Goal: Task Accomplishment & Management: Manage account settings

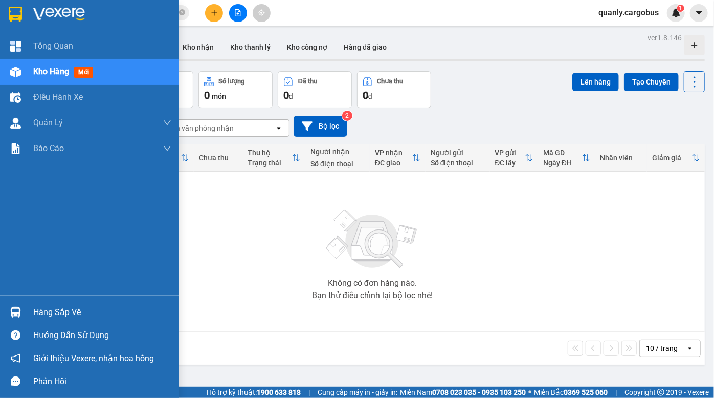
click at [13, 72] on img at bounding box center [15, 72] width 11 height 11
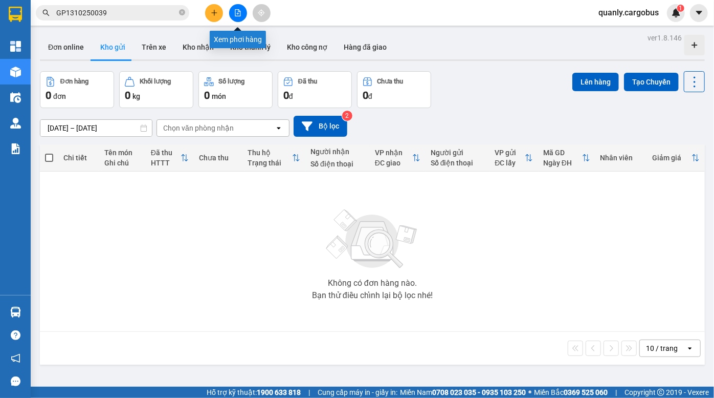
click at [237, 14] on icon "file-add" at bounding box center [238, 12] width 6 height 7
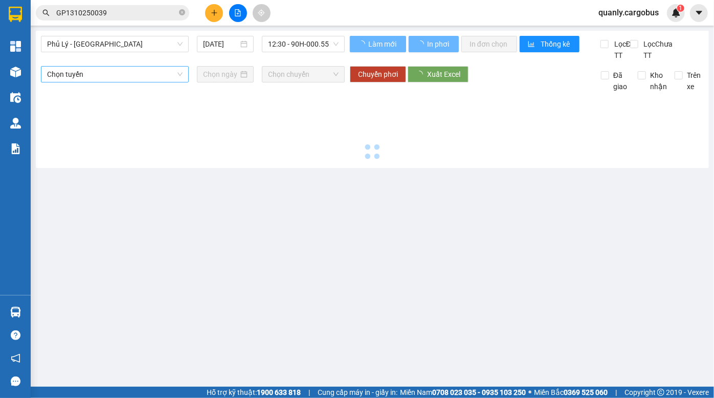
click at [101, 45] on span "Phủ Lý - Hà Nội" at bounding box center [115, 43] width 136 height 15
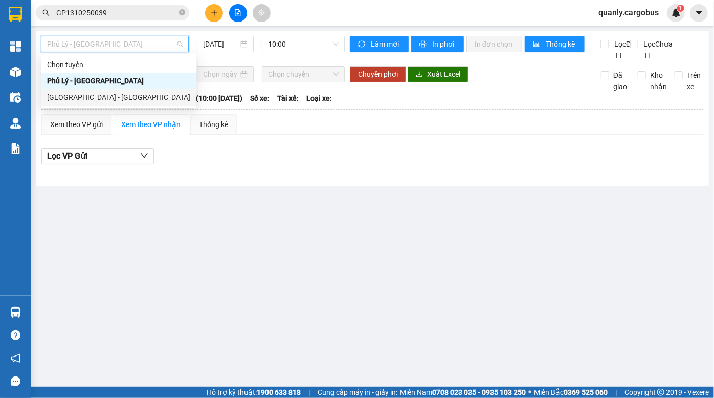
click at [99, 97] on div "Hà Nội - Phủ Lý" at bounding box center [118, 97] width 143 height 11
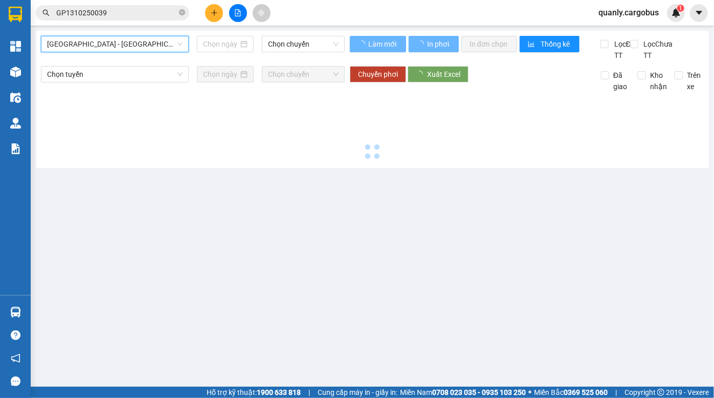
type input "13/10/2025"
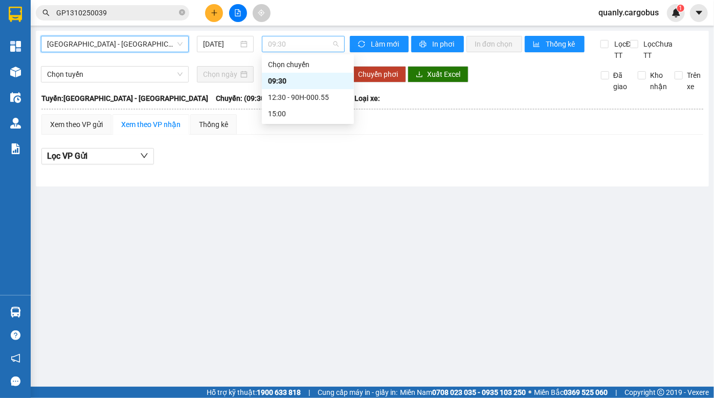
click at [295, 44] on span "09:30" at bounding box center [303, 43] width 71 height 15
click at [302, 96] on div "12:30 - 90H-000.55" at bounding box center [308, 97] width 80 height 11
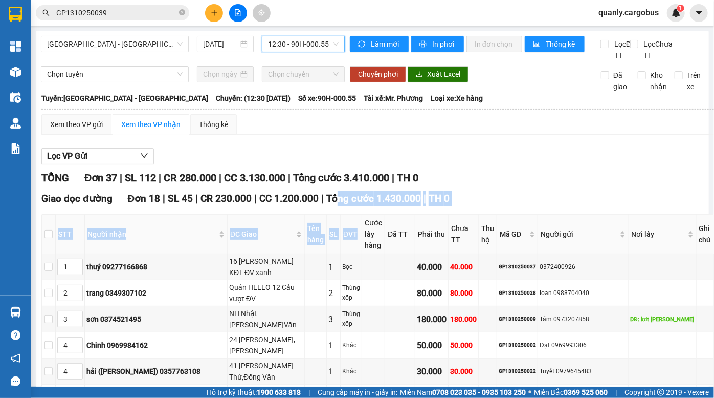
drag, startPoint x: 337, startPoint y: 206, endPoint x: 355, endPoint y: 234, distance: 33.4
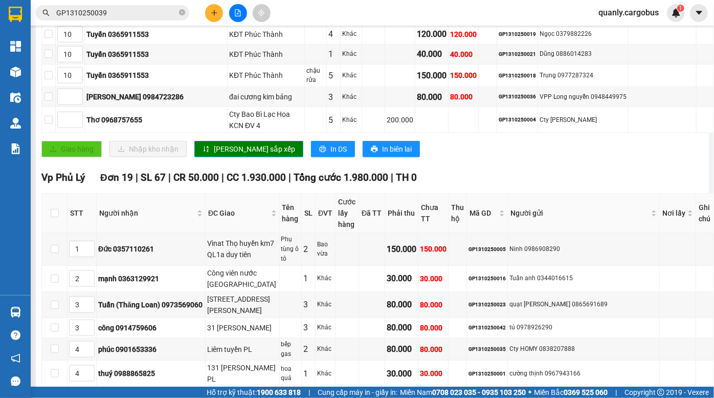
scroll to position [558, 0]
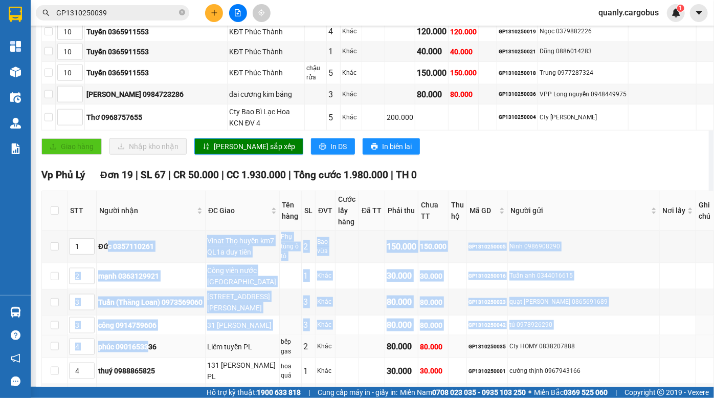
drag, startPoint x: 127, startPoint y: 271, endPoint x: 155, endPoint y: 311, distance: 48.1
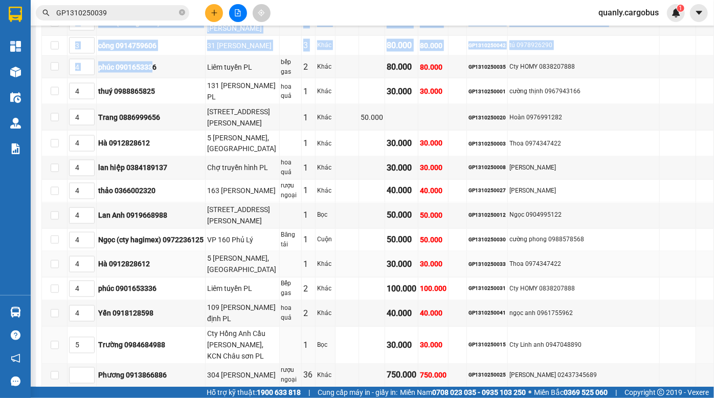
scroll to position [651, 0]
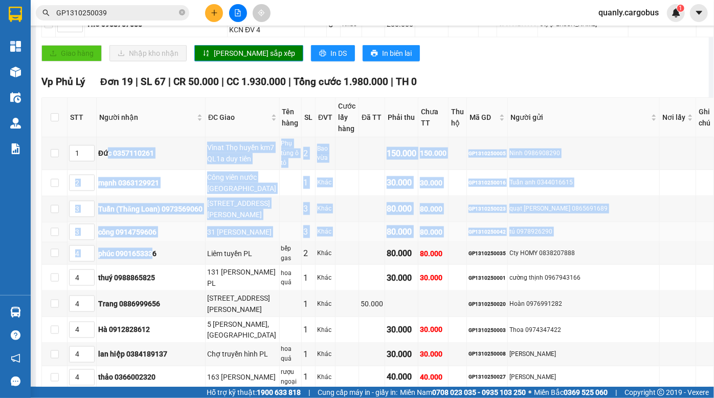
click at [130, 222] on td "công 0914759606" at bounding box center [151, 232] width 109 height 20
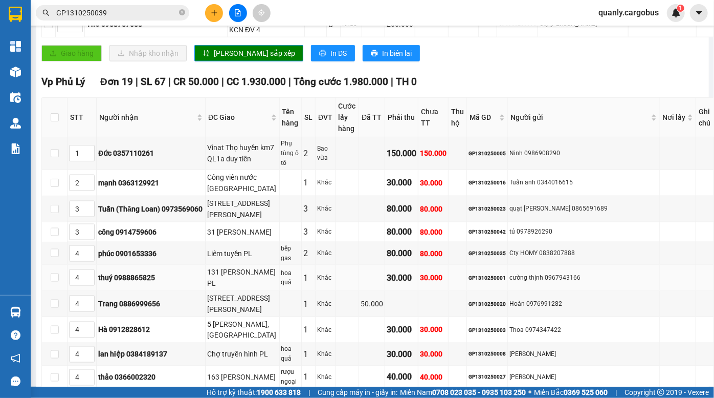
click at [149, 272] on div "thuý 0988865825" at bounding box center [150, 277] width 105 height 11
click at [132, 222] on td "công 0914759606" at bounding box center [151, 232] width 109 height 20
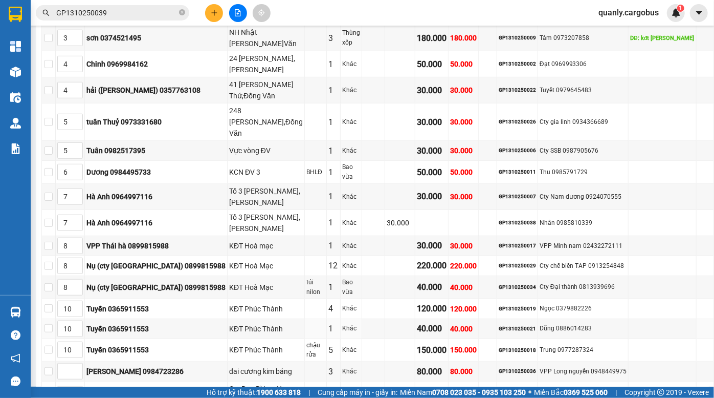
scroll to position [139, 0]
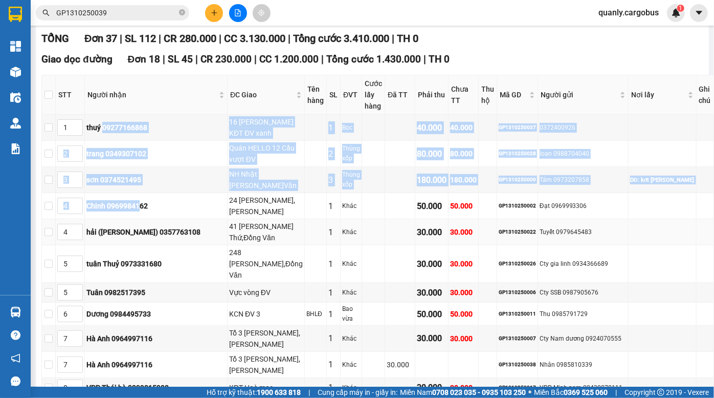
drag, startPoint x: 116, startPoint y: 126, endPoint x: 164, endPoint y: 226, distance: 111.0
click at [163, 225] on tbody "1 thuý 09277166868 16 trần quý cáp KĐT ĐV xanh 1 Bọc 40.000 40.000 GP1310250037…" at bounding box center [378, 332] width 672 height 434
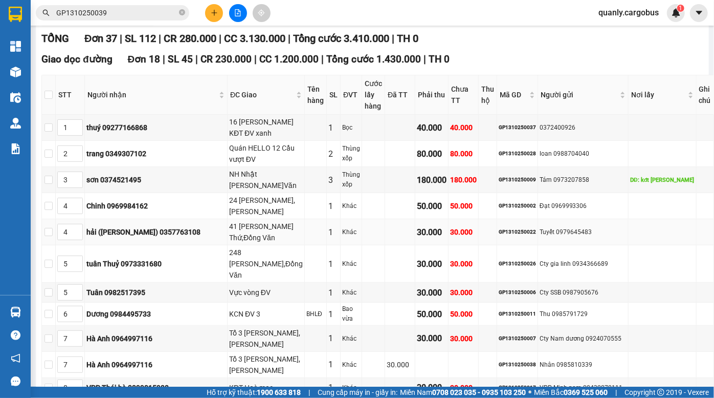
click at [164, 229] on div "hải (cty ngọc Hà) 0357763108" at bounding box center [155, 231] width 139 height 11
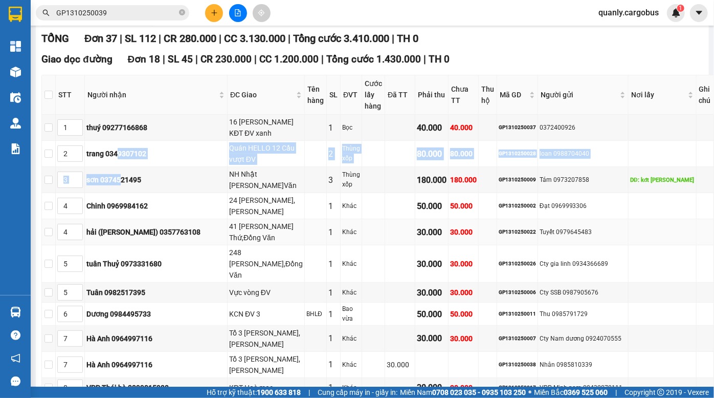
drag, startPoint x: 128, startPoint y: 162, endPoint x: 148, endPoint y: 230, distance: 70.8
click at [148, 230] on tbody "1 thuý 09277166868 16 trần quý cáp KĐT ĐV xanh 1 Bọc 40.000 40.000 GP1310250037…" at bounding box center [378, 332] width 672 height 434
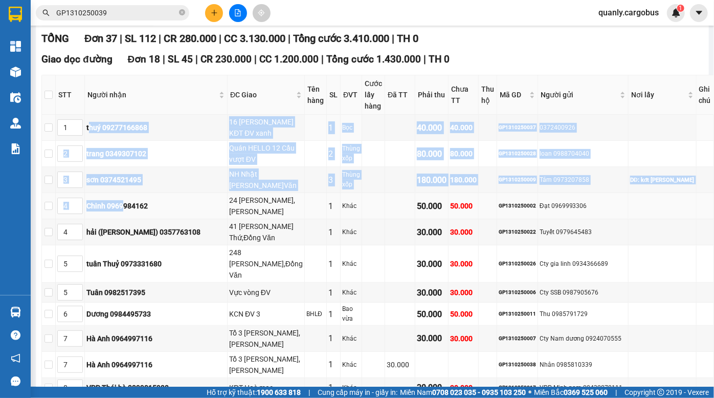
drag, startPoint x: 100, startPoint y: 133, endPoint x: 137, endPoint y: 205, distance: 80.8
click at [137, 205] on tbody "1 thuý 09277166868 16 trần quý cáp KĐT ĐV xanh 1 Bọc 40.000 40.000 GP1310250037…" at bounding box center [378, 332] width 672 height 434
click at [137, 205] on div "Chinh 0969984162" at bounding box center [155, 205] width 139 height 11
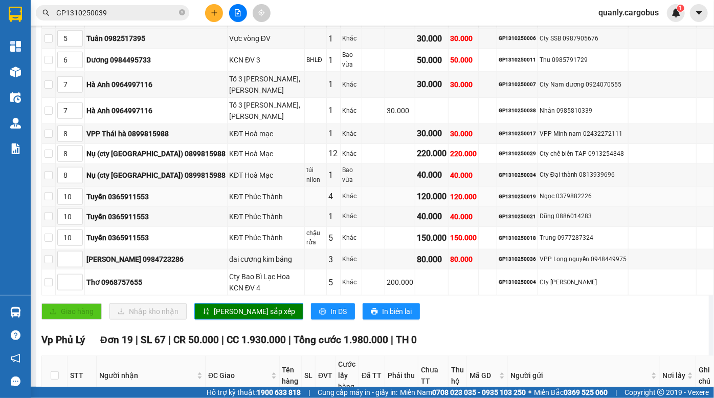
scroll to position [558, 0]
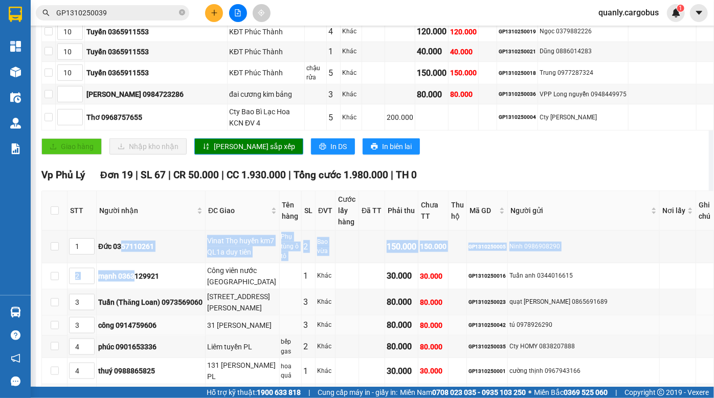
drag, startPoint x: 154, startPoint y: 271, endPoint x: 164, endPoint y: 281, distance: 14.5
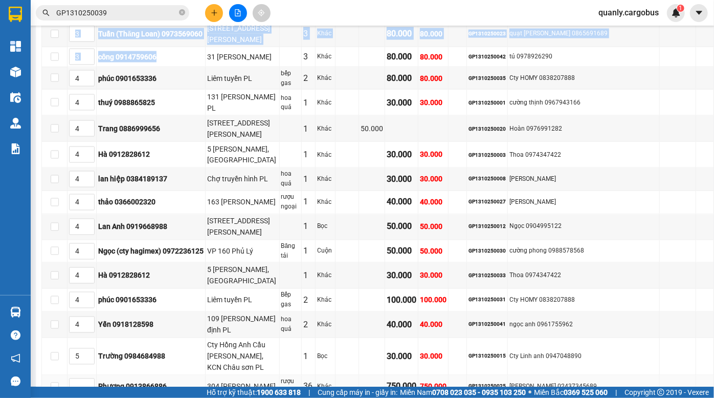
scroll to position [637, 0]
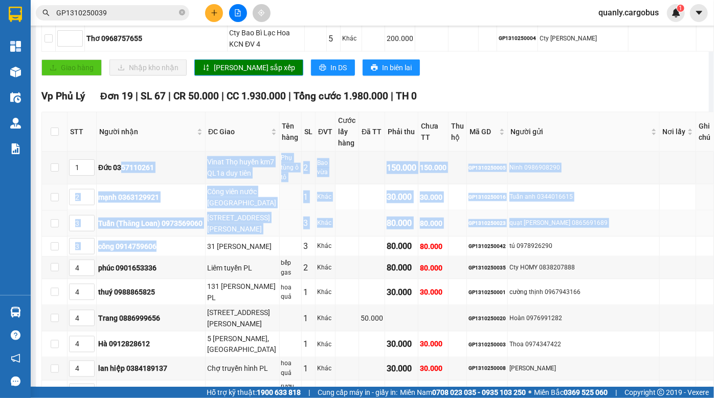
click at [324, 218] on div "Khác" at bounding box center [325, 223] width 16 height 10
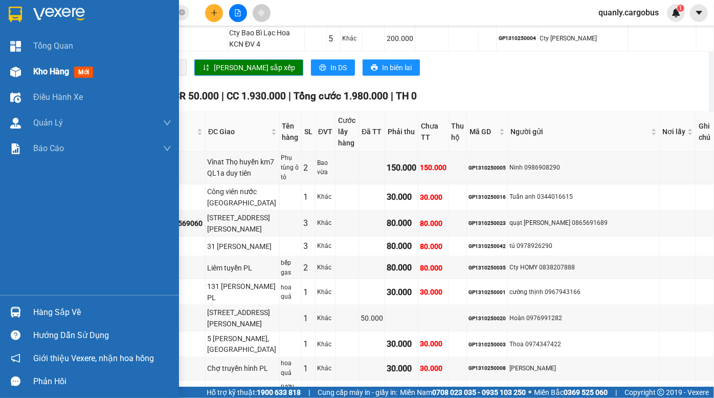
click at [15, 67] on img at bounding box center [15, 72] width 11 height 11
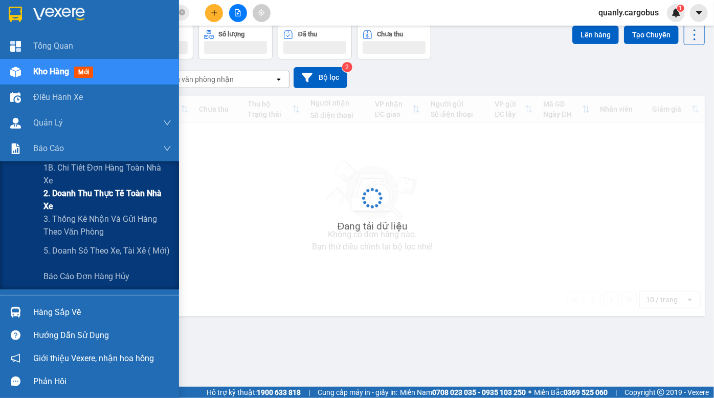
scroll to position [47, 0]
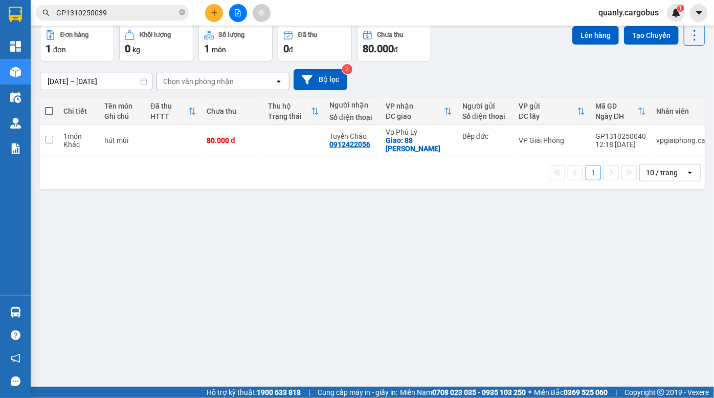
click at [475, 54] on div "Đơn hàng 1 đơn Khối lượng 0 kg Số lượng 1 món Đã thu 0 đ Chưa thu 80.000 đ Lên …" at bounding box center [372, 43] width 665 height 37
click at [682, 137] on icon at bounding box center [685, 140] width 7 height 7
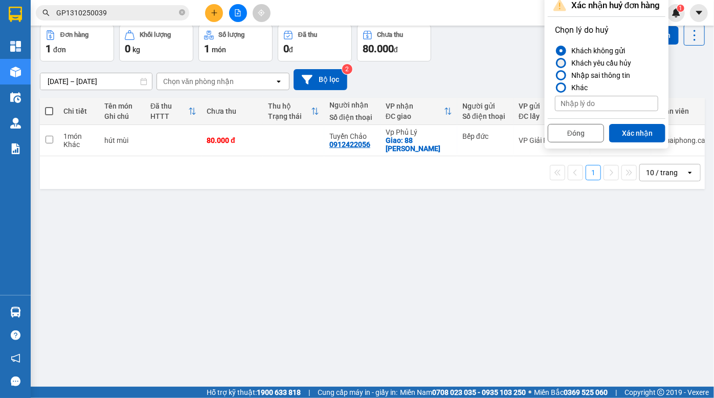
click at [599, 57] on div "Khách yêu cầu hủy" at bounding box center [599, 63] width 64 height 12
click at [555, 63] on input "Khách yêu cầu hủy" at bounding box center [555, 63] width 0 height 0
drag, startPoint x: 583, startPoint y: 132, endPoint x: 620, endPoint y: 128, distance: 36.5
click at [607, 129] on div "Đóng Xác nhận" at bounding box center [607, 131] width 118 height 27
click at [624, 128] on button "Xác nhận" at bounding box center [637, 133] width 56 height 18
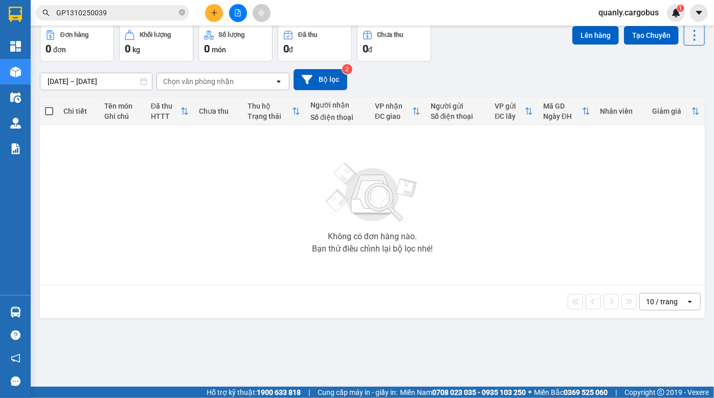
drag, startPoint x: 501, startPoint y: 75, endPoint x: 134, endPoint y: 8, distance: 372.9
click at [496, 73] on div "11/10/2025 – 13/10/2025 Press the down arrow key to interact with the calendar …" at bounding box center [372, 79] width 665 height 21
click at [241, 11] on icon "file-add" at bounding box center [237, 12] width 7 height 7
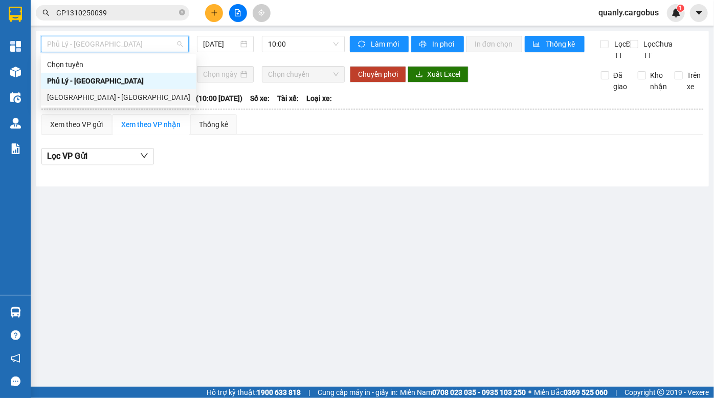
click at [99, 97] on div "Hà Nội - Phủ Lý" at bounding box center [118, 97] width 143 height 11
type input "13/10/2025"
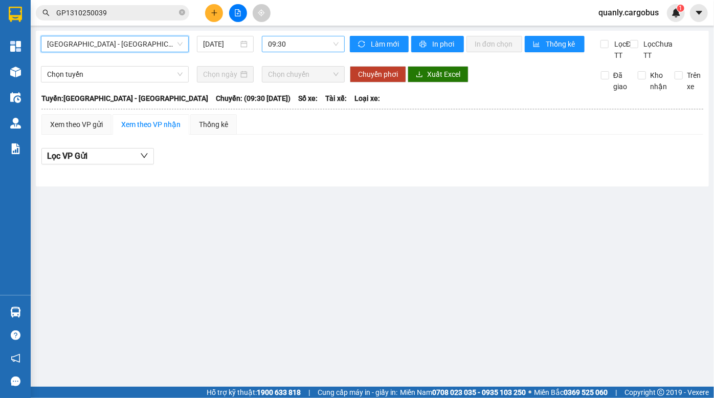
drag, startPoint x: 273, startPoint y: 40, endPoint x: 277, endPoint y: 51, distance: 10.8
click at [273, 41] on span "09:30" at bounding box center [303, 43] width 71 height 15
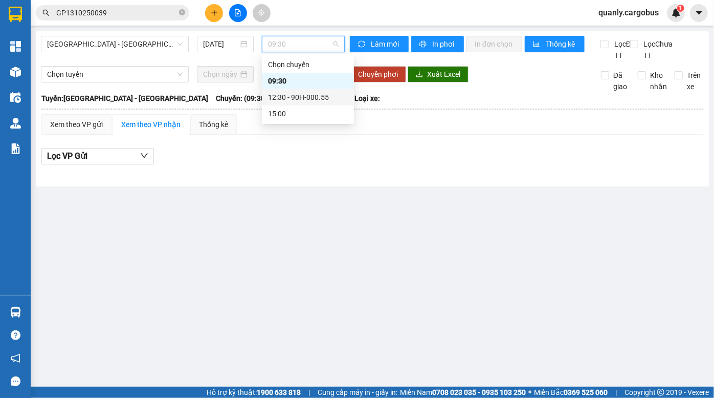
click at [299, 98] on div "12:30 - 90H-000.55" at bounding box center [308, 97] width 80 height 11
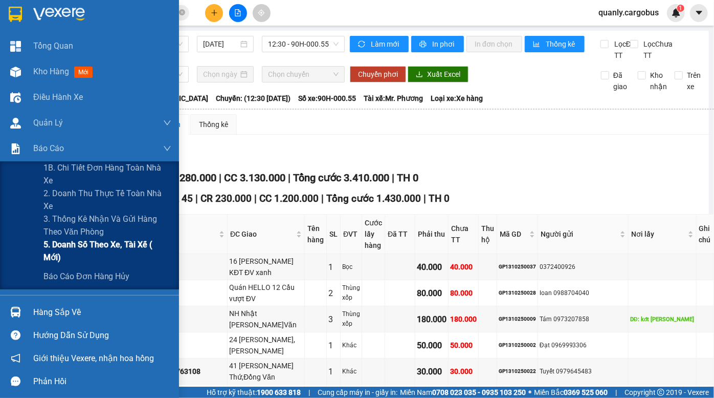
click at [112, 245] on span "5. Doanh số theo xe, tài xế ( mới)" at bounding box center [107, 251] width 128 height 26
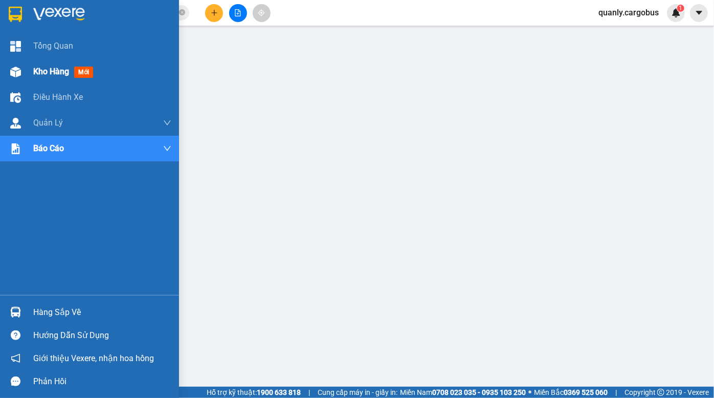
click at [18, 70] on img at bounding box center [15, 72] width 11 height 11
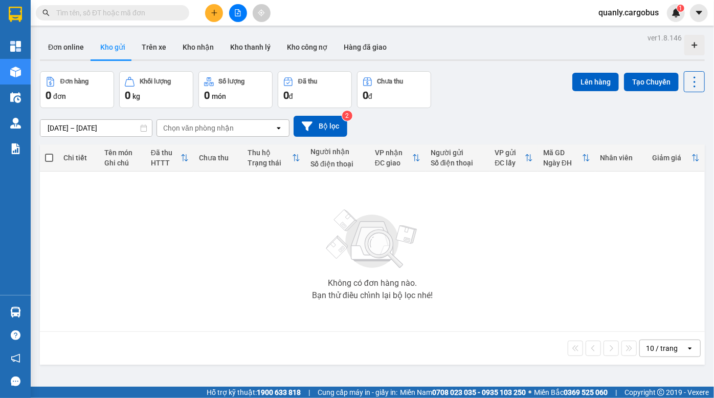
drag, startPoint x: 488, startPoint y: 66, endPoint x: 462, endPoint y: 61, distance: 26.9
click at [487, 65] on div "ver 1.8.146 Đơn online Kho gửi Trên xe Kho nhận Kho thanh lý Kho công nợ Hàng đ…" at bounding box center [372, 230] width 673 height 398
click at [461, 87] on div "Đơn hàng 0 đơn Khối lượng 0 kg Số lượng 0 món Đã thu 0 đ Chưa thu 0 đ Lên hàng …" at bounding box center [372, 89] width 665 height 37
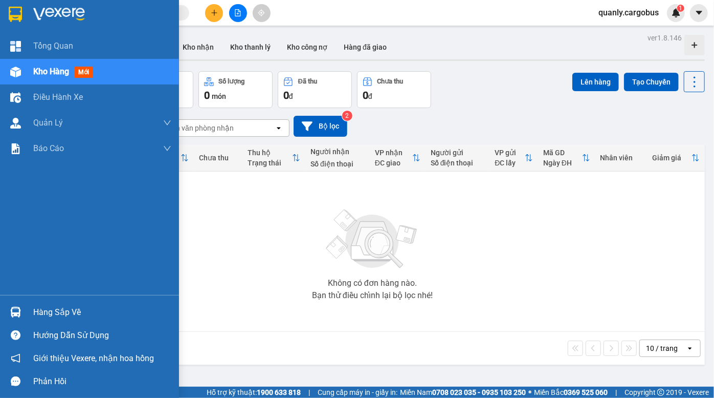
click at [23, 73] on div at bounding box center [16, 72] width 18 height 18
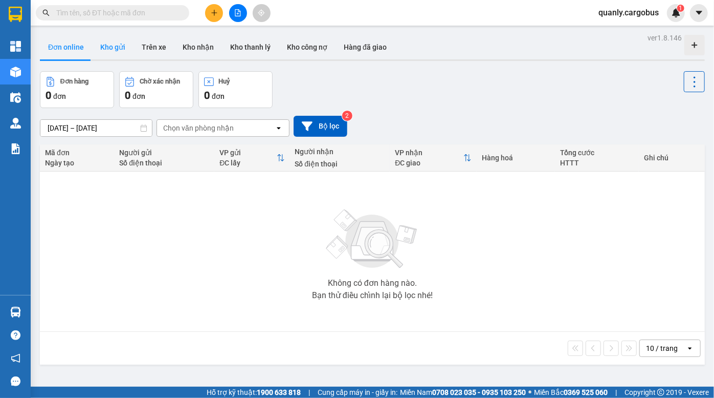
click at [108, 48] on button "Kho gửi" at bounding box center [112, 47] width 41 height 25
type input "[DATE] – [DATE]"
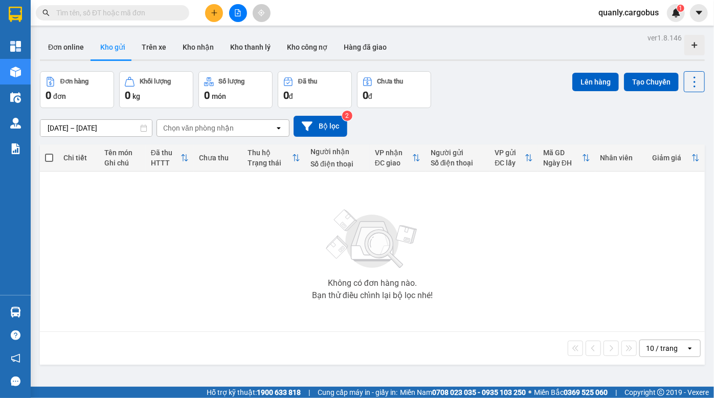
click at [482, 72] on div "Đơn hàng 0 đơn Khối lượng 0 kg Số lượng 0 món Đã thu 0 đ Chưa thu 0 đ Lên hàng …" at bounding box center [372, 89] width 665 height 37
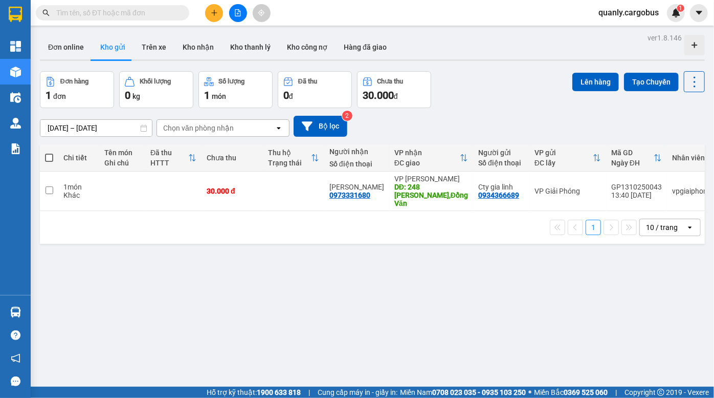
click at [440, 98] on div "Đơn hàng 1 đơn Khối lượng 0 kg Số lượng 1 món Đã thu 0 đ Chưa thu 30.000 đ Lên …" at bounding box center [372, 89] width 665 height 37
click at [241, 12] on button at bounding box center [238, 13] width 18 height 18
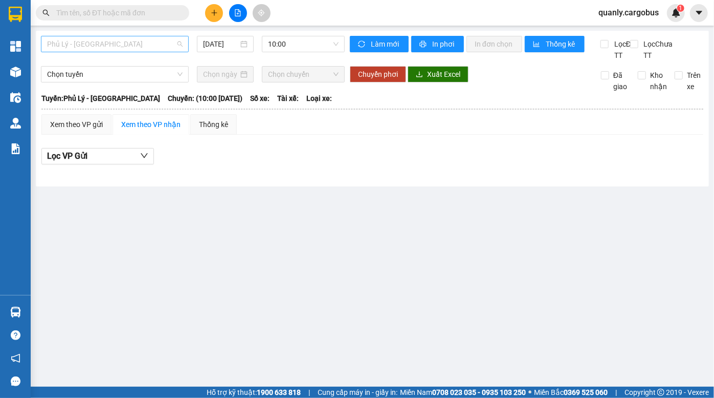
click at [114, 40] on span "Phủ Lý - [GEOGRAPHIC_DATA]" at bounding box center [115, 43] width 136 height 15
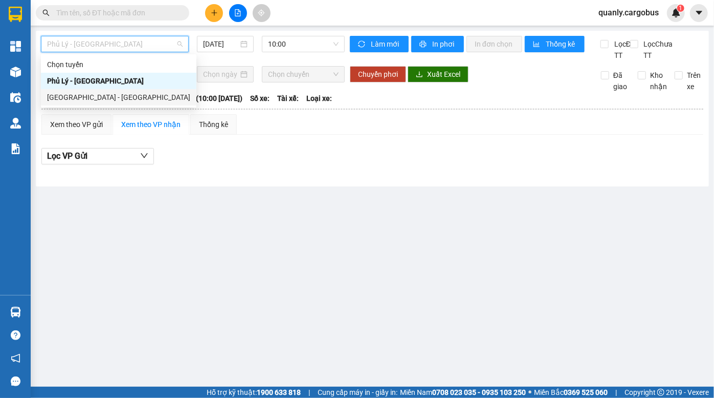
click at [115, 93] on div "[GEOGRAPHIC_DATA] - [GEOGRAPHIC_DATA]" at bounding box center [118, 97] width 143 height 11
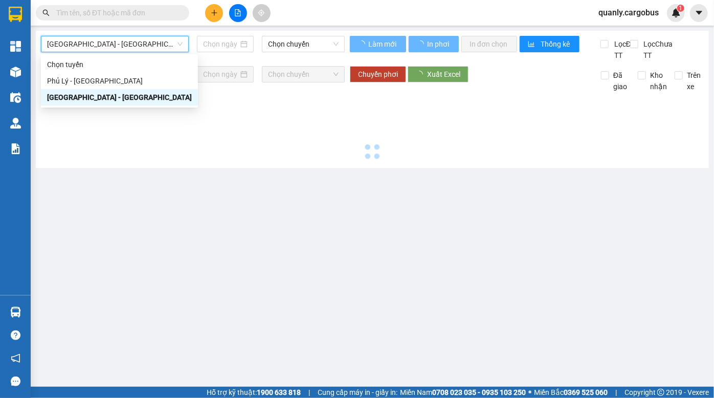
type input "[DATE]"
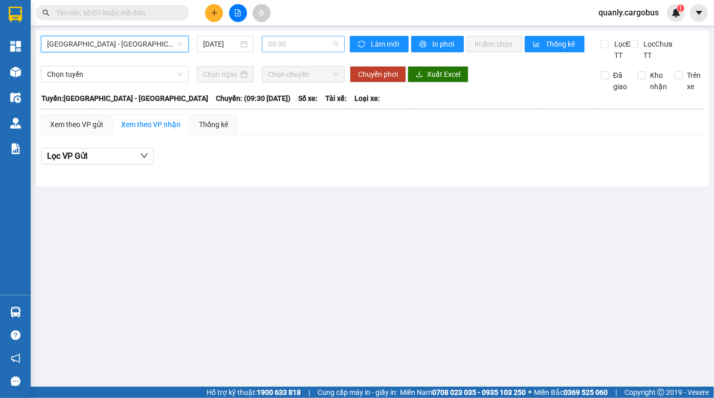
click at [292, 39] on span "09:30" at bounding box center [303, 43] width 71 height 15
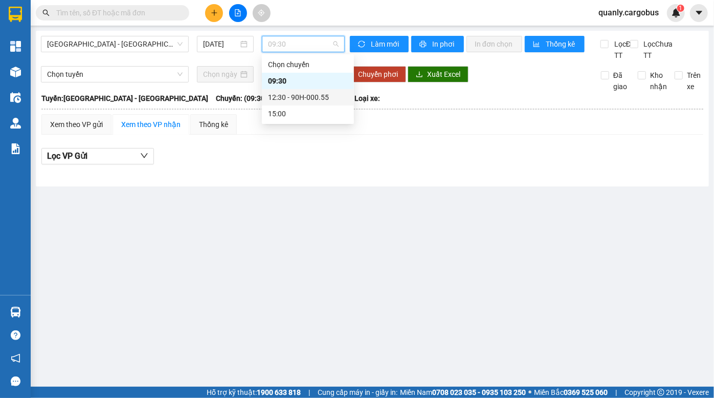
click at [294, 96] on div "12:30 - 90H-000.55" at bounding box center [308, 97] width 80 height 11
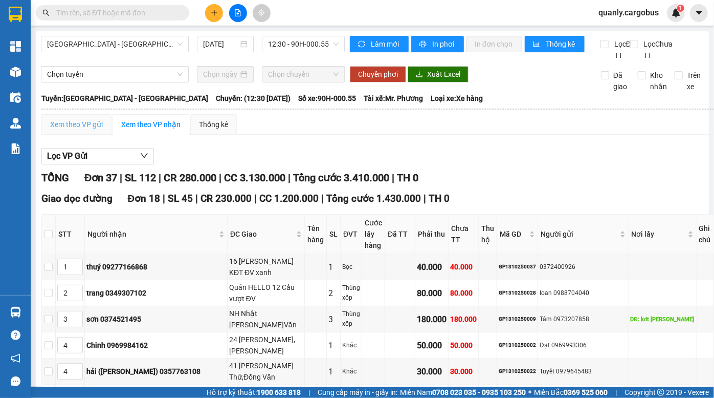
click at [63, 135] on div "Xem theo VP gửi" at bounding box center [76, 124] width 70 height 20
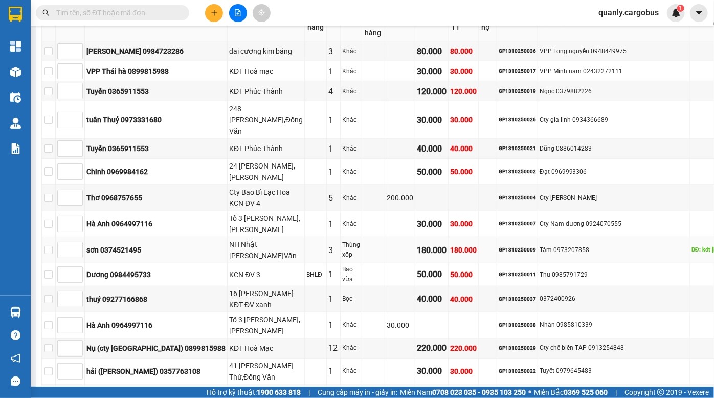
scroll to position [296, 0]
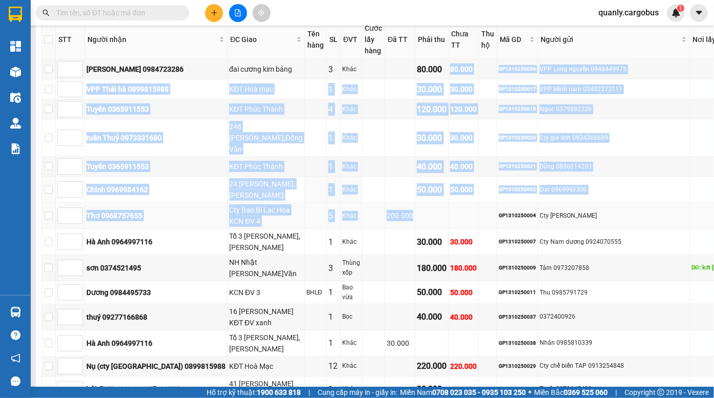
drag, startPoint x: 434, startPoint y: 89, endPoint x: 452, endPoint y: 221, distance: 132.7
click at [53, 270] on input "checkbox" at bounding box center [49, 268] width 8 height 8
checkbox input "true"
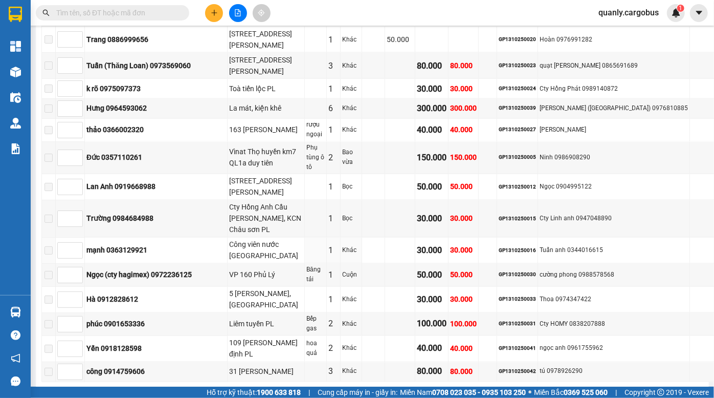
scroll to position [901, 0]
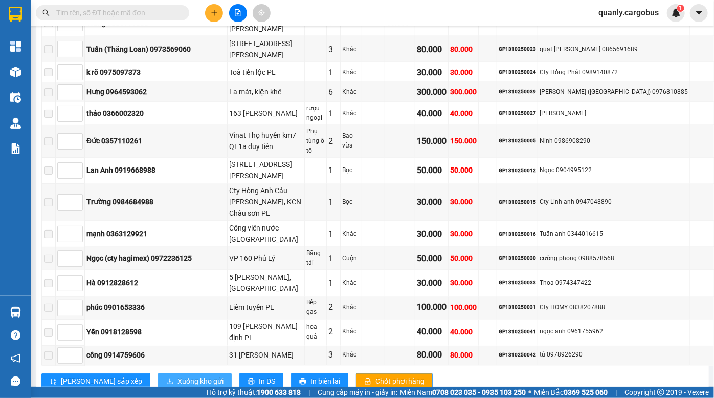
click at [178, 376] on span "Xuống kho gửi" at bounding box center [201, 381] width 46 height 11
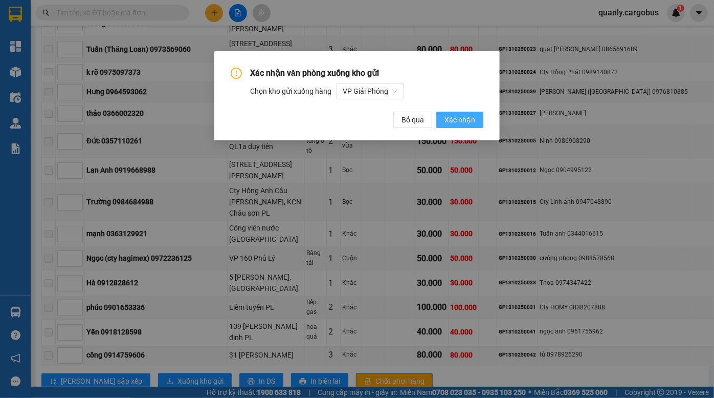
click at [459, 124] on span "Xác nhận" at bounding box center [460, 119] width 31 height 11
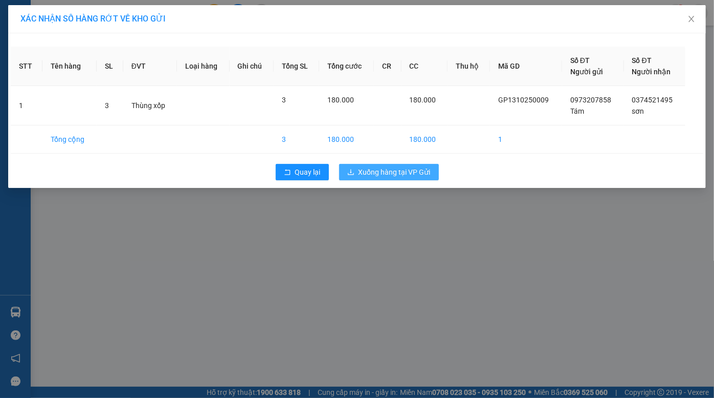
click at [394, 176] on span "Xuống hàng tại VP Gửi" at bounding box center [395, 171] width 72 height 11
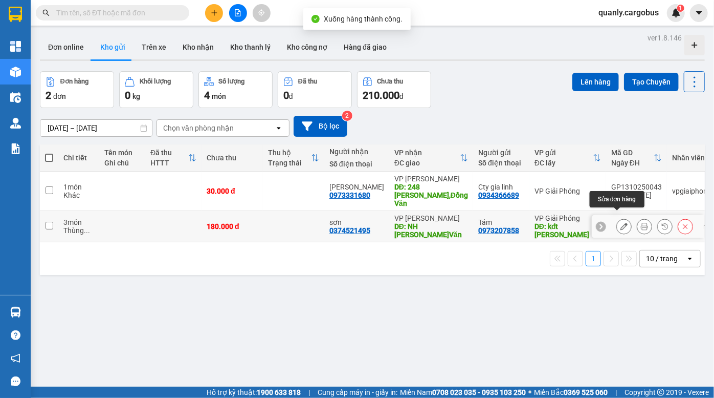
click at [621, 223] on icon at bounding box center [624, 226] width 7 height 7
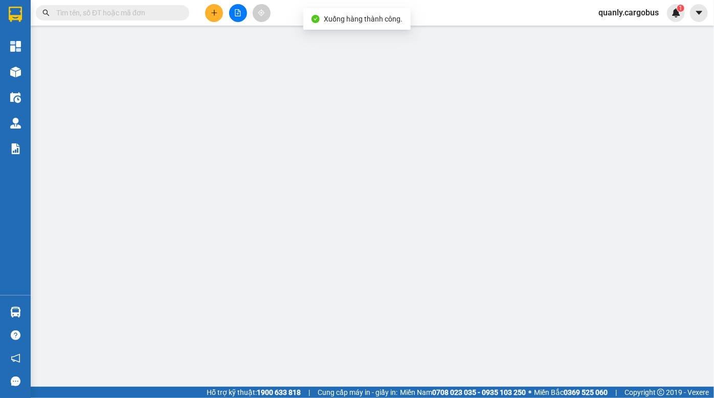
type input "0374521495"
type input "sơn"
type input "NH Nhật [PERSON_NAME]Văn"
type input "0973207858"
type input "Tám"
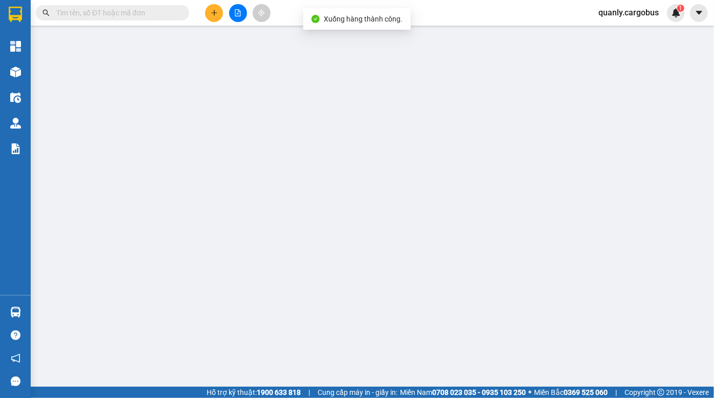
type input "kđt louis"
type input "0"
type input "180.000"
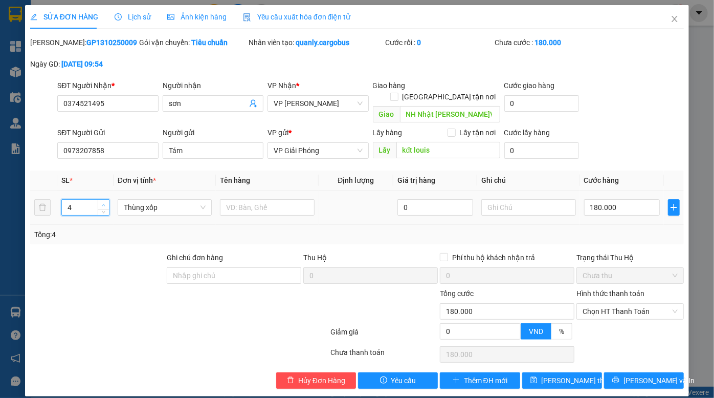
click at [102, 203] on icon "up" at bounding box center [104, 205] width 4 height 4
type input "5"
click at [102, 203] on icon "up" at bounding box center [104, 205] width 4 height 4
click at [613, 199] on input "180.000" at bounding box center [622, 207] width 76 height 16
type input "3"
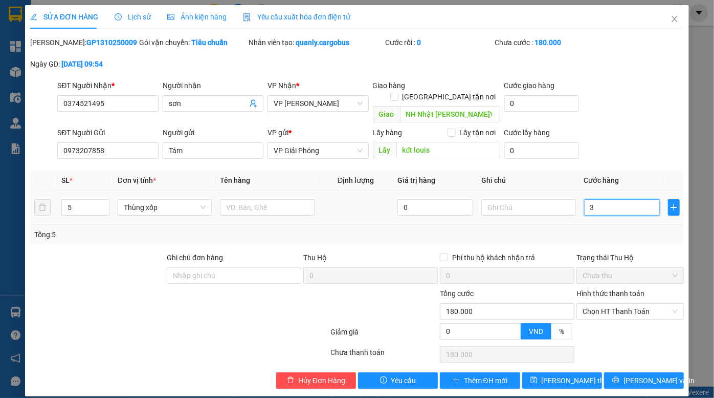
type input "3"
type input "30"
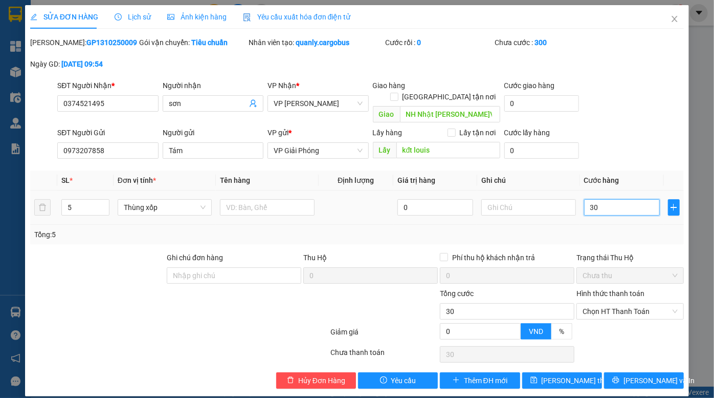
type input "300"
type input "3.000"
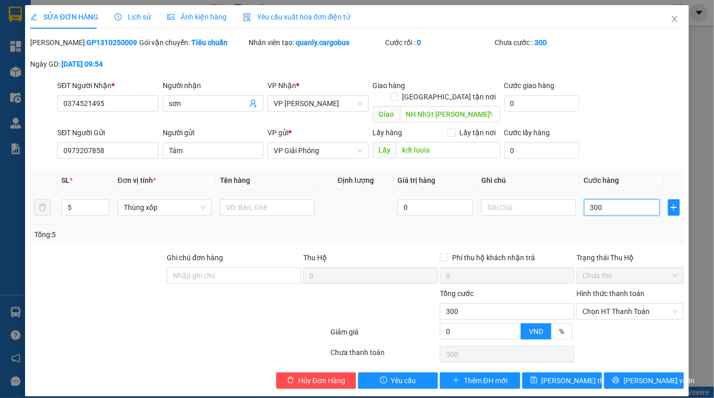
type input "3.000"
type input "30.000"
type input "300.000"
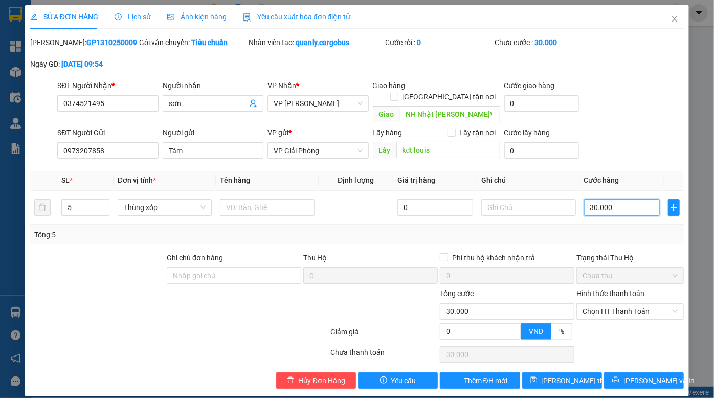
type input "300.000"
click at [568, 375] on span "Lưu thay đổi" at bounding box center [583, 380] width 82 height 11
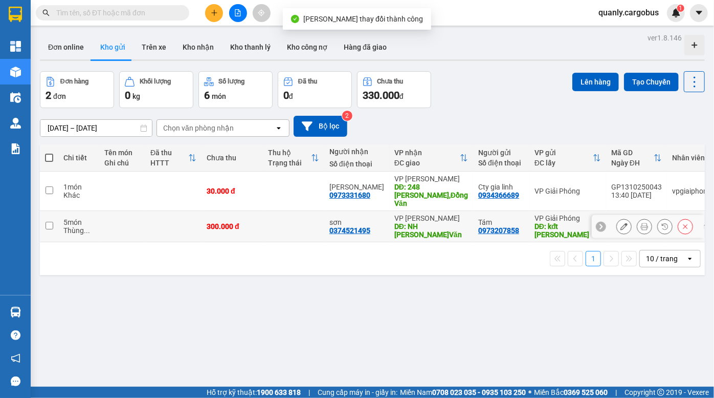
click at [256, 224] on td "300.000 đ" at bounding box center [232, 226] width 61 height 31
checkbox input "true"
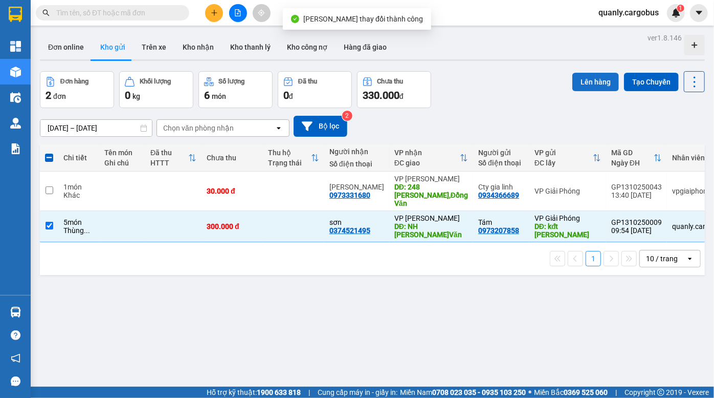
click at [586, 78] on button "Lên hàng" at bounding box center [596, 82] width 47 height 18
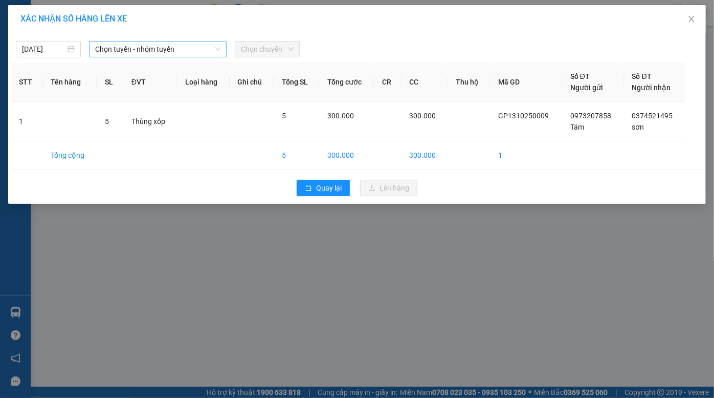
click at [148, 45] on span "Chọn tuyến - nhóm tuyến" at bounding box center [158, 48] width 126 height 15
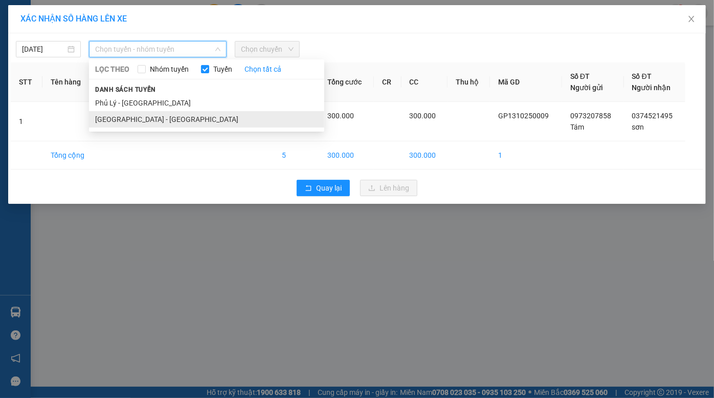
click at [143, 116] on li "[GEOGRAPHIC_DATA] - [GEOGRAPHIC_DATA]" at bounding box center [206, 119] width 235 height 16
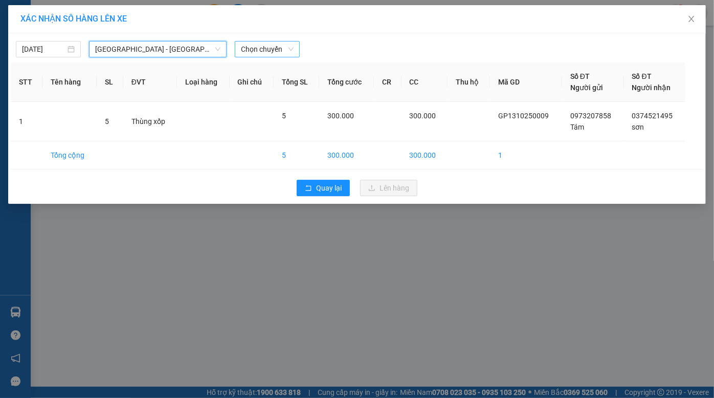
click at [266, 46] on span "Chọn chuyến" at bounding box center [267, 48] width 53 height 15
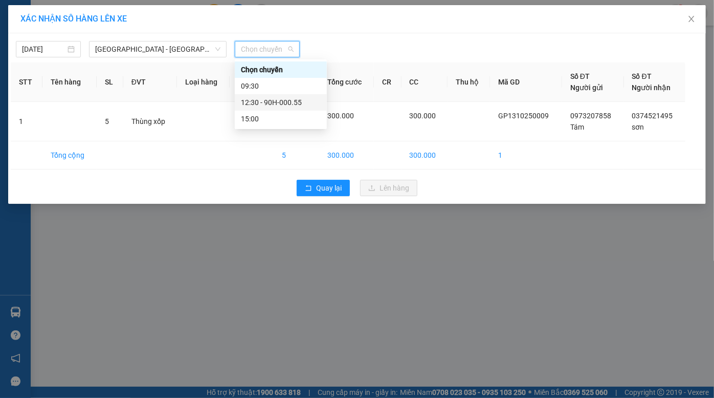
click at [273, 98] on div "12:30 - 90H-000.55" at bounding box center [281, 102] width 80 height 11
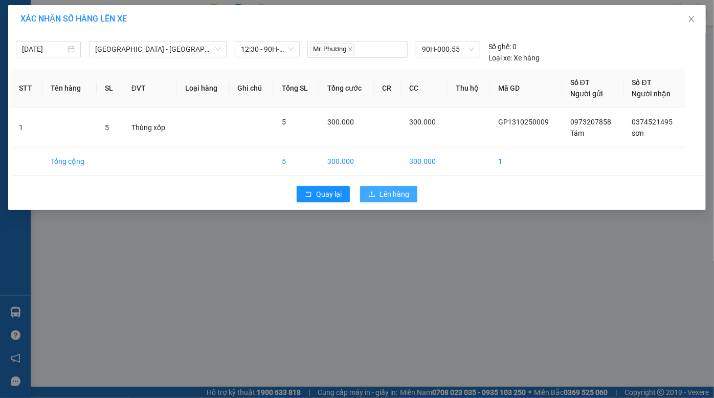
click at [385, 193] on span "Lên hàng" at bounding box center [395, 193] width 30 height 11
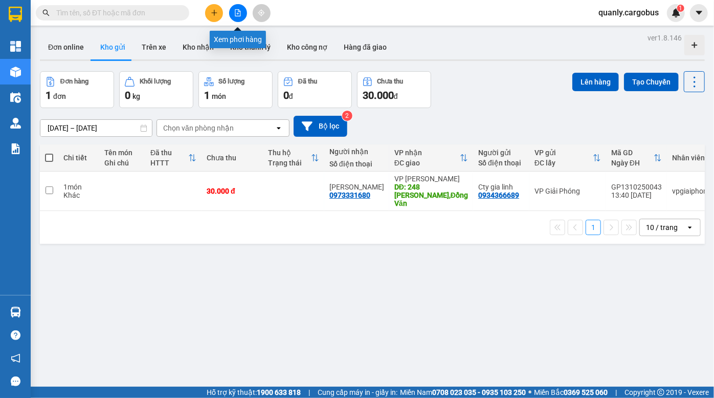
click at [240, 13] on icon "file-add" at bounding box center [237, 12] width 7 height 7
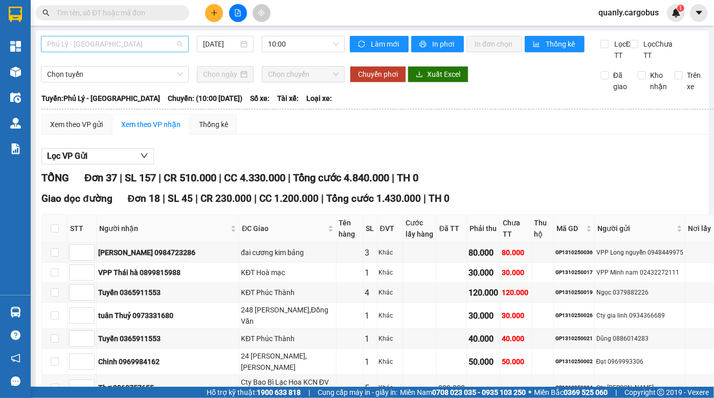
click at [120, 46] on span "Phủ Lý - Hà Nội" at bounding box center [115, 43] width 136 height 15
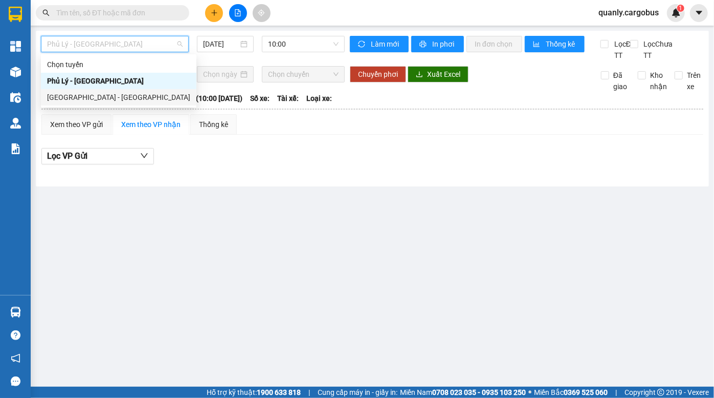
click at [110, 93] on div "Hà Nội - Phủ Lý" at bounding box center [118, 97] width 143 height 11
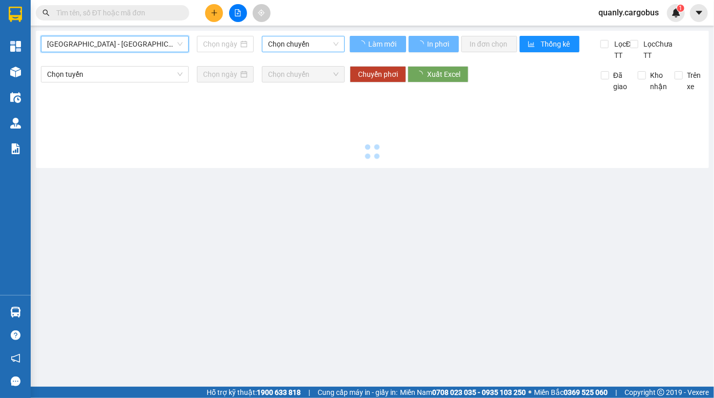
type input "13/10/2025"
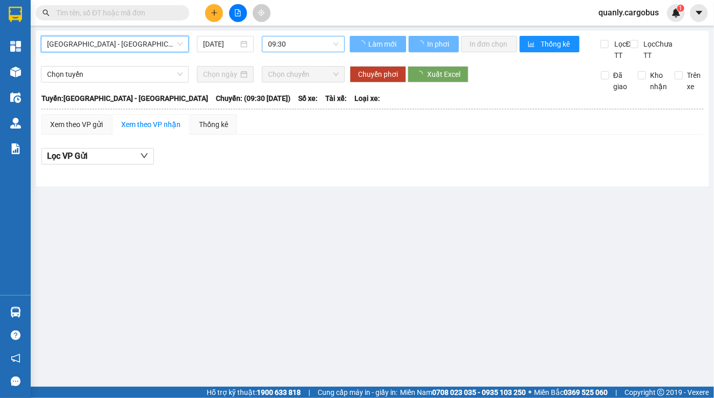
click at [296, 36] on span "09:30" at bounding box center [303, 43] width 71 height 15
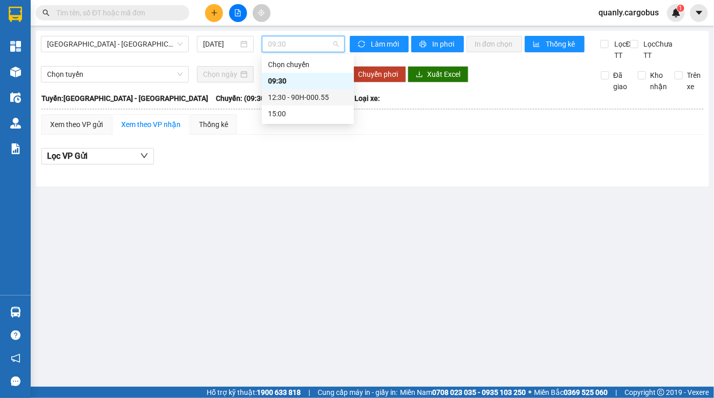
click at [289, 95] on div "12:30 - 90H-000.55" at bounding box center [308, 97] width 80 height 11
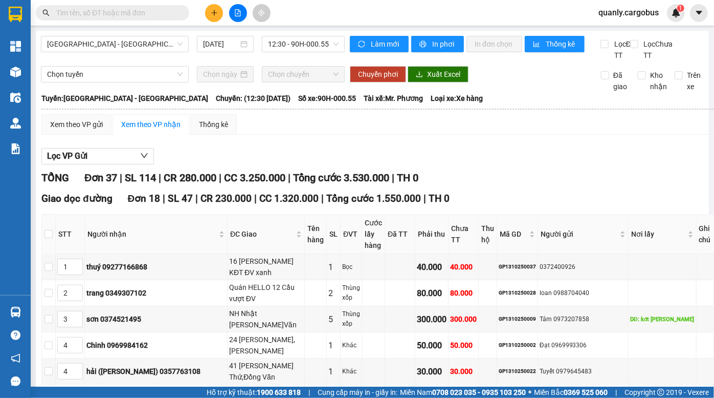
drag, startPoint x: 361, startPoint y: 191, endPoint x: 443, endPoint y: 249, distance: 99.8
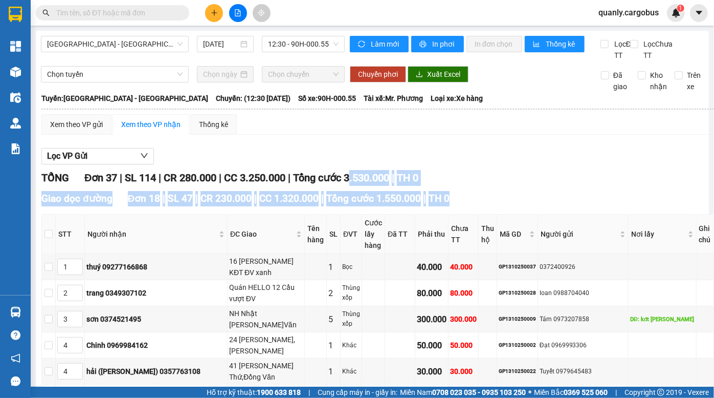
click at [312, 204] on span "CC 1.320.000" at bounding box center [288, 198] width 59 height 12
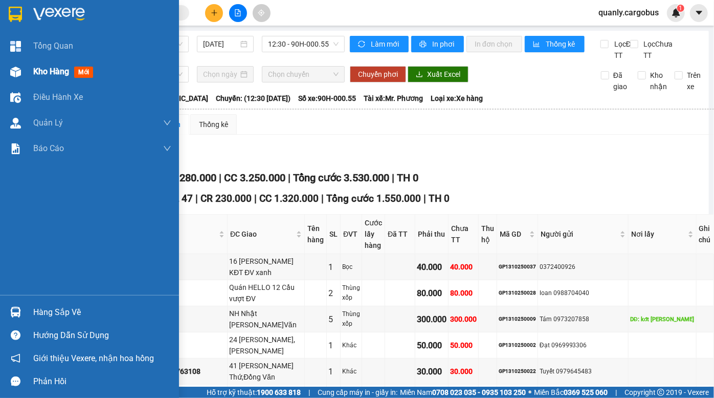
click at [12, 69] on img at bounding box center [15, 72] width 11 height 11
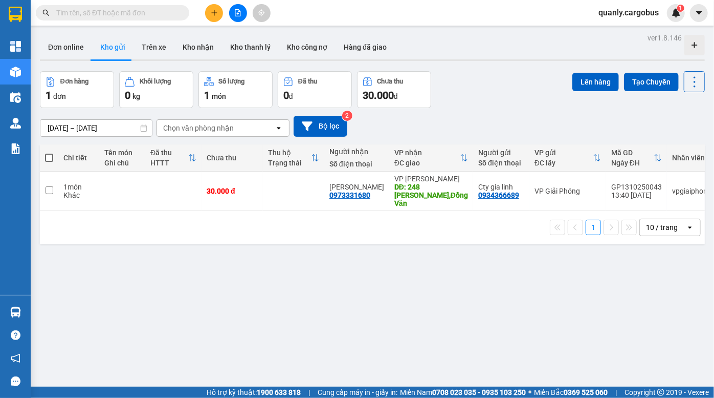
click at [511, 93] on div "Đơn hàng 1 đơn Khối lượng 0 kg Số lượng 1 món Đã thu 0 đ Chưa thu 30.000 đ Lên …" at bounding box center [372, 89] width 665 height 37
drag, startPoint x: 505, startPoint y: 59, endPoint x: 468, endPoint y: 54, distance: 37.3
click at [505, 59] on div at bounding box center [372, 60] width 665 height 2
drag, startPoint x: 504, startPoint y: 75, endPoint x: 551, endPoint y: 383, distance: 311.6
click at [505, 80] on div "Đơn hàng 1 đơn Khối lượng 0 kg Số lượng 1 món Đã thu 0 đ Chưa thu 30.000 đ Lên …" at bounding box center [372, 89] width 665 height 37
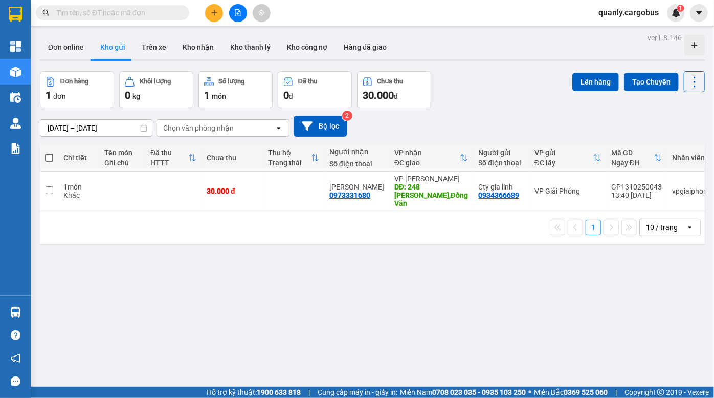
click at [491, 78] on div "Đơn hàng 1 đơn Khối lượng 0 kg Số lượng 1 món Đã thu 0 đ Chưa thu 30.000 đ Lên …" at bounding box center [372, 89] width 665 height 37
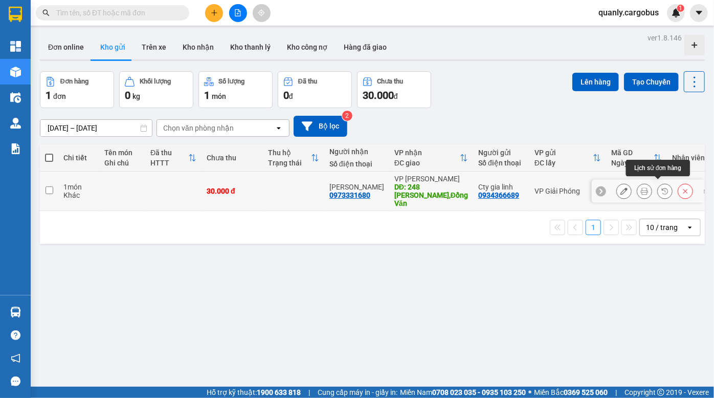
click at [662, 189] on icon at bounding box center [665, 191] width 6 height 6
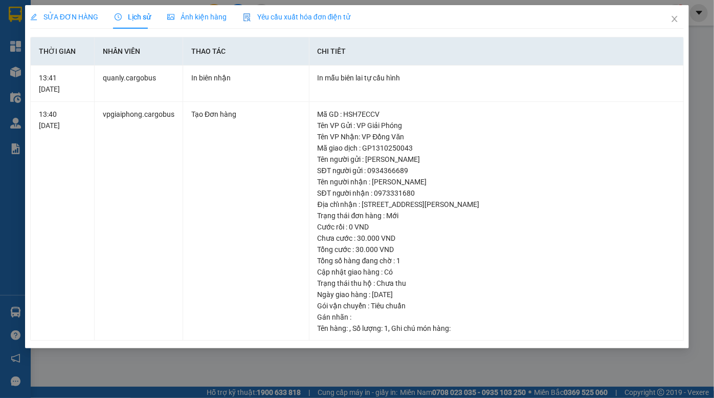
click at [204, 13] on span "Ảnh kiện hàng" at bounding box center [196, 17] width 59 height 8
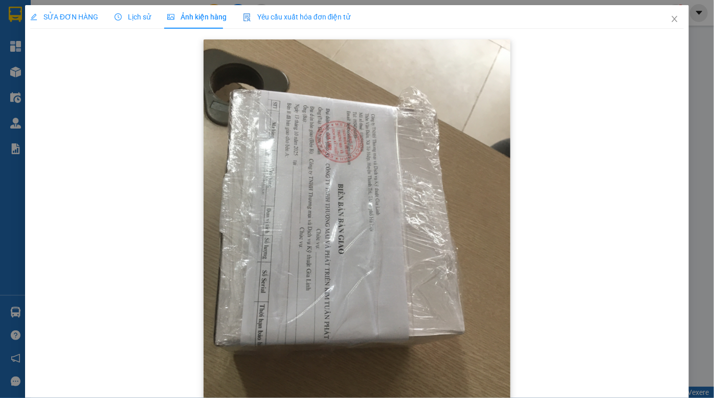
click at [371, 174] on img at bounding box center [357, 243] width 307 height 409
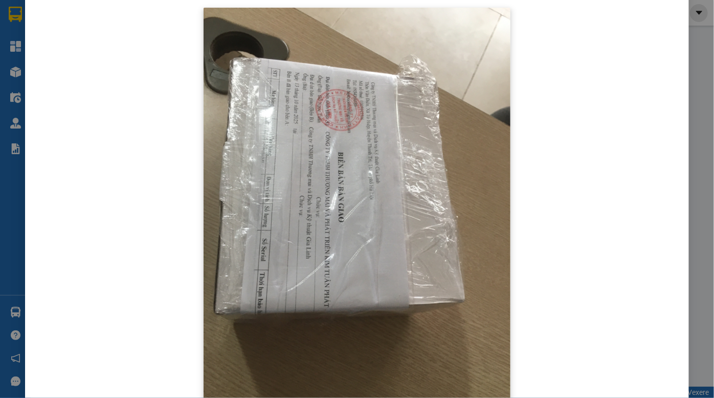
scroll to position [74, 0]
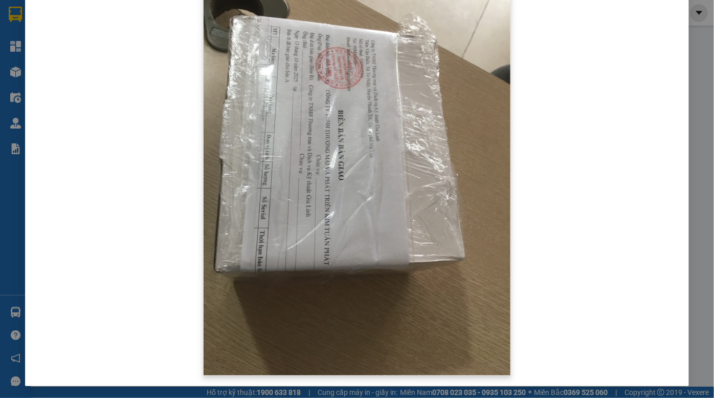
click at [369, 257] on img at bounding box center [357, 170] width 307 height 409
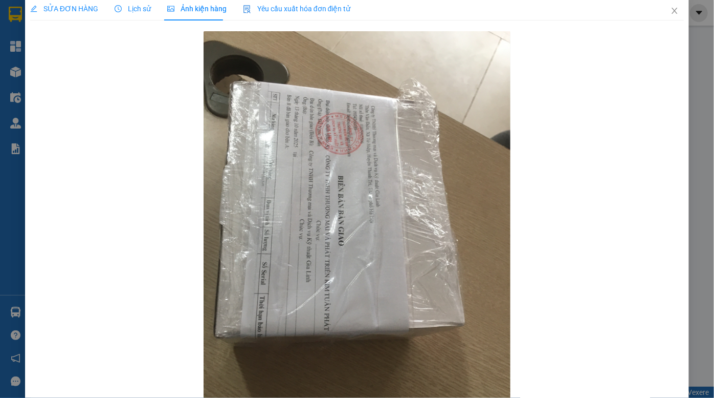
scroll to position [0, 0]
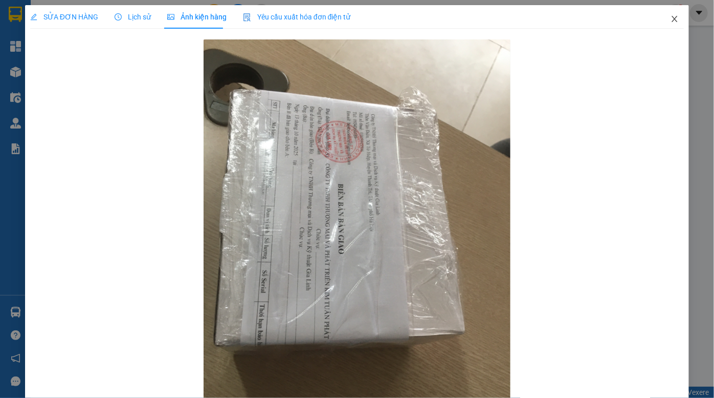
click at [671, 23] on icon "close" at bounding box center [675, 19] width 8 height 8
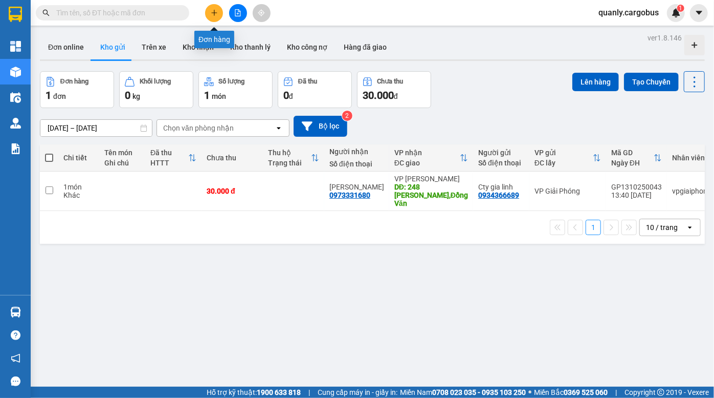
click at [211, 12] on icon "plus" at bounding box center [214, 12] width 6 height 1
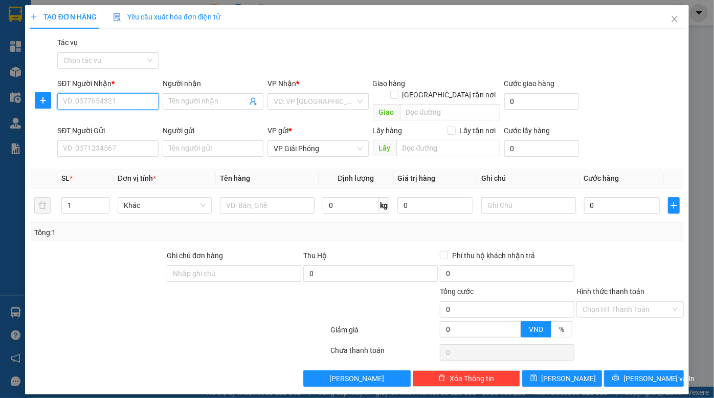
click at [111, 102] on input "SĐT Người Nhận *" at bounding box center [107, 101] width 101 height 16
paste input "0846666865"
click at [103, 103] on input "0846666865" at bounding box center [107, 101] width 101 height 16
click at [115, 104] on input "0846666865" at bounding box center [107, 101] width 101 height 16
type input "0846666865"
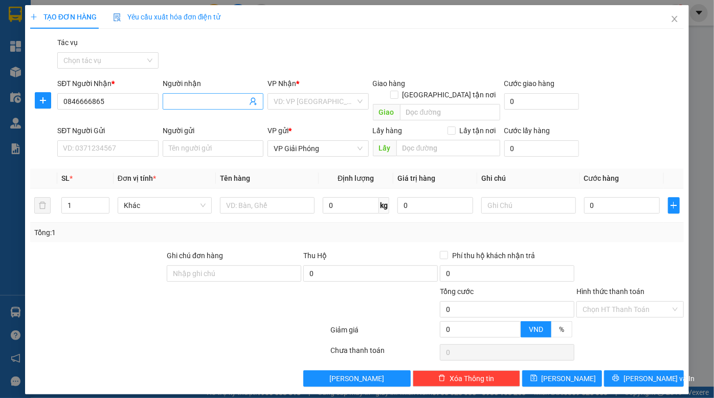
click at [195, 103] on input "Người nhận" at bounding box center [208, 101] width 78 height 11
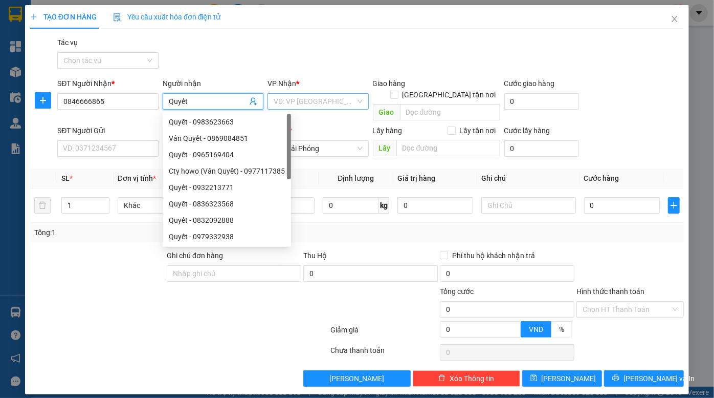
type input "Quyết"
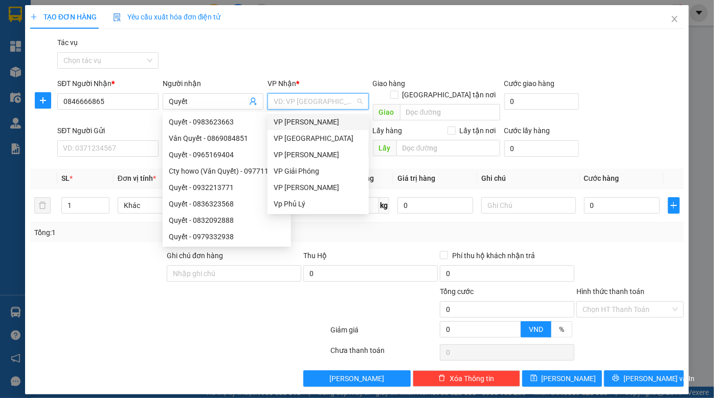
click at [347, 104] on input "search" at bounding box center [314, 101] width 81 height 15
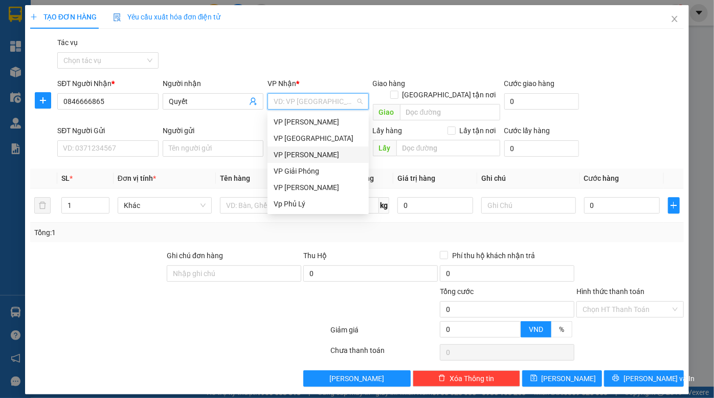
click at [324, 156] on div "VP [PERSON_NAME]" at bounding box center [318, 154] width 89 height 11
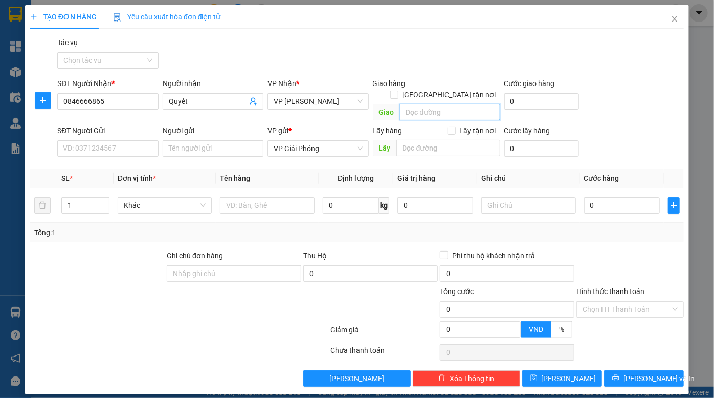
click at [417, 104] on input "search" at bounding box center [450, 112] width 100 height 16
paste input "152 Nguyên Phi Ỷ Lan, phường Đồng Văn"
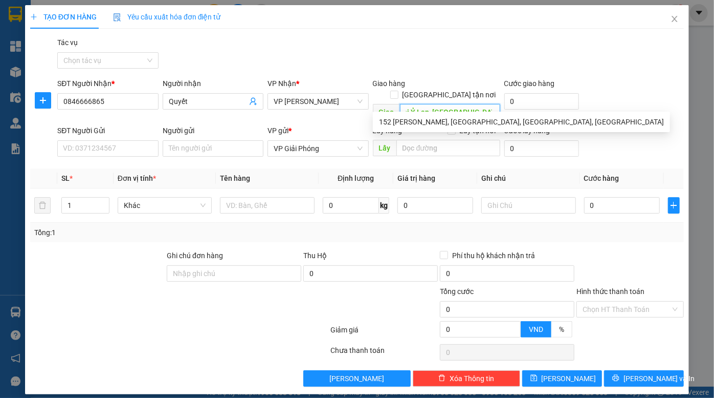
drag, startPoint x: 456, startPoint y: 102, endPoint x: 433, endPoint y: 99, distance: 23.2
click at [433, 104] on input "152 Nguyên Phi Ỷ Lan, phường Đồng Văn" at bounding box center [450, 112] width 100 height 16
type input "152 Nguyên Phi Ỷ Lan, Đồng Văn"
click at [268, 197] on input "text" at bounding box center [267, 205] width 95 height 16
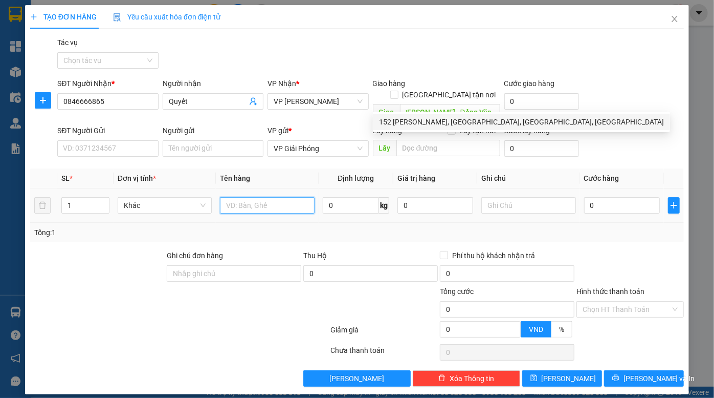
scroll to position [0, 0]
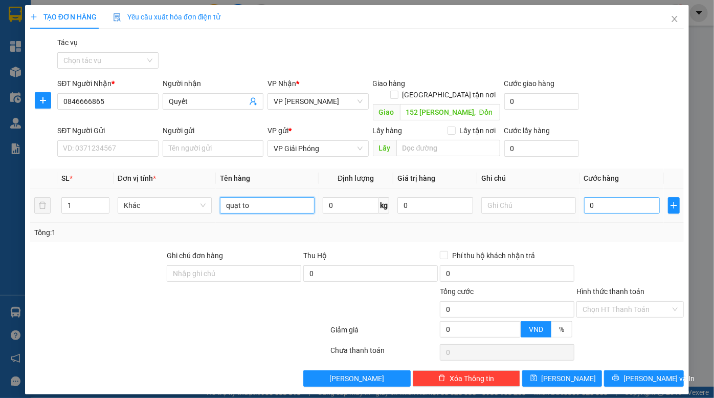
type input "quạt to"
click at [598, 198] on input "0" at bounding box center [622, 205] width 76 height 16
type input "5"
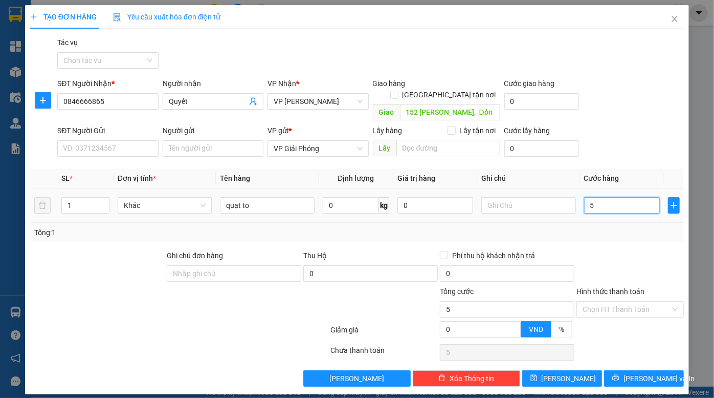
type input "50"
type input "500"
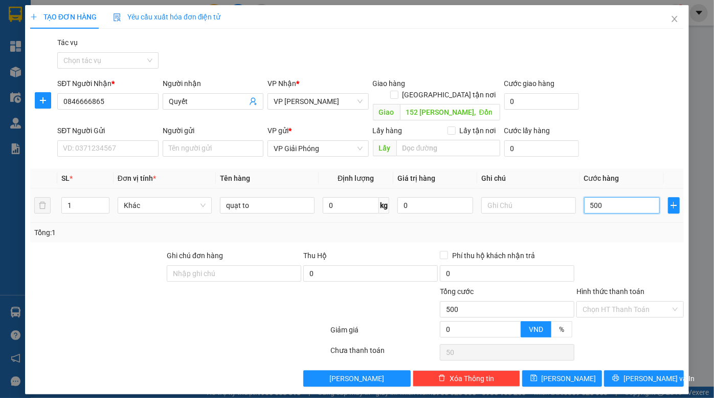
type input "500"
type input "5.000"
type input "50.000"
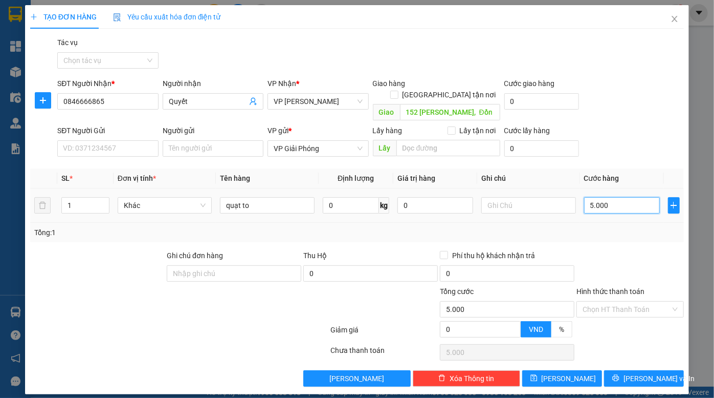
type input "50.000"
type input "500.000"
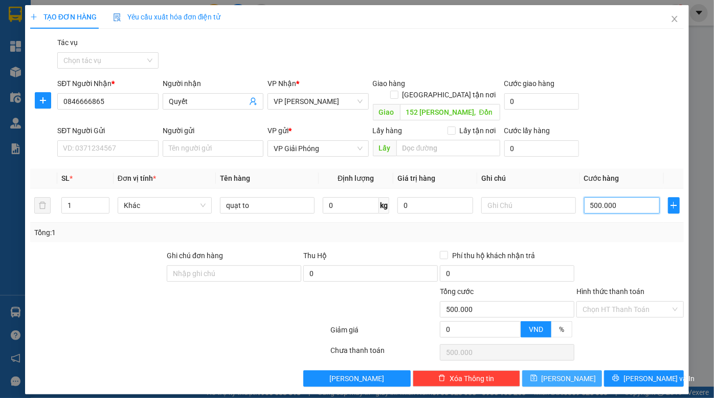
type input "500.000"
click at [581, 370] on button "Lưu" at bounding box center [562, 378] width 80 height 16
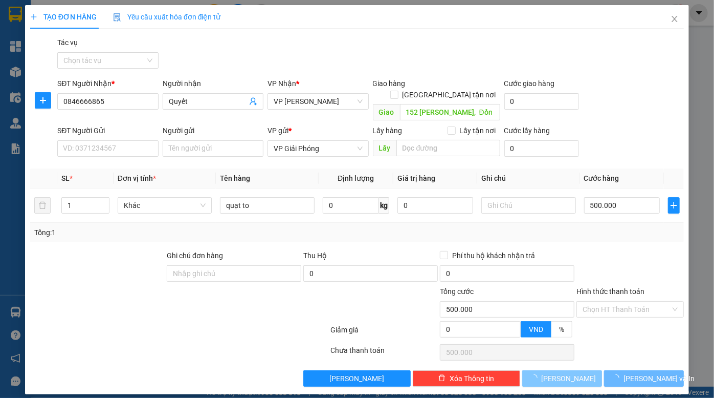
type input "0"
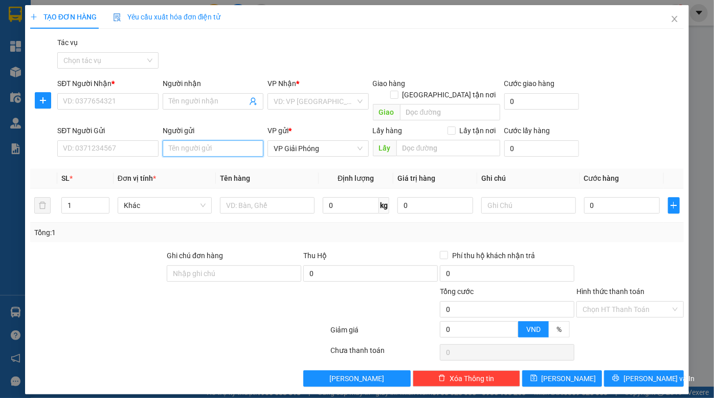
click at [225, 140] on input "Người gửi" at bounding box center [213, 148] width 101 height 16
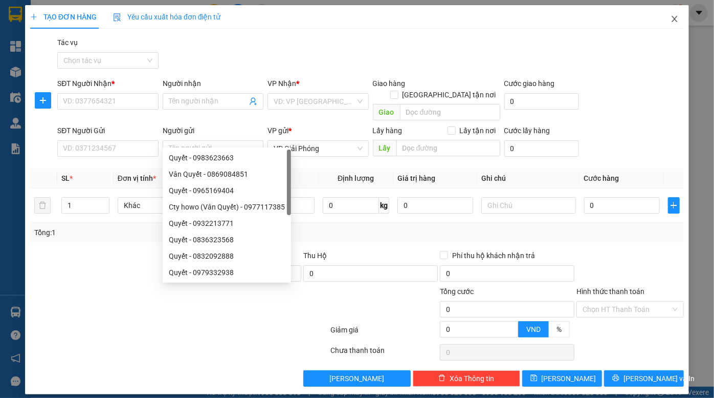
click at [675, 18] on icon "close" at bounding box center [675, 19] width 8 height 8
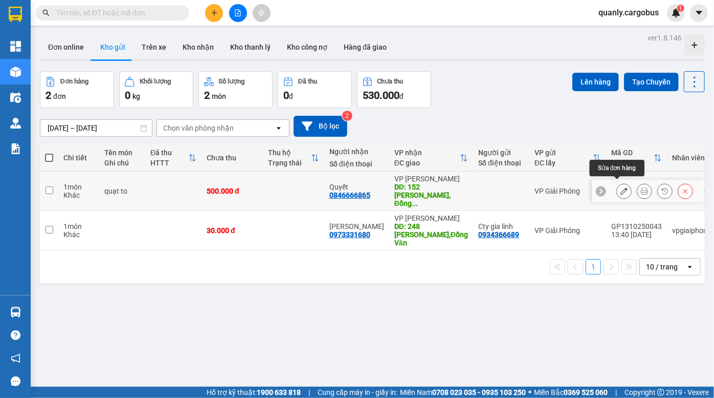
click at [617, 187] on button at bounding box center [624, 191] width 14 height 18
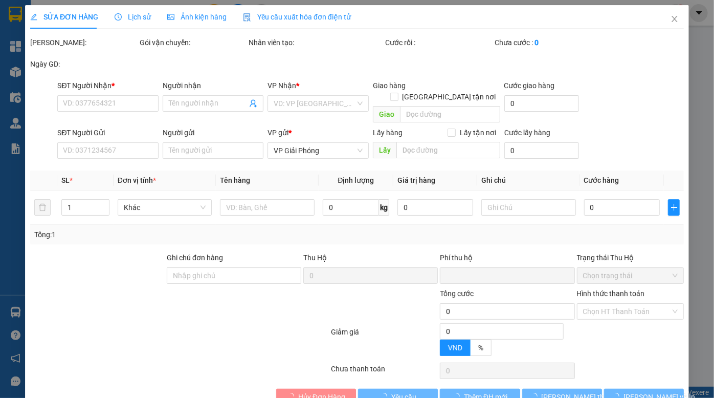
type input "0846666865"
type input "Quyết"
type input "152 Nguyên Phi Ỷ Lan, Đồng Văn"
type input "0"
type input "500.000"
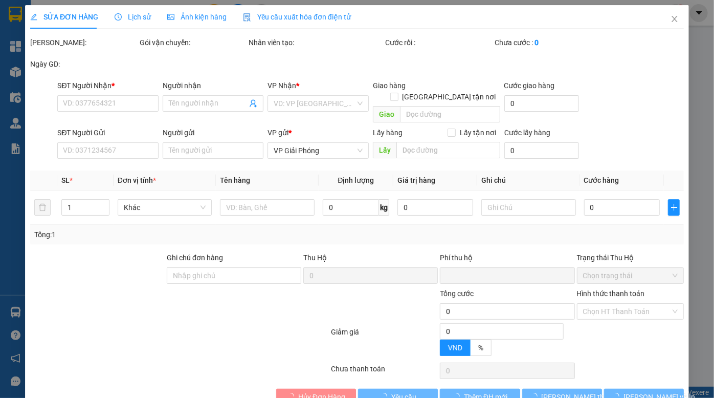
type input "500.000"
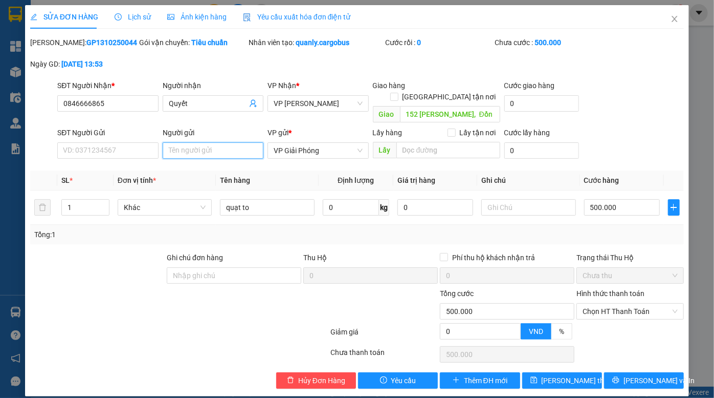
click at [204, 142] on input "Người gửi" at bounding box center [213, 150] width 101 height 16
type input "Thùy"
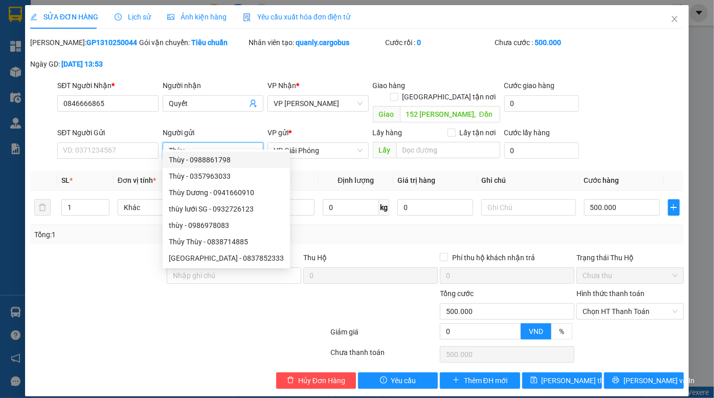
click at [211, 161] on div "Thùy - 0988861798" at bounding box center [226, 159] width 115 height 11
type input "0988861798"
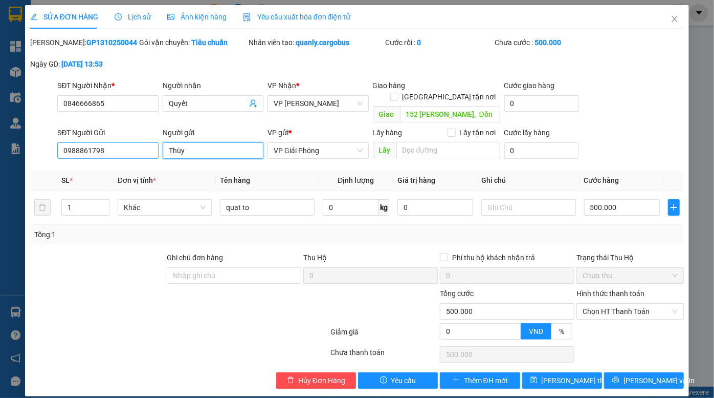
type input "Thùy"
drag, startPoint x: 111, startPoint y: 136, endPoint x: 51, endPoint y: 138, distance: 59.4
click at [51, 138] on div "SĐT Người Gửi 0988861798 0988861798 Người gửi Thùy VP gửi * VP Giải Phóng Lấy h…" at bounding box center [357, 145] width 656 height 36
click at [202, 142] on input "Thùy" at bounding box center [213, 150] width 101 height 16
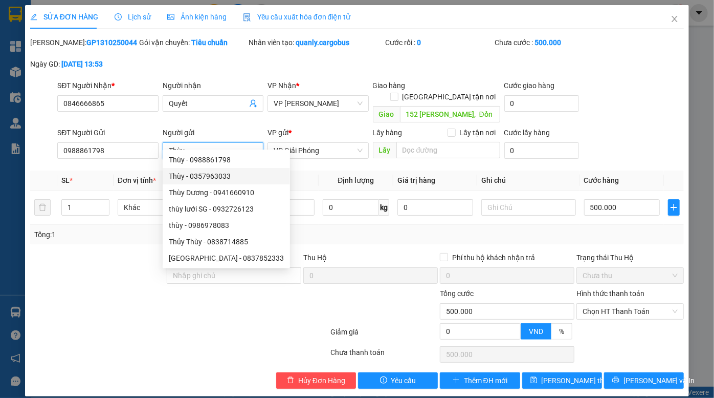
click at [216, 175] on div "Thùy - 0357963033" at bounding box center [226, 175] width 115 height 11
type input "0357963033"
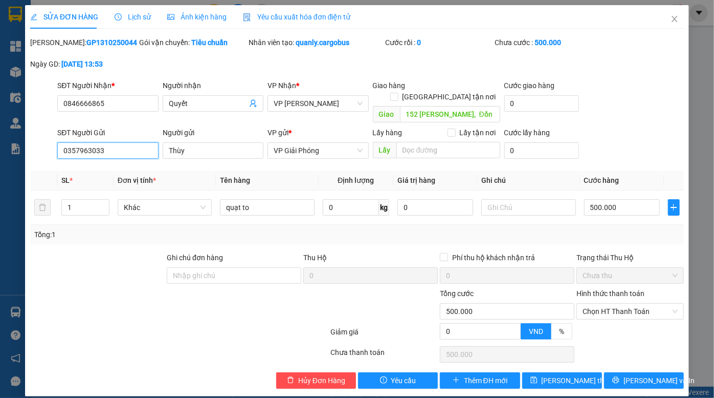
drag, startPoint x: 61, startPoint y: 140, endPoint x: 23, endPoint y: 146, distance: 38.4
click at [23, 146] on div "SỬA ĐƠN HÀNG Lịch sử Ảnh kiện hàng Yêu cầu xuất hóa đơn điện tử Total Paid Fee …" at bounding box center [357, 199] width 714 height 398
click at [197, 142] on input "Thùy" at bounding box center [213, 150] width 101 height 16
type input "Thùy quạt An phú quý"
drag, startPoint x: 109, startPoint y: 140, endPoint x: 32, endPoint y: 144, distance: 77.4
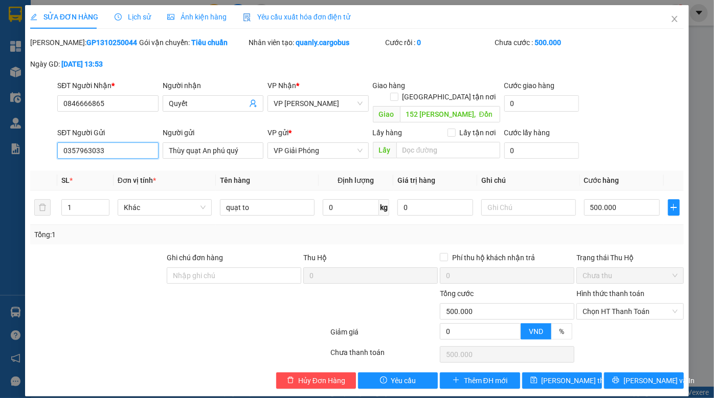
click at [32, 144] on div "SĐT Người Gửi 0357963033 0357963033 Người gửi Thùy quạt An phú quý VP gửi * VP …" at bounding box center [357, 145] width 656 height 36
click at [123, 142] on input "SĐT Người Gửi" at bounding box center [107, 150] width 101 height 16
paste input "0899357960"
click at [118, 145] on input "0899357960" at bounding box center [107, 150] width 101 height 16
click at [118, 144] on input "0899357960" at bounding box center [107, 150] width 101 height 16
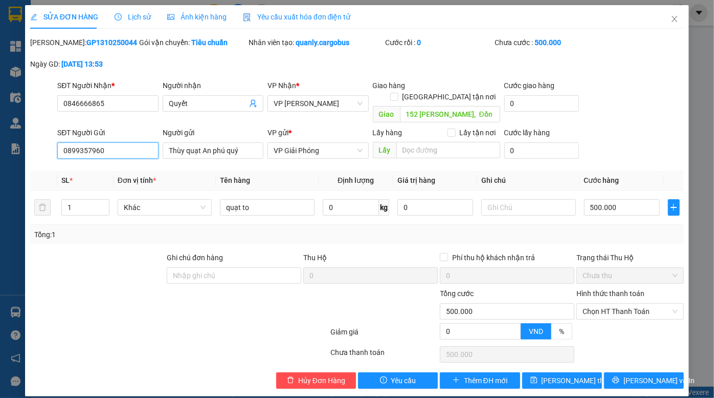
drag, startPoint x: 64, startPoint y: 138, endPoint x: 51, endPoint y: 138, distance: 13.8
click at [51, 138] on div "SĐT Người Gửi 0899357960 0899357960 Người gửi Thùy quạt An phú quý VP gửi * VP …" at bounding box center [357, 145] width 656 height 36
type input "0899357960"
click at [215, 142] on input "Thùy quạt An phú quý" at bounding box center [213, 150] width 101 height 16
click at [442, 142] on input "search" at bounding box center [449, 150] width 104 height 16
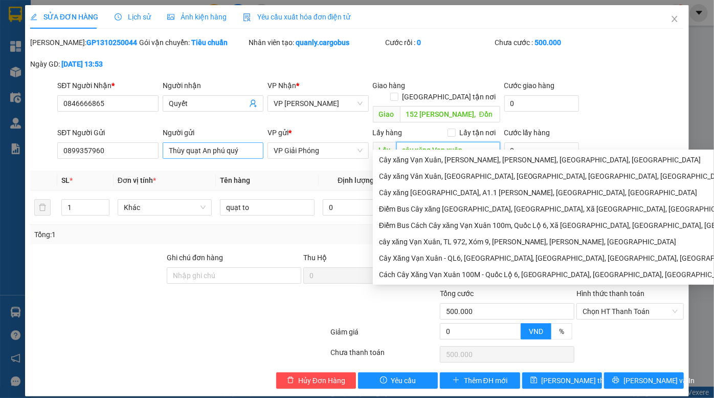
type input "cây xăng Vạn xuân"
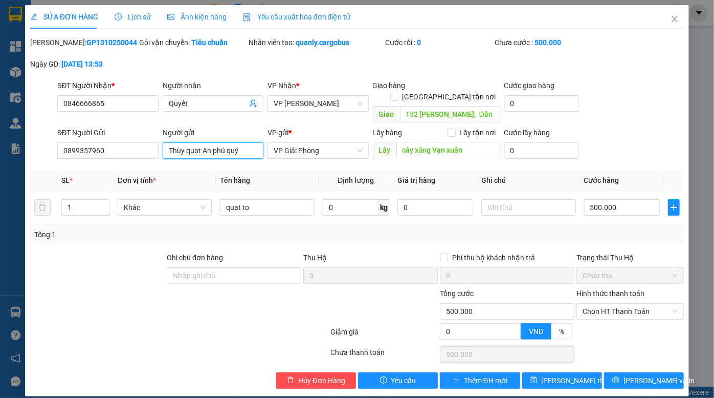
drag, startPoint x: 245, startPoint y: 139, endPoint x: 163, endPoint y: 139, distance: 81.9
click at [163, 142] on input "Thùy quạt An phú quý" at bounding box center [213, 150] width 101 height 16
type input "[PERSON_NAME]"
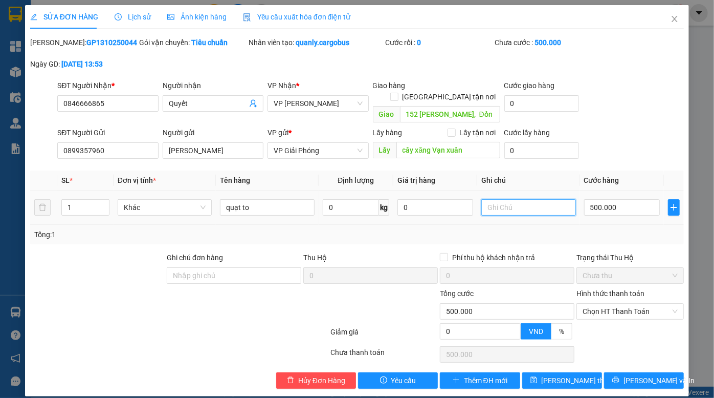
click at [515, 199] on input "text" at bounding box center [529, 207] width 95 height 16
type input "hàng của Thùy An phú quý"
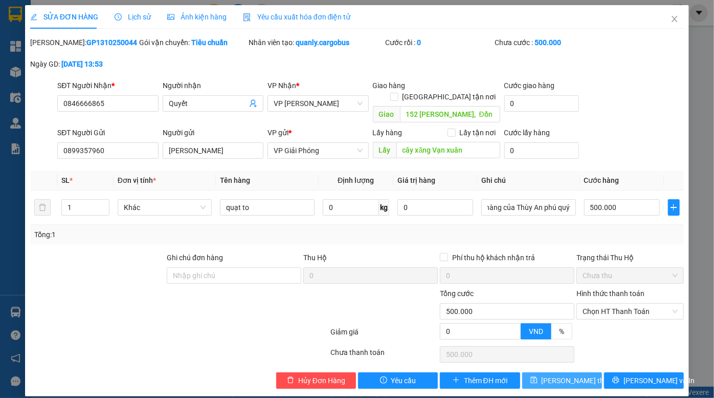
click at [561, 375] on span "Lưu thay đổi" at bounding box center [583, 380] width 82 height 11
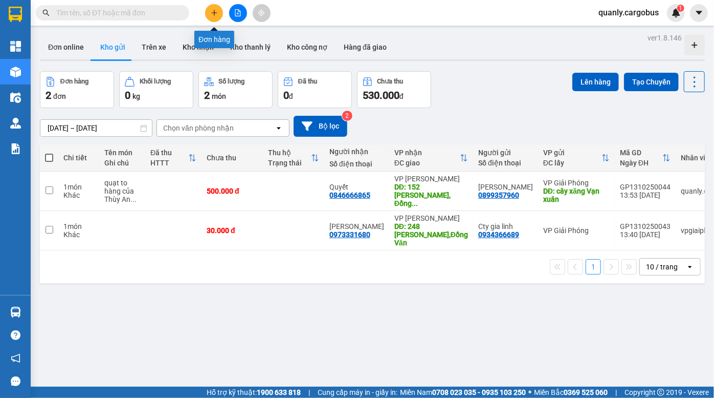
click at [216, 11] on icon "plus" at bounding box center [214, 12] width 7 height 7
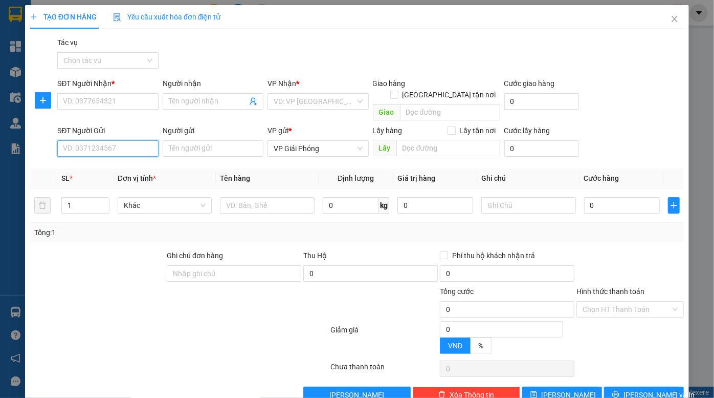
click at [102, 140] on input "SĐT Người Gửi" at bounding box center [107, 148] width 101 height 16
paste input "0931781960"
type input "0931781960"
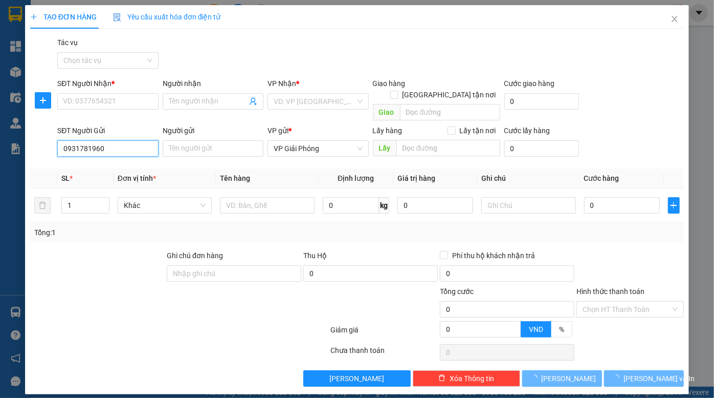
click at [121, 143] on input "0931781960" at bounding box center [107, 148] width 101 height 16
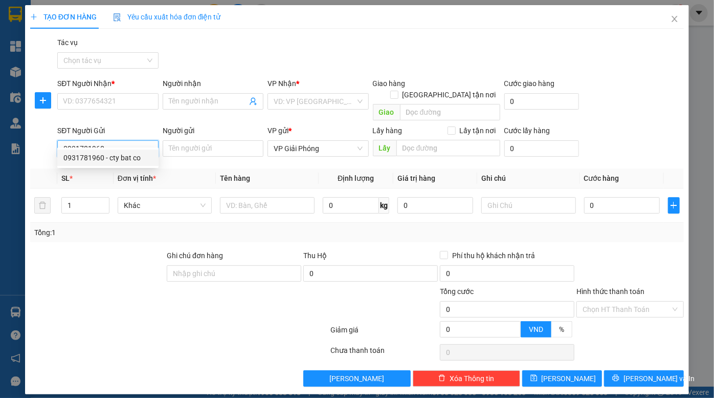
click at [129, 158] on div "0931781960 - cty bat co" at bounding box center [107, 157] width 89 height 11
type input "0903298764"
type input "Tiến"
checkbox input "true"
type input "G Plasteel KCN Châu Sơn"
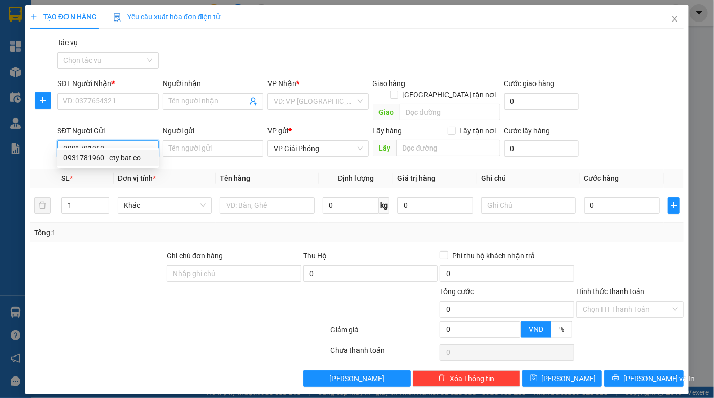
type input "cty bat co"
type input "kcn ngọc hồi"
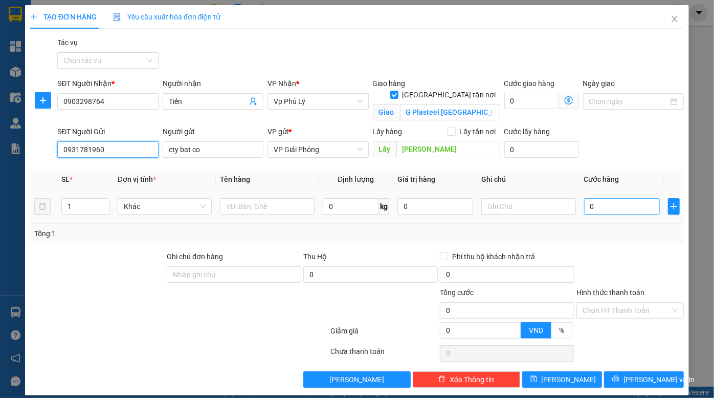
type input "0931781960"
click at [598, 211] on input "0" at bounding box center [622, 206] width 76 height 16
type input "1"
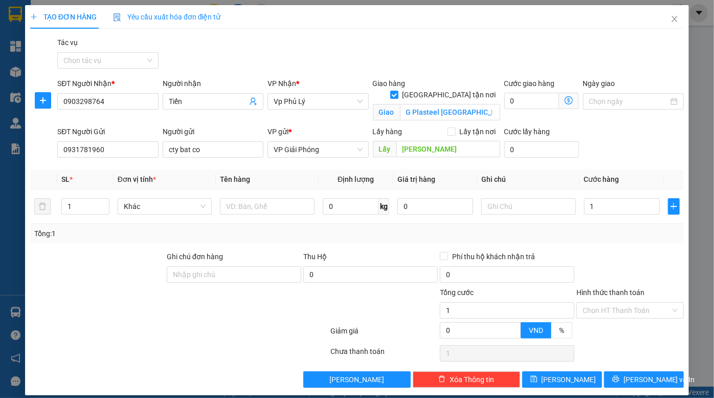
type input "1.000"
click at [638, 162] on div "Transit Pickup Surcharge Ids Transit Deliver Surcharge Ids Transit Deliver Surc…" at bounding box center [357, 212] width 654 height 351
click at [578, 379] on button "Lưu" at bounding box center [562, 379] width 80 height 16
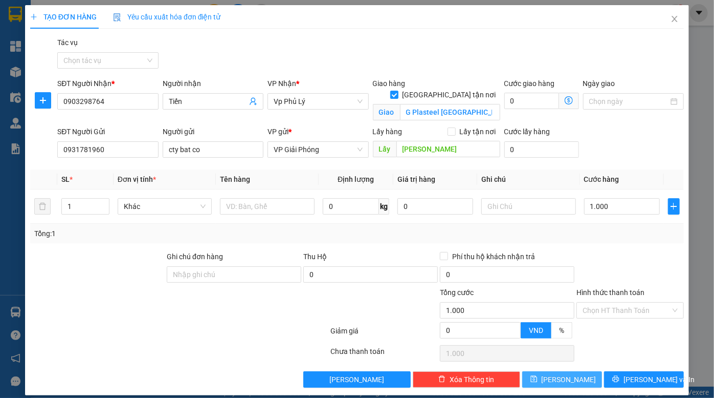
checkbox input "false"
type input "0"
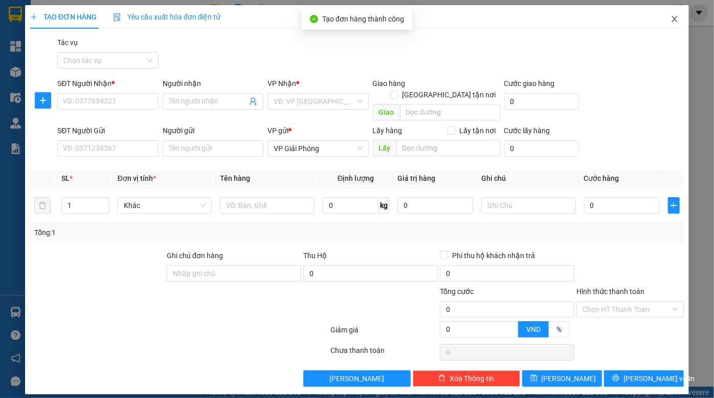
drag, startPoint x: 675, startPoint y: 18, endPoint x: 667, endPoint y: 21, distance: 9.2
click at [675, 18] on icon "close" at bounding box center [675, 19] width 8 height 8
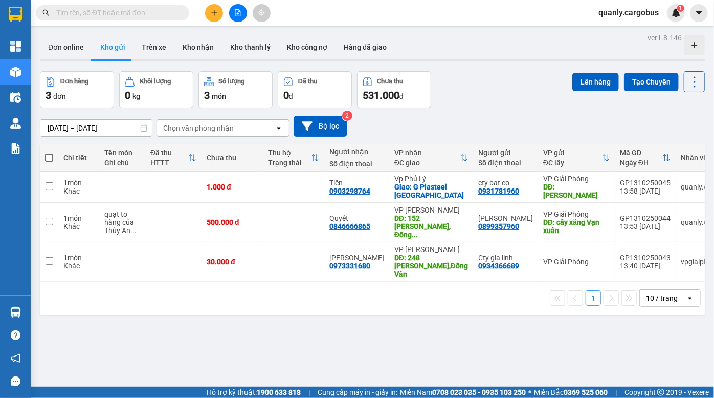
click at [475, 102] on div "Đơn hàng 3 đơn Khối lượng 0 kg Số lượng 3 món Đã thu 0 đ Chưa thu 531.000 đ Lên…" at bounding box center [372, 89] width 665 height 37
click at [507, 97] on div "Đơn hàng 3 đơn Khối lượng 0 kg Số lượng 3 món Đã thu 0 đ Chưa thu 531.000 đ Lên…" at bounding box center [372, 89] width 665 height 37
click at [621, 185] on icon at bounding box center [624, 186] width 7 height 7
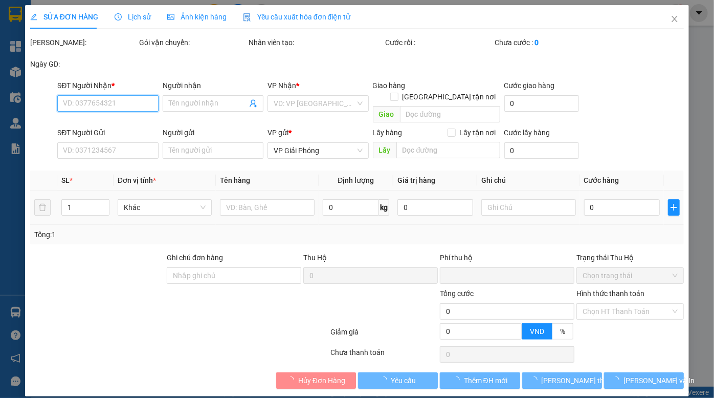
type input "0903298764"
type input "Tiến"
checkbox input "true"
type input "G Plasteel [GEOGRAPHIC_DATA]"
type input "0931781960"
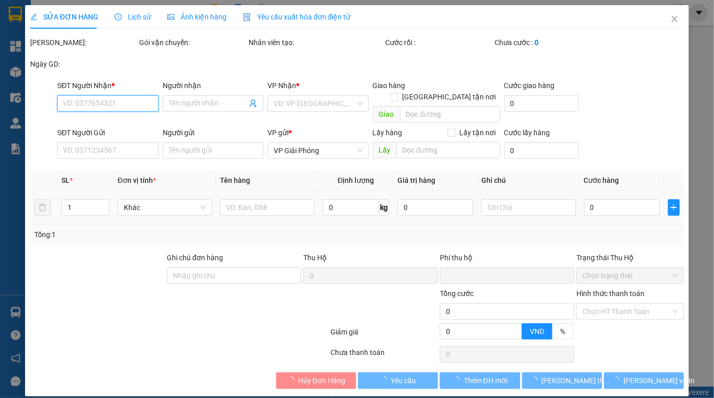
type input "cty bat co"
type input "[PERSON_NAME]"
type input "0"
type input "1.000"
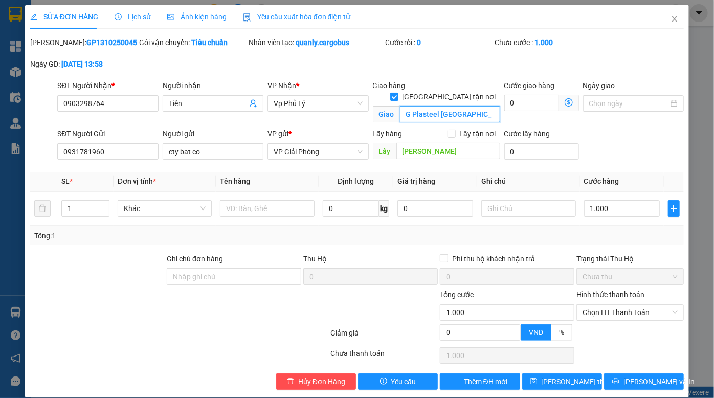
click at [416, 106] on input "G Plasteel [GEOGRAPHIC_DATA]" at bounding box center [450, 114] width 100 height 16
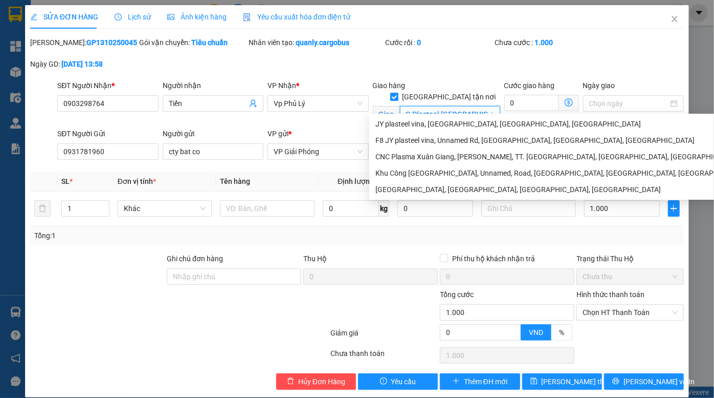
drag, startPoint x: 402, startPoint y: 103, endPoint x: 496, endPoint y: 106, distance: 94.2
click at [496, 106] on div "Giao hàng [GEOGRAPHIC_DATA] tận nơi [GEOGRAPHIC_DATA] [GEOGRAPHIC_DATA]" at bounding box center [437, 104] width 132 height 48
click at [430, 106] on input "G Plasteel [GEOGRAPHIC_DATA]" at bounding box center [450, 114] width 100 height 16
drag, startPoint x: 436, startPoint y: 102, endPoint x: 392, endPoint y: 103, distance: 43.5
click at [391, 106] on span "Giao G Plasteel [GEOGRAPHIC_DATA]" at bounding box center [436, 114] width 127 height 16
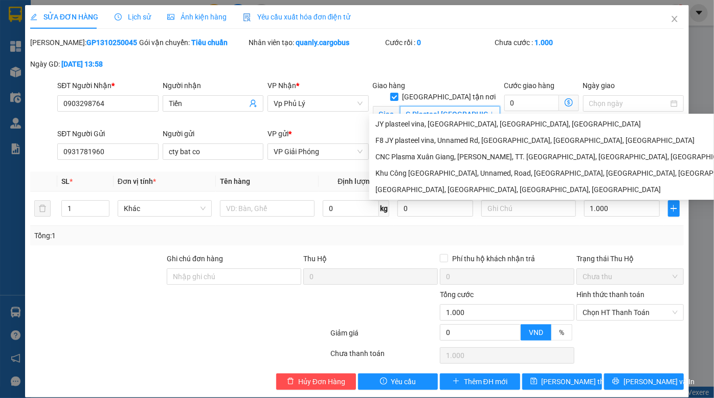
paste input "JYplasteel-F8"
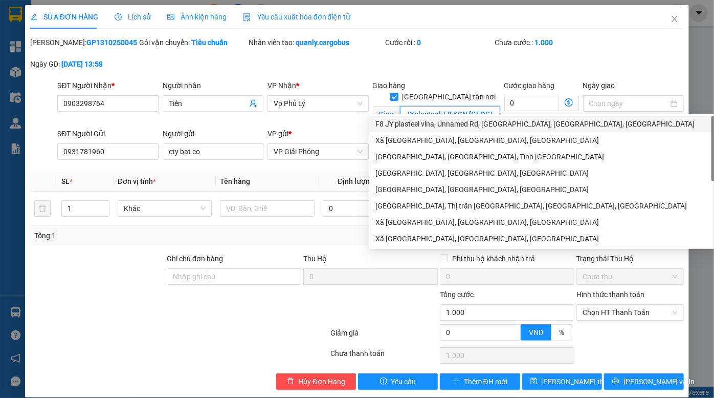
type input "JYplasteel-F8 KCN [GEOGRAPHIC_DATA]"
click at [627, 65] on div "[PERSON_NAME]: GP1310250045 Gói vận chuyển: Tiêu chuẩn Nhân viên tạo: quanly.ca…" at bounding box center [357, 58] width 656 height 43
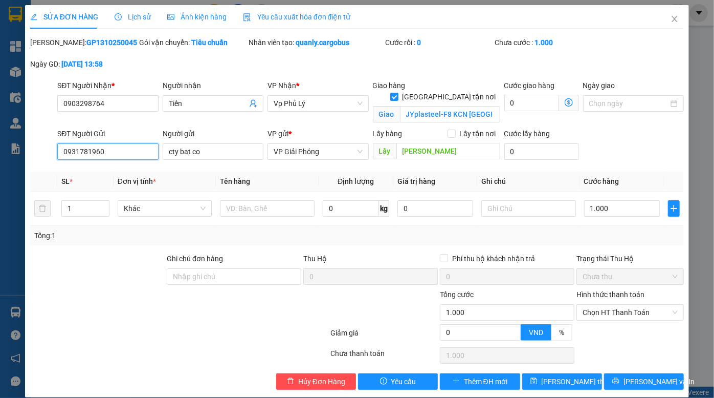
drag, startPoint x: 113, startPoint y: 153, endPoint x: 31, endPoint y: 157, distance: 82.0
click at [31, 157] on div "SĐT Người Gửi 0931781960 0931781960 Người gửi cty bat co VP gửi * VP Giải Phóng…" at bounding box center [357, 146] width 656 height 36
paste input "11034775"
type input "0911034775"
click at [209, 150] on input "cty bat co" at bounding box center [213, 151] width 101 height 16
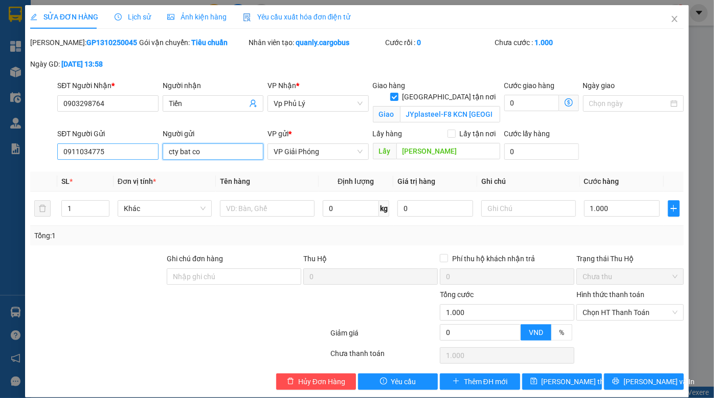
drag, startPoint x: 214, startPoint y: 153, endPoint x: 155, endPoint y: 158, distance: 59.5
click at [155, 158] on div "SĐT Người Gửi 0911034775 Người gửi cty bat co cty bat co VP gửi * VP Giải Phóng…" at bounding box center [370, 146] width 631 height 36
paste input "SuMac"
click at [274, 170] on div "Máy và thiết bị Sumac - 0911034775" at bounding box center [225, 171] width 116 height 11
drag, startPoint x: 245, startPoint y: 148, endPoint x: 142, endPoint y: 158, distance: 103.3
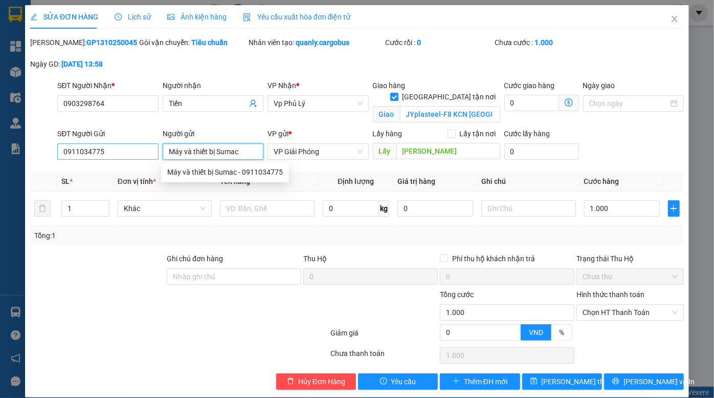
click at [142, 158] on div "SĐT Người Gửi 0911034775 Người gửi [PERSON_NAME] và thiết bị Sumac VP gửi * VP …" at bounding box center [370, 146] width 631 height 36
type input "Máy và thiết bị Sumac"
click at [615, 142] on div "SĐT Người Gửi 0911034775 Người gửi [PERSON_NAME] và thiết bị Sumac VP gửi * VP …" at bounding box center [370, 146] width 631 height 36
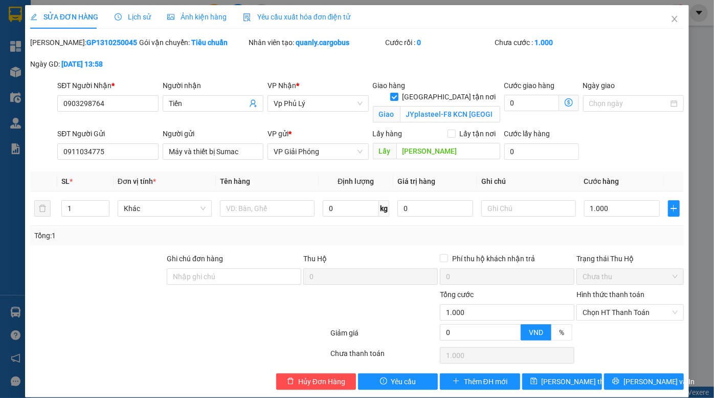
click at [561, 372] on div "Total Paid Fee 0 Total UnPaid Fee 1.000 Cash Collection Total Fee Mã ĐH: GP1310…" at bounding box center [357, 213] width 654 height 353
click at [561, 376] on span "[PERSON_NAME] thay đổi" at bounding box center [583, 381] width 82 height 11
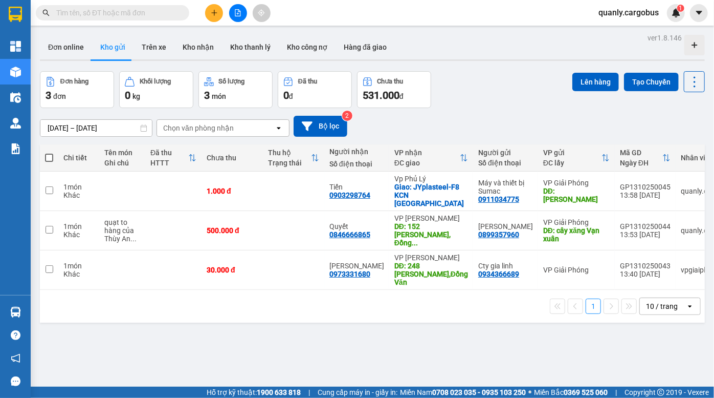
click at [485, 66] on div "ver 1.8.146 Đơn online Kho gửi Trên xe Kho nhận Kho thanh lý Kho công nợ Hàng đ…" at bounding box center [372, 230] width 673 height 398
click at [491, 107] on div "Đơn hàng 3 đơn Khối lượng 0 kg Số lượng 3 món Đã thu 0 đ Chưa thu 531.000 đ Lên…" at bounding box center [372, 89] width 665 height 37
drag, startPoint x: 472, startPoint y: 99, endPoint x: 261, endPoint y: -18, distance: 241.2
click at [261, 0] on html "Kết quả tìm kiếm ( 0 ) Bộ lọc Ngày tạo đơn gần nhất No Data quanly.cargobus 1 T…" at bounding box center [357, 199] width 714 height 398
click at [469, 92] on div "Đơn hàng 3 đơn Khối lượng 0 kg Số lượng 3 món Đã thu 0 đ Chưa thu 531.000 đ Lên…" at bounding box center [372, 89] width 665 height 37
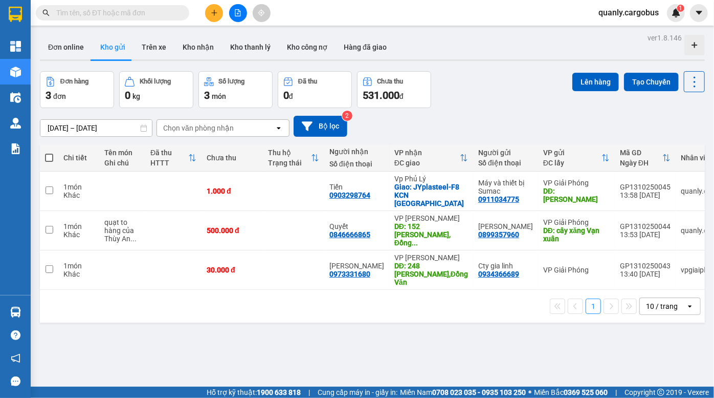
click at [476, 70] on div "ver 1.8.146 Đơn online Kho gửi Trên xe Kho nhận Kho thanh lý Kho công nợ Hàng đ…" at bounding box center [372, 230] width 673 height 398
click at [500, 68] on div "ver 1.8.146 Đơn online Kho gửi Trên xe Kho nhận Kho thanh lý Kho công nợ Hàng đ…" at bounding box center [372, 230] width 673 height 398
click at [522, 73] on div "Đơn hàng 3 đơn Khối lượng 0 kg Số lượng 3 món Đã thu 0 đ Chưa thu 531.000 đ Lên…" at bounding box center [372, 89] width 665 height 37
click at [242, 12] on button at bounding box center [238, 13] width 18 height 18
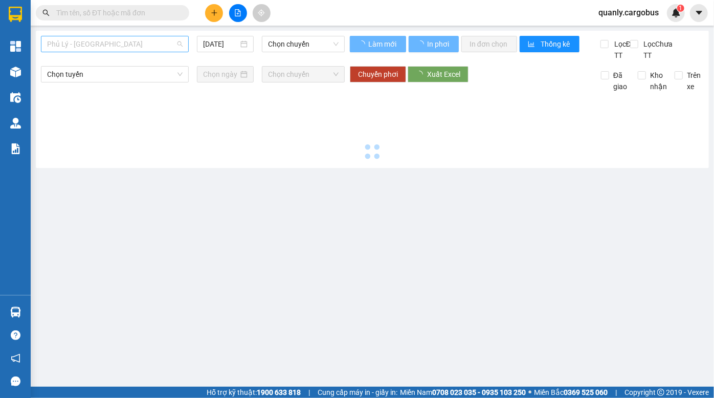
click at [108, 45] on span "Phủ Lý - [GEOGRAPHIC_DATA]" at bounding box center [115, 43] width 136 height 15
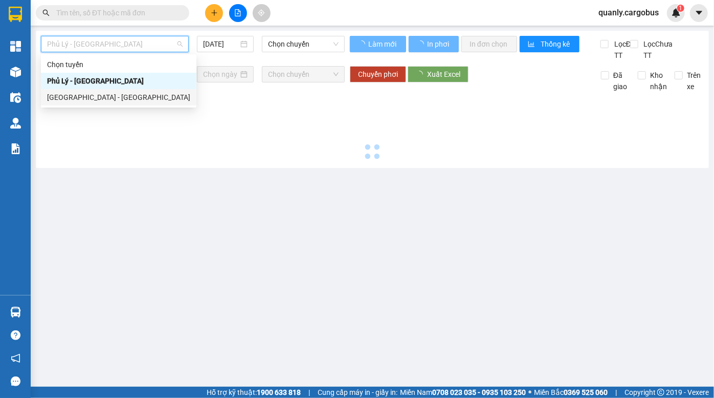
click at [99, 97] on div "[GEOGRAPHIC_DATA] - [GEOGRAPHIC_DATA]" at bounding box center [118, 97] width 143 height 11
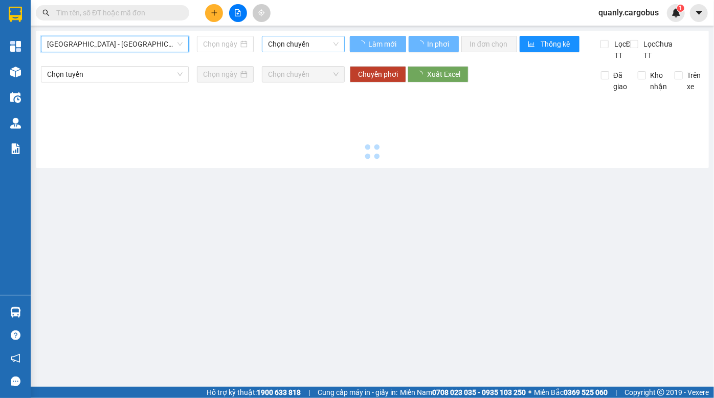
type input "[DATE]"
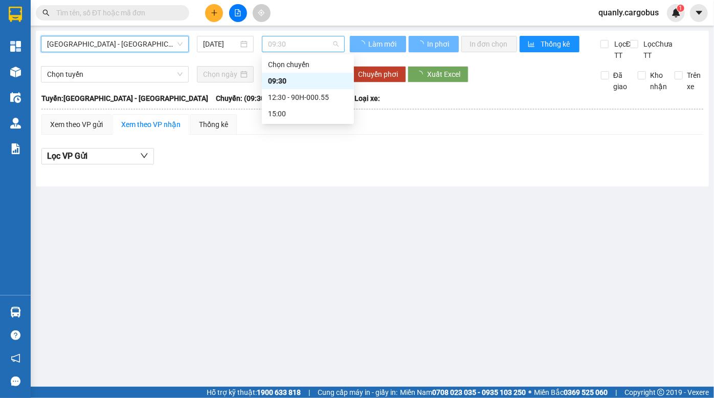
click at [287, 46] on span "09:30" at bounding box center [303, 43] width 71 height 15
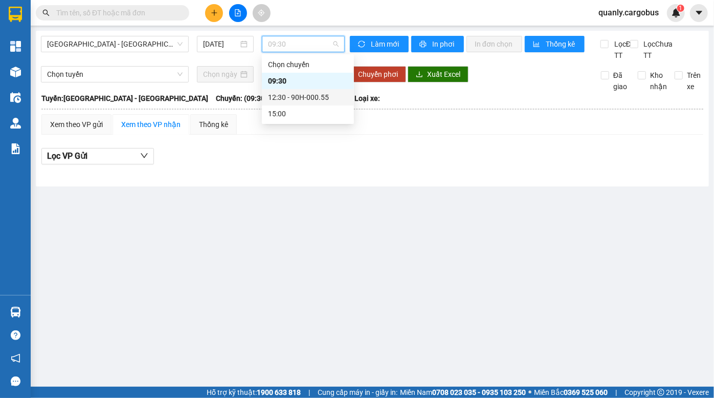
click at [303, 97] on div "12:30 - 90H-000.55" at bounding box center [308, 97] width 80 height 11
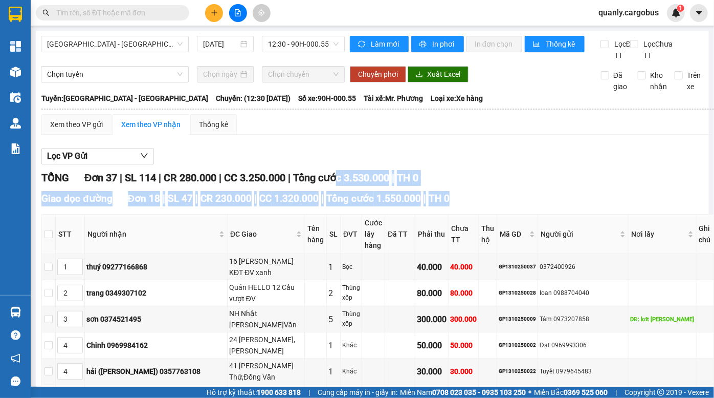
drag, startPoint x: 346, startPoint y: 195, endPoint x: 361, endPoint y: 221, distance: 30.0
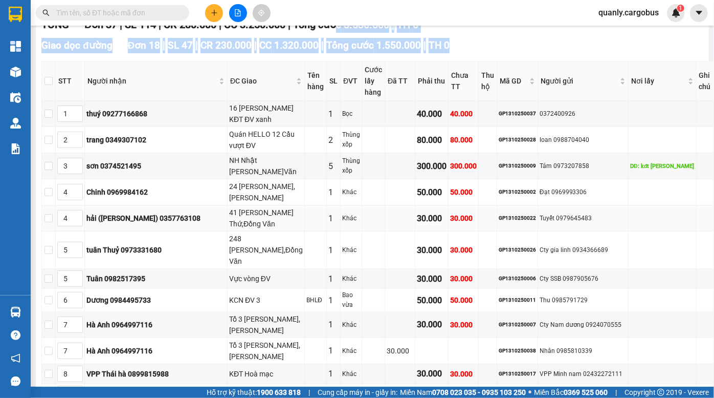
scroll to position [139, 0]
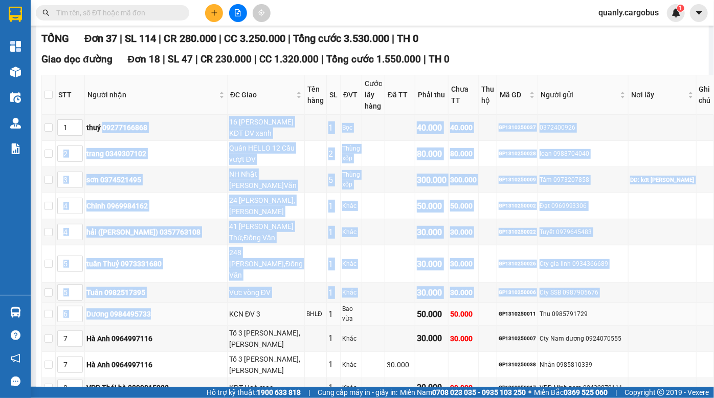
drag, startPoint x: 116, startPoint y: 127, endPoint x: 191, endPoint y: 287, distance: 176.3
click at [191, 287] on tbody "1 thuý 09277166868 16 [PERSON_NAME] KĐT ĐV xanh 1 Bọc 40.000 40.000 GP131025003…" at bounding box center [378, 332] width 672 height 434
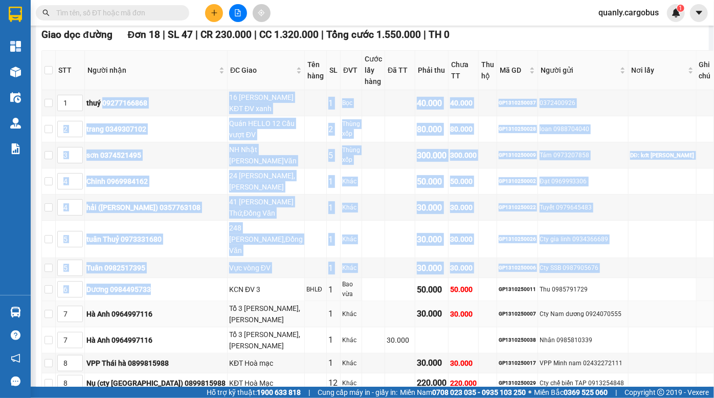
scroll to position [186, 0]
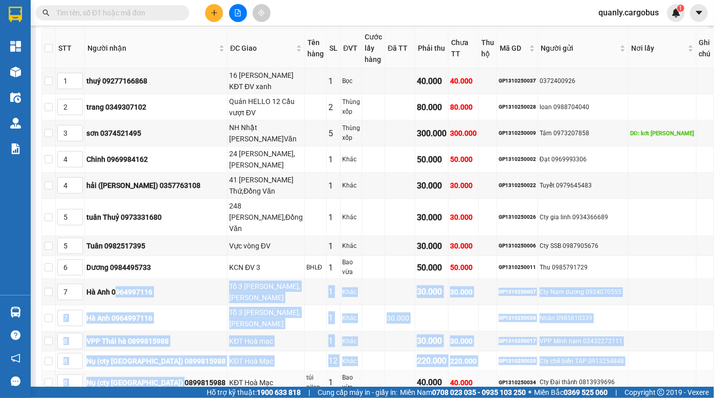
drag, startPoint x: 128, startPoint y: 271, endPoint x: 198, endPoint y: 354, distance: 108.6
click at [198, 354] on tbody "1 thuý 09277166868 16 trần quý cáp KĐT ĐV xanh 1 Bọc 40.000 40.000 GP1310250037…" at bounding box center [378, 285] width 672 height 434
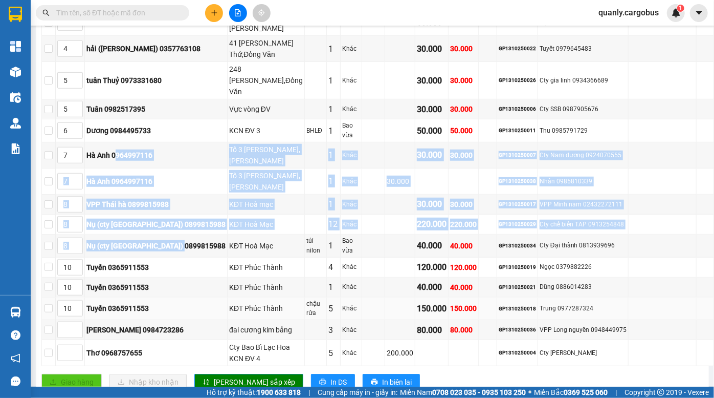
scroll to position [325, 0]
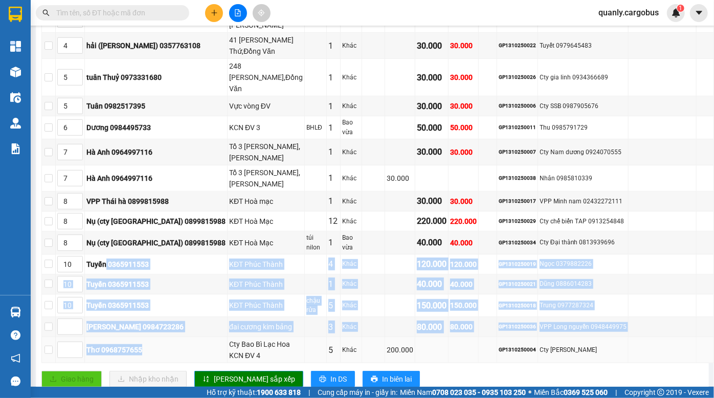
drag, startPoint x: 117, startPoint y: 239, endPoint x: 176, endPoint y: 327, distance: 105.2
click at [176, 327] on tbody "1 thuý 09277166868 16 trần quý cáp KĐT ĐV xanh 1 Bọc 40.000 40.000 GP1310250037…" at bounding box center [378, 145] width 672 height 434
click at [249, 317] on td "đai cương kim bảng" at bounding box center [266, 327] width 77 height 20
click at [241, 317] on td "đai cương kim bảng" at bounding box center [266, 327] width 77 height 20
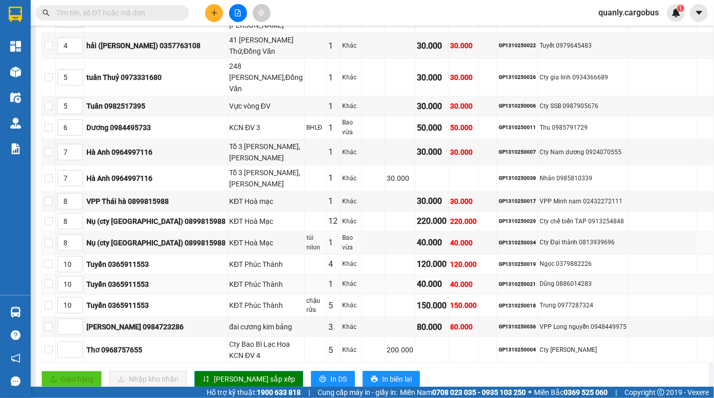
drag, startPoint x: 415, startPoint y: 210, endPoint x: 447, endPoint y: 265, distance: 63.7
click at [447, 265] on tbody "1 thuý 09277166868 16 trần quý cáp KĐT ĐV xanh 1 Bọc 40.000 40.000 GP1310250037…" at bounding box center [378, 145] width 672 height 434
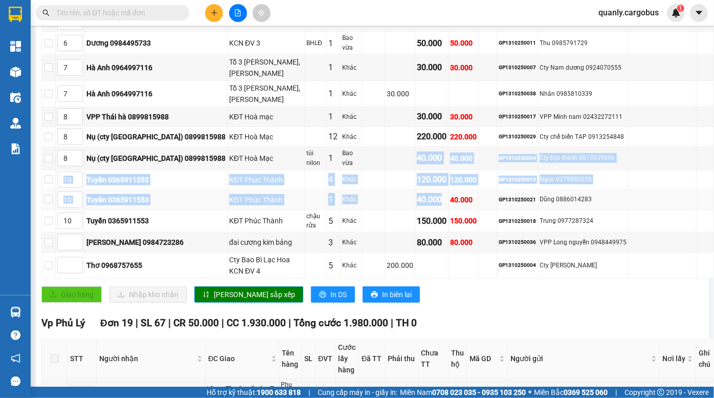
scroll to position [419, 0]
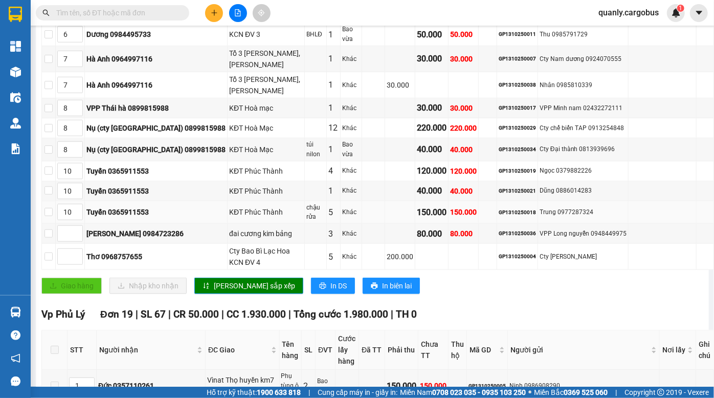
drag, startPoint x: 267, startPoint y: 182, endPoint x: 271, endPoint y: 189, distance: 8.1
click at [271, 206] on div "KĐT Phúc Thành" at bounding box center [266, 211] width 74 height 11
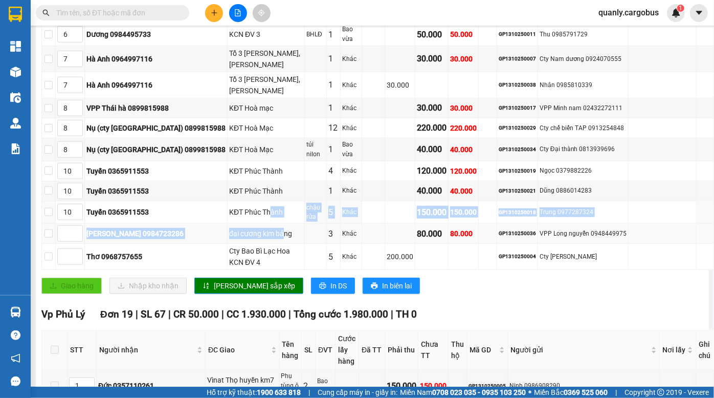
drag, startPoint x: 242, startPoint y: 183, endPoint x: 291, endPoint y: 211, distance: 57.3
click at [281, 210] on tbody "1 thuý 09277166868 16 trần quý cáp KĐT ĐV xanh 1 Bọc 40.000 40.000 GP1310250037…" at bounding box center [378, 52] width 672 height 434
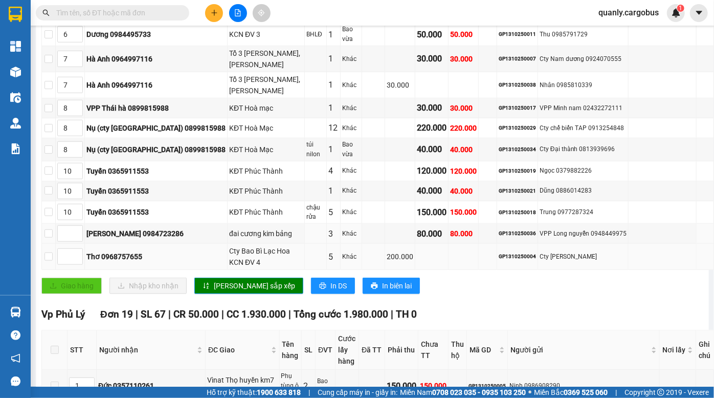
drag, startPoint x: 482, startPoint y: 210, endPoint x: 530, endPoint y: 223, distance: 49.9
click at [513, 220] on tbody "1 thuý 09277166868 16 trần quý cáp KĐT ĐV xanh 1 Bọc 40.000 40.000 GP1310250037…" at bounding box center [378, 52] width 672 height 434
click at [536, 252] on div "GP1310250004" at bounding box center [517, 256] width 37 height 8
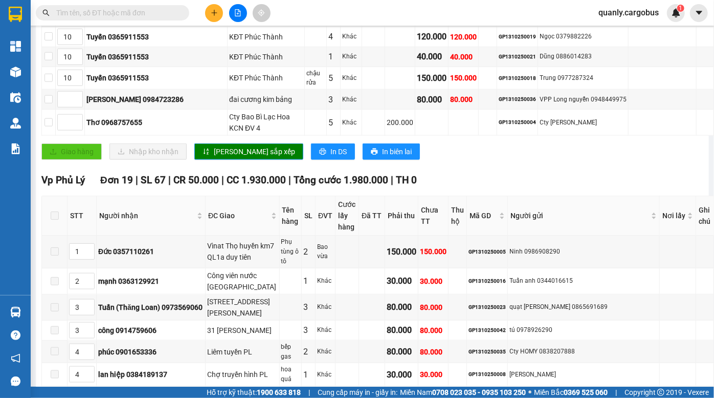
scroll to position [558, 0]
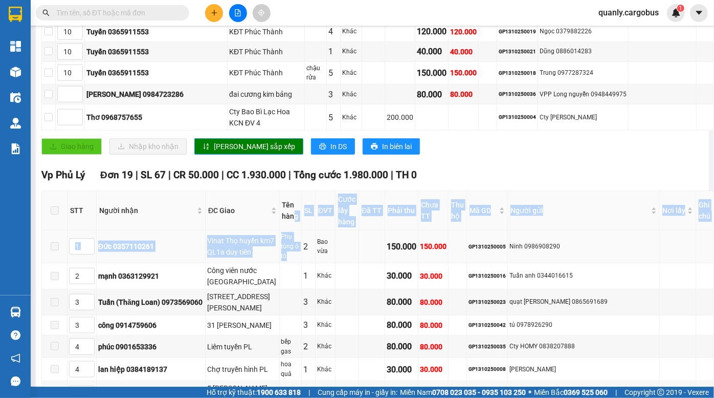
drag, startPoint x: 295, startPoint y: 184, endPoint x: 307, endPoint y: 224, distance: 41.1
click at [302, 230] on td "Phụ tùng ô tô" at bounding box center [291, 246] width 22 height 33
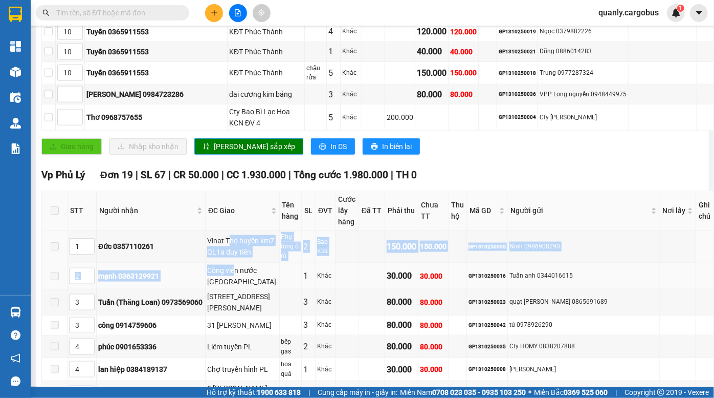
drag, startPoint x: 234, startPoint y: 205, endPoint x: 238, endPoint y: 234, distance: 29.9
click at [238, 265] on div "Công viên nước hà nam" at bounding box center [242, 276] width 71 height 23
drag, startPoint x: 234, startPoint y: 208, endPoint x: 410, endPoint y: 353, distance: 227.9
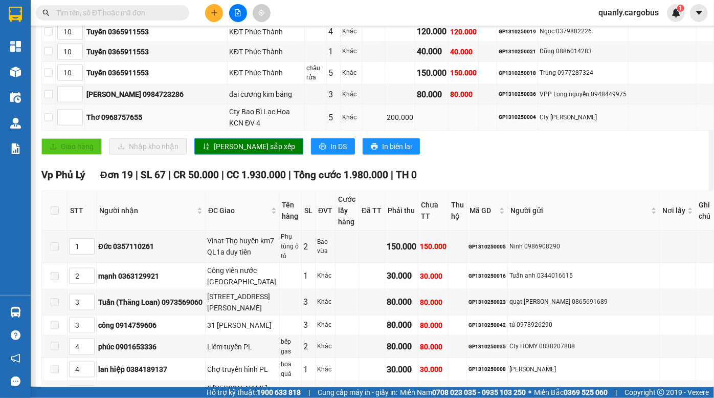
click at [456, 104] on td at bounding box center [464, 117] width 30 height 26
drag, startPoint x: 425, startPoint y: 63, endPoint x: 450, endPoint y: 78, distance: 29.1
click at [454, 104] on td at bounding box center [464, 117] width 30 height 26
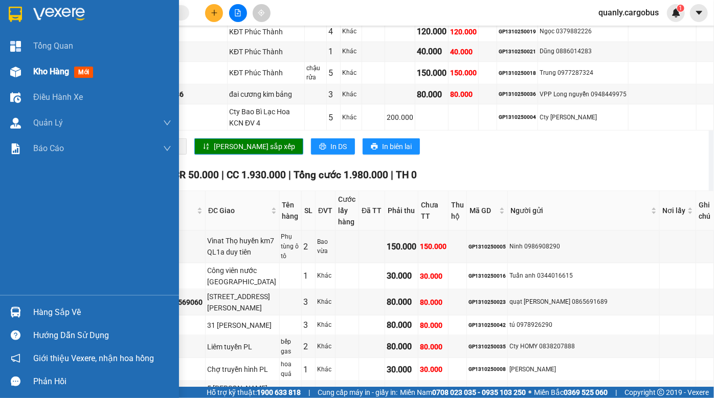
click at [25, 77] on div "Kho hàng mới" at bounding box center [89, 72] width 179 height 26
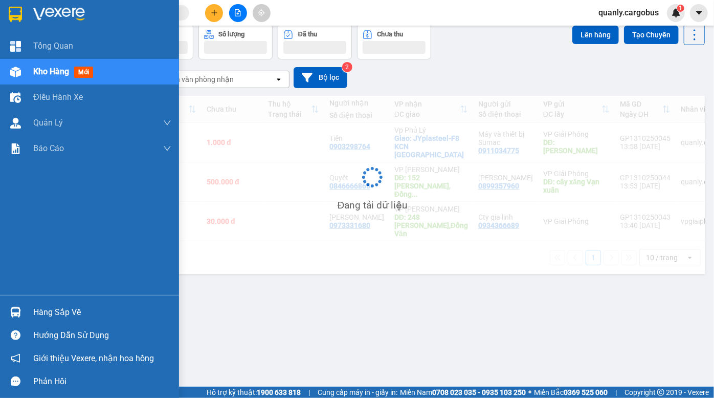
scroll to position [47, 0]
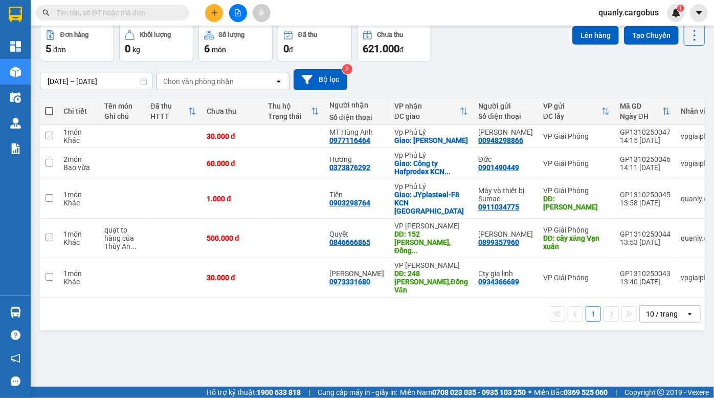
click at [509, 61] on div "11/10/2025 – 13/10/2025 Press the down arrow key to interact with the calendar …" at bounding box center [372, 79] width 665 height 36
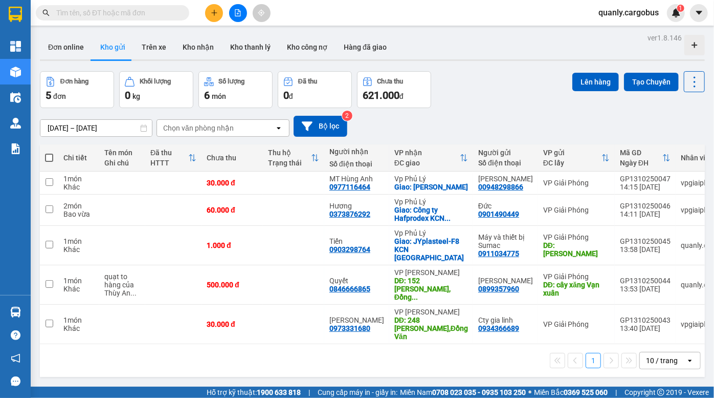
click at [501, 85] on div "Đơn hàng 5 đơn Khối lượng 0 kg Số lượng 6 món Đã thu 0 đ Chưa thu 621.000 đ Lên…" at bounding box center [372, 89] width 665 height 37
click at [481, 105] on div "Đơn hàng 5 đơn Khối lượng 0 kg Số lượng 6 món Đã thu 0 đ Chưa thu 621.000 đ Lên…" at bounding box center [372, 89] width 665 height 37
click at [479, 105] on div "Đơn hàng 5 đơn Khối lượng 0 kg Số lượng 6 món Đã thu 0 đ Chưa thu 621.000 đ Lên…" at bounding box center [372, 89] width 665 height 37
click at [531, 104] on div "Đơn hàng 5 đơn Khối lượng 0 kg Số lượng 6 món Đã thu 0 đ Chưa thu 621.000 đ Lên…" at bounding box center [372, 89] width 665 height 37
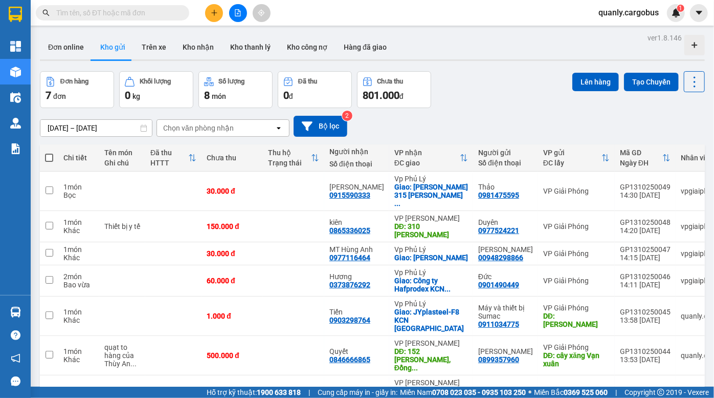
click at [469, 96] on div "Đơn hàng 7 đơn Khối lượng 0 kg Số lượng 8 món Đã thu 0 đ Chưa thu 801.000 đ Lên…" at bounding box center [372, 89] width 665 height 37
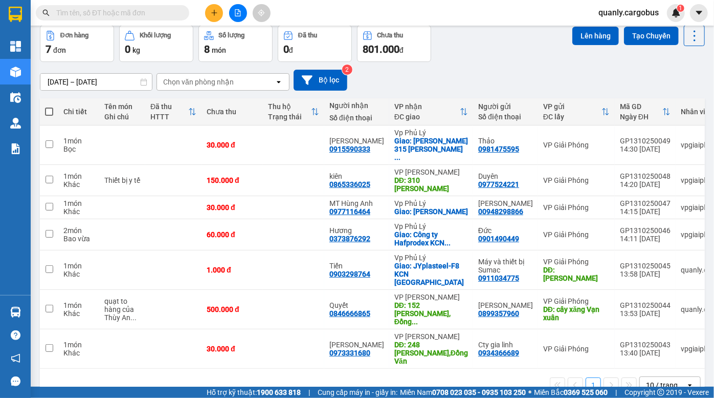
click at [53, 112] on span at bounding box center [49, 111] width 8 height 8
click at [49, 106] on input "checkbox" at bounding box center [49, 106] width 0 height 0
checkbox input "true"
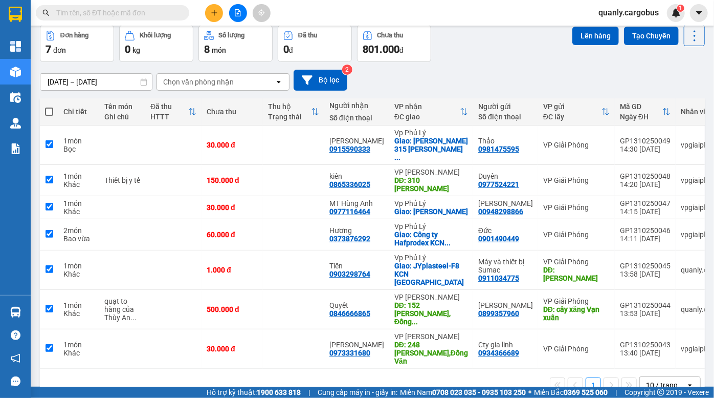
checkbox input "true"
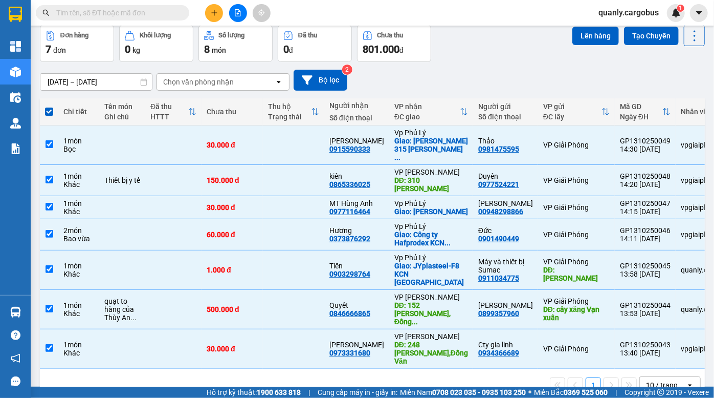
click at [505, 41] on div "Đơn hàng 7 đơn Khối lượng 0 kg Số lượng 8 món Đã thu 0 đ Chưa thu 801.000 đ Lên…" at bounding box center [372, 43] width 665 height 37
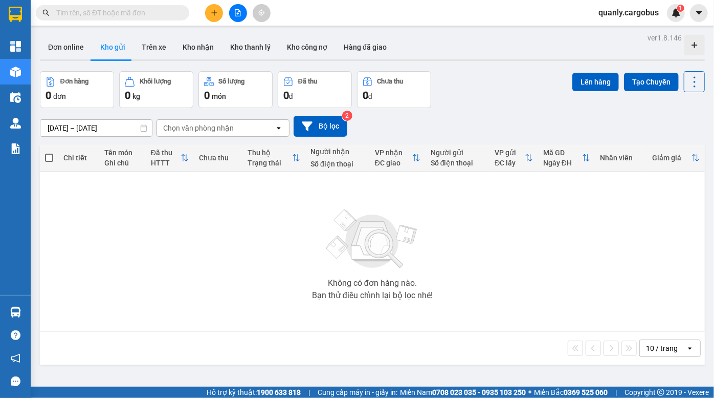
click at [236, 14] on icon "file-add" at bounding box center [237, 12] width 7 height 7
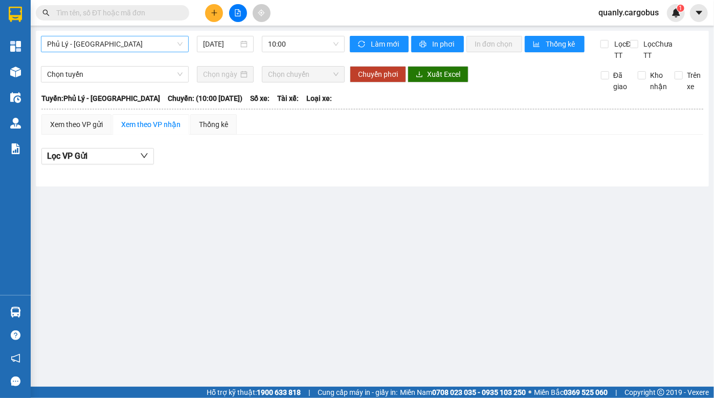
drag, startPoint x: 113, startPoint y: 41, endPoint x: 112, endPoint y: 48, distance: 6.3
click at [112, 48] on span "Phủ Lý - [GEOGRAPHIC_DATA]" at bounding box center [115, 43] width 136 height 15
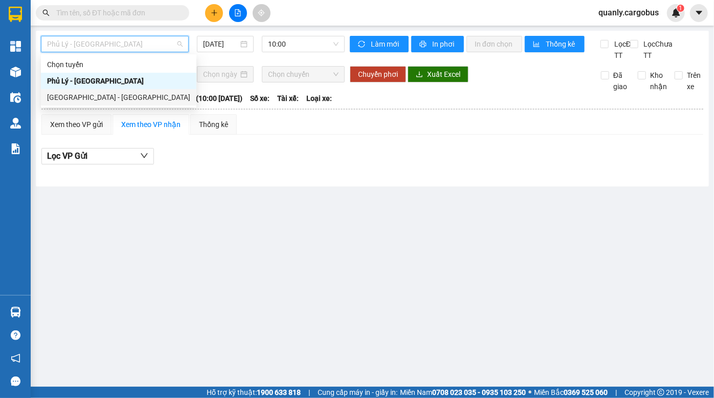
click at [81, 100] on div "Hà Nội - Phủ Lý" at bounding box center [118, 97] width 143 height 11
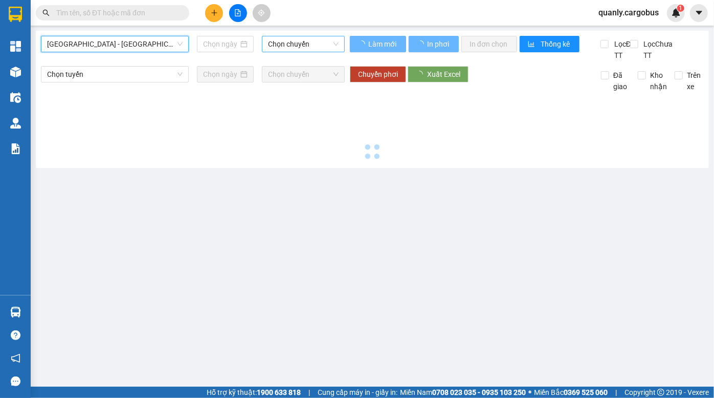
type input "13/10/2025"
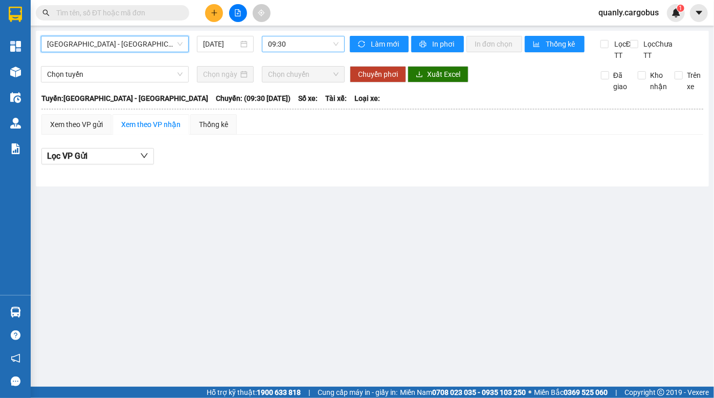
drag, startPoint x: 304, startPoint y: 42, endPoint x: 300, endPoint y: 50, distance: 8.7
click at [304, 42] on span "09:30" at bounding box center [303, 43] width 71 height 15
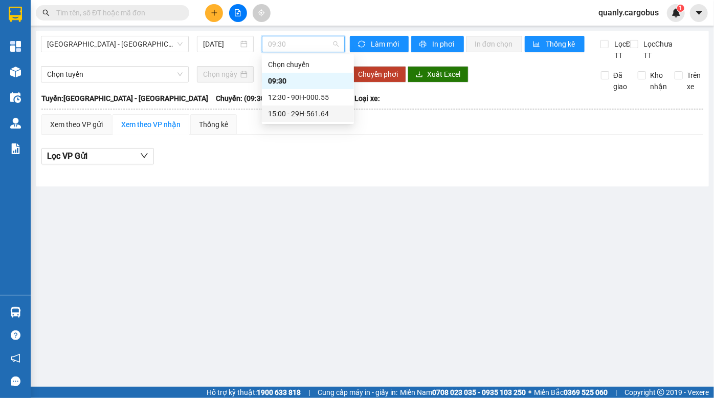
click at [314, 110] on div "15:00 - 29H-561.64" at bounding box center [308, 113] width 80 height 11
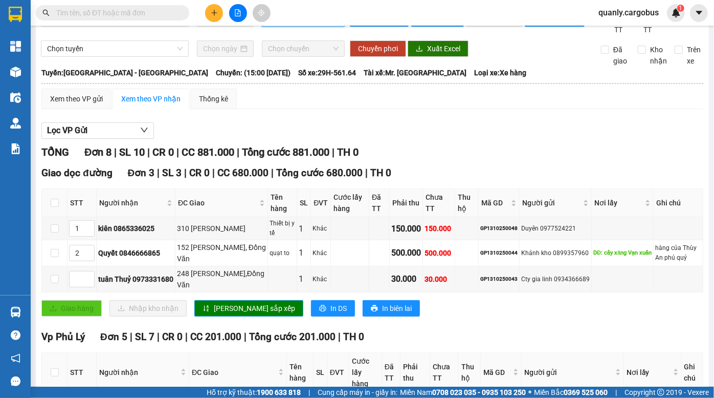
scroll to position [46, 0]
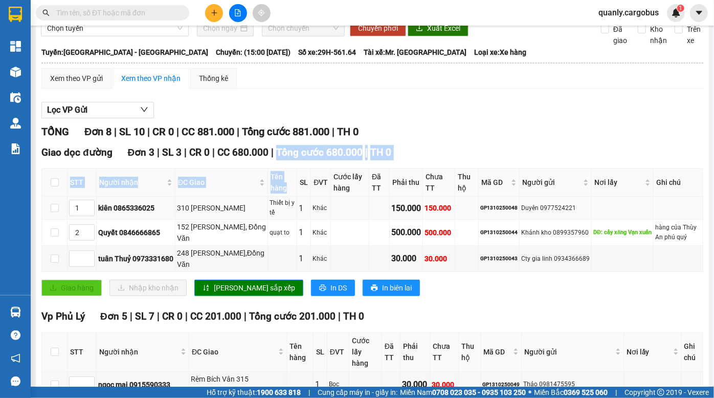
drag, startPoint x: 270, startPoint y: 163, endPoint x: 291, endPoint y: 219, distance: 59.6
click at [291, 219] on div "Giao dọc đường Đơn 3 | SL 3 | CR 0 | CC 680.000 | Tổng cước 680.000 | TH 0 STT …" at bounding box center [372, 224] width 662 height 159
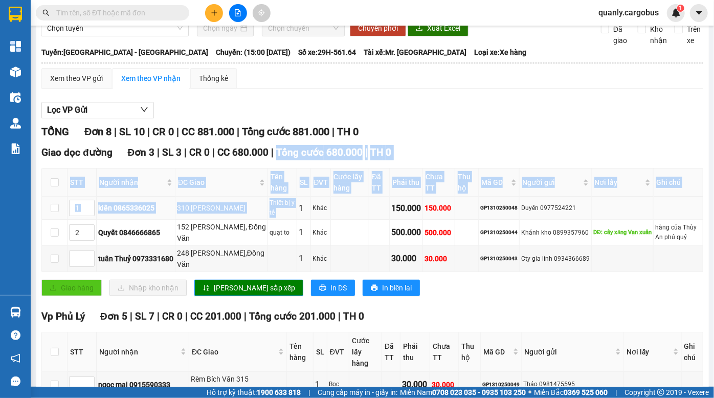
click at [299, 214] on div "1" at bounding box center [304, 208] width 10 height 13
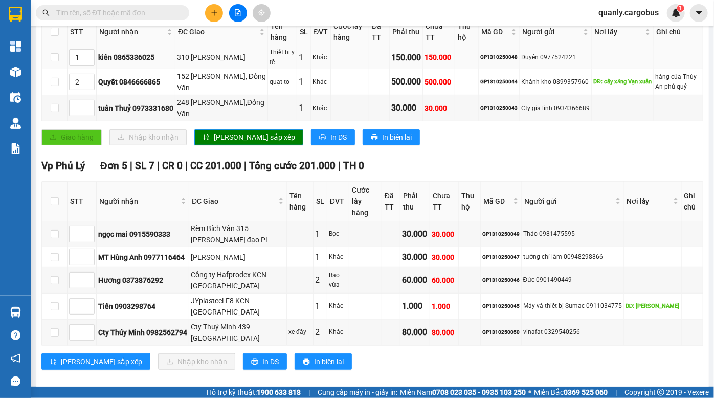
scroll to position [207, 0]
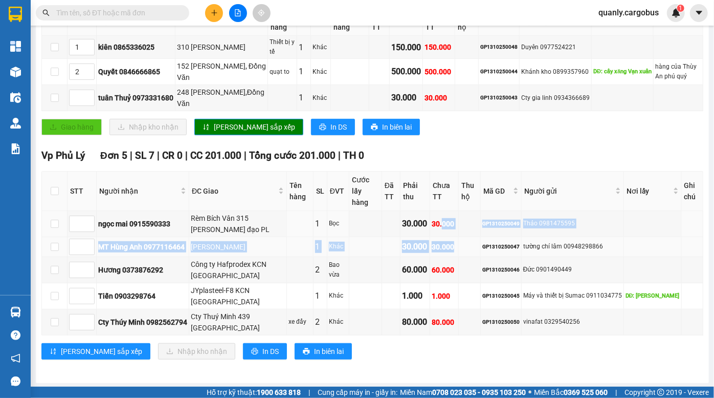
drag, startPoint x: 446, startPoint y: 224, endPoint x: 460, endPoint y: 245, distance: 25.8
click at [460, 245] on tbody "ngọc mai 0915590333 Rèm Bích Vân 315 trần hưng đạo PL 1 Bọc 30.000 30.000 GP131…" at bounding box center [373, 273] width 662 height 124
click at [457, 246] on div "30.000" at bounding box center [444, 246] width 25 height 11
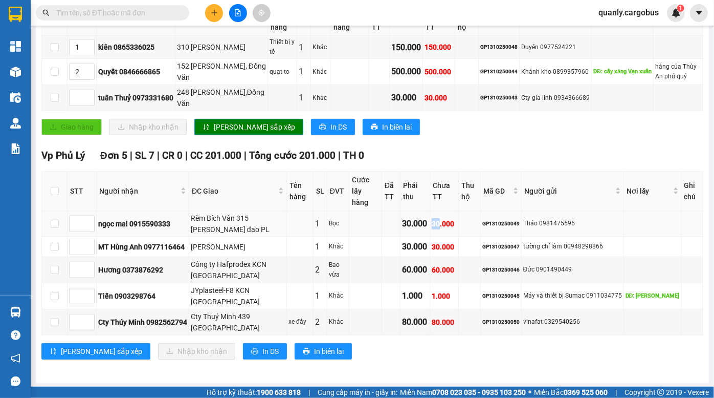
drag, startPoint x: 442, startPoint y: 225, endPoint x: 455, endPoint y: 235, distance: 16.4
click at [450, 232] on tr "ngọc mai 0915590333 Rèm Bích Vân 315 trần hưng đạo PL 1 Bọc 30.000 30.000 GP131…" at bounding box center [373, 224] width 662 height 26
click at [455, 235] on td "30.000" at bounding box center [444, 224] width 29 height 26
drag, startPoint x: 443, startPoint y: 221, endPoint x: 462, endPoint y: 259, distance: 42.8
click at [461, 258] on tbody "ngọc mai 0915590333 Rèm Bích Vân 315 trần hưng đạo PL 1 Bọc 30.000 30.000 GP131…" at bounding box center [373, 273] width 662 height 124
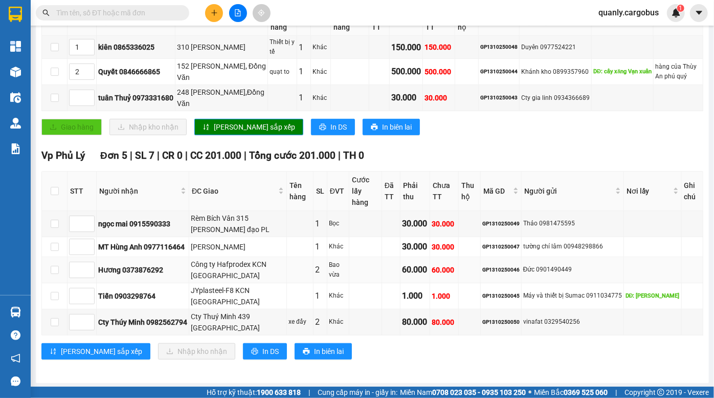
click at [462, 260] on td at bounding box center [470, 270] width 22 height 26
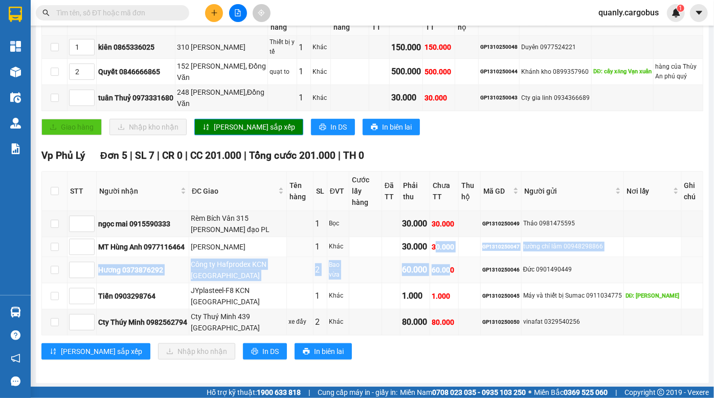
drag, startPoint x: 439, startPoint y: 241, endPoint x: 453, endPoint y: 276, distance: 37.9
click at [453, 276] on tbody "ngọc mai 0915590333 Rèm Bích Vân 315 trần hưng đạo PL 1 Bọc 30.000 30.000 GP131…" at bounding box center [373, 273] width 662 height 124
click at [453, 277] on td "60.000" at bounding box center [444, 270] width 29 height 26
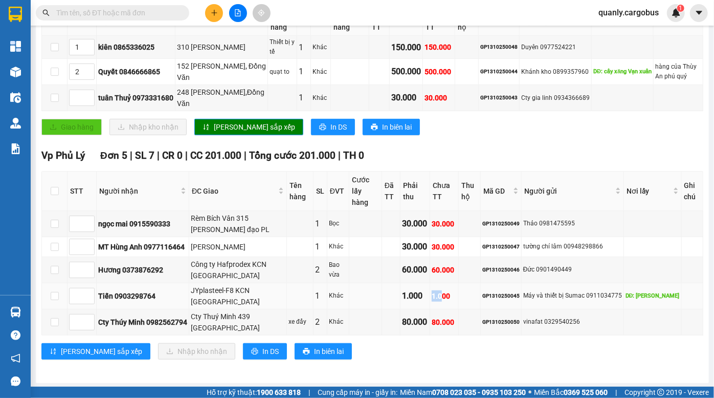
drag, startPoint x: 431, startPoint y: 297, endPoint x: 468, endPoint y: 305, distance: 37.2
click at [450, 305] on tr "Tiến 0903298764 JYplasteel-F8 KCN Châu Sơn 1 Khác 1.000 1.000 GP1310250045 Máy …" at bounding box center [373, 296] width 662 height 26
click at [470, 305] on td at bounding box center [470, 296] width 22 height 26
drag, startPoint x: 438, startPoint y: 292, endPoint x: 479, endPoint y: 303, distance: 43.3
click at [475, 302] on tr "Tiến 0903298764 JYplasteel-F8 KCN Châu Sơn 1 Khác 1.000 1.000 GP1310250045 Máy …" at bounding box center [373, 296] width 662 height 26
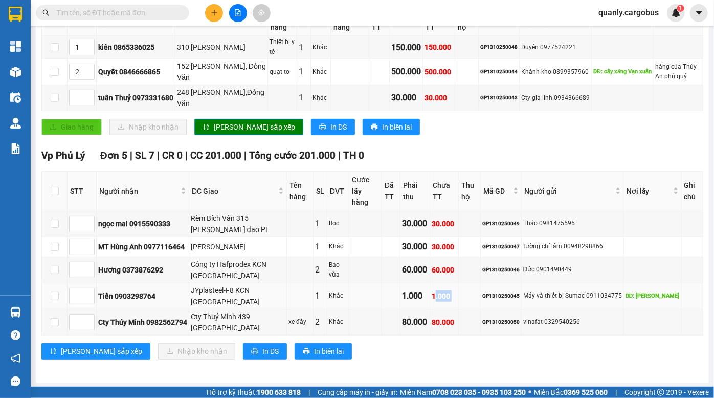
click at [481, 303] on td at bounding box center [470, 296] width 22 height 26
drag, startPoint x: 424, startPoint y: 297, endPoint x: 518, endPoint y: 301, distance: 93.7
click at [516, 301] on tr "Tiến 0903298764 JYplasteel-F8 KCN Châu Sơn 1 Khác 1.000 1.000 GP1310250045 Máy …" at bounding box center [373, 296] width 662 height 26
click at [532, 302] on td "Máy và thiết bị Sumac 0911034775" at bounding box center [573, 296] width 102 height 26
drag, startPoint x: 544, startPoint y: 290, endPoint x: 558, endPoint y: 300, distance: 16.8
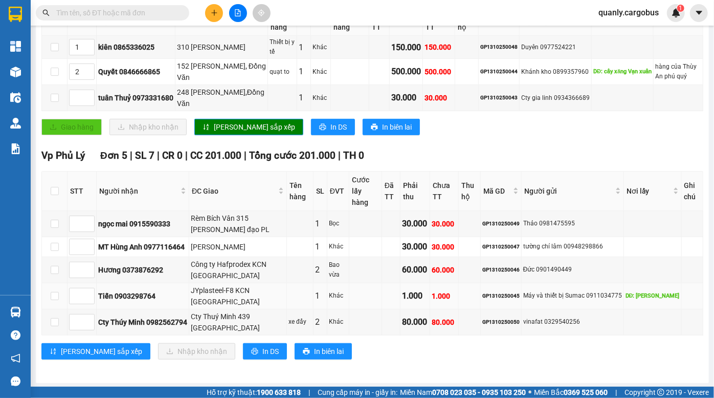
click at [554, 296] on div "Máy và thiết bị Sumac 0911034775" at bounding box center [572, 296] width 99 height 10
drag, startPoint x: 508, startPoint y: 293, endPoint x: 544, endPoint y: 300, distance: 37.1
click at [522, 299] on td "GP1310250045" at bounding box center [501, 296] width 41 height 26
click at [545, 300] on td "Máy và thiết bị Sumac 0911034775" at bounding box center [573, 296] width 102 height 26
drag, startPoint x: 531, startPoint y: 290, endPoint x: 538, endPoint y: 296, distance: 9.1
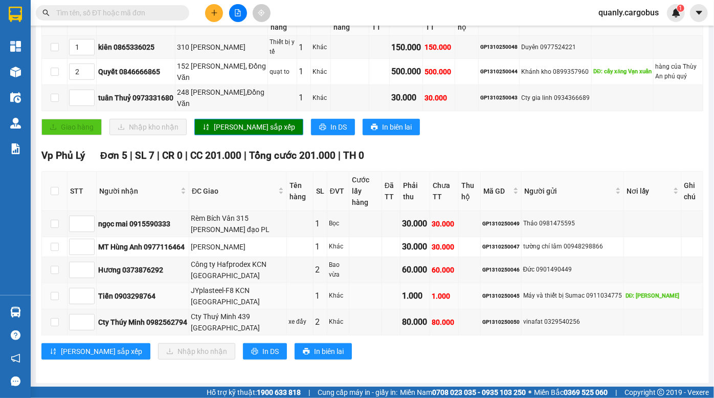
click at [538, 294] on div "Máy và thiết bị Sumac 0911034775" at bounding box center [572, 296] width 99 height 10
click at [566, 295] on div "Máy và thiết bị Sumac 0911034775" at bounding box center [572, 296] width 99 height 10
drag, startPoint x: 567, startPoint y: 297, endPoint x: 593, endPoint y: 305, distance: 26.9
click at [578, 303] on td "Máy và thiết bị Sumac 0911034775" at bounding box center [573, 296] width 102 height 26
drag, startPoint x: 570, startPoint y: 281, endPoint x: 577, endPoint y: 294, distance: 15.1
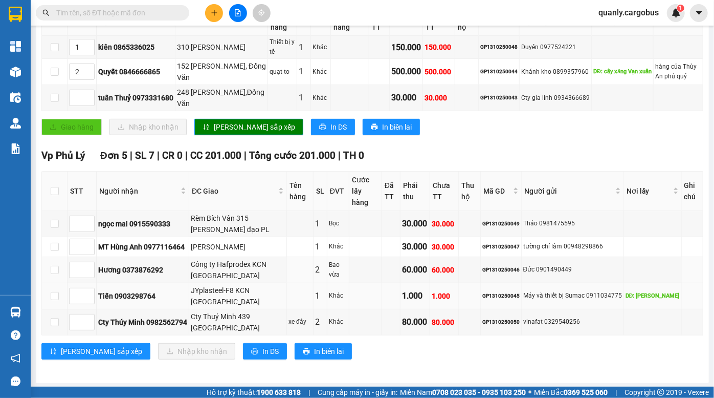
click at [575, 291] on tbody "ngọc mai 0915590333 Rèm Bích Vân 315 trần hưng đạo PL 1 Bọc 30.000 30.000 GP131…" at bounding box center [373, 273] width 662 height 124
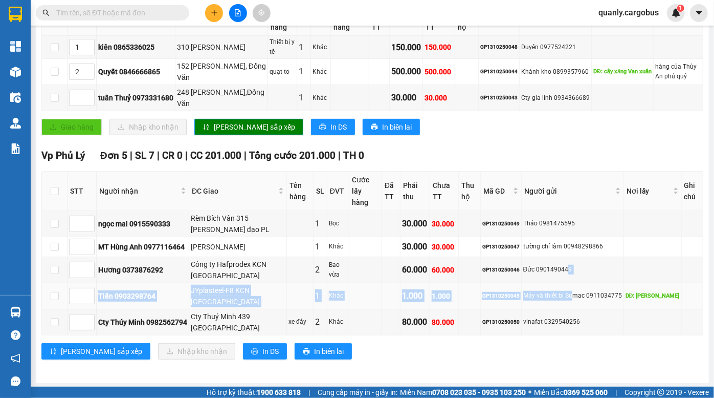
click at [577, 294] on div "Máy và thiết bị Sumac 0911034775" at bounding box center [572, 296] width 99 height 10
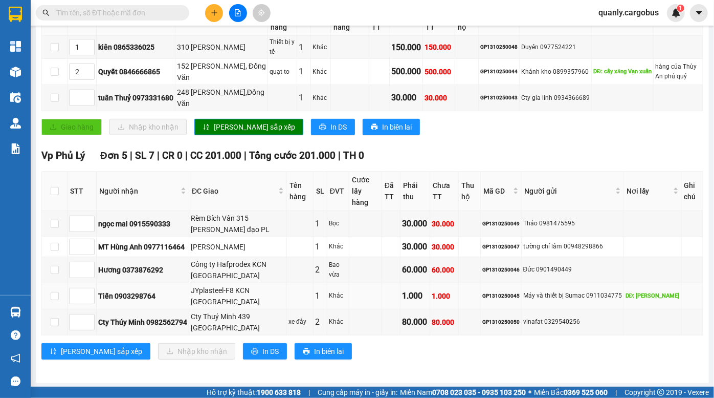
drag, startPoint x: 551, startPoint y: 295, endPoint x: 579, endPoint y: 298, distance: 28.3
click at [564, 299] on div "Máy và thiết bị Sumac 0911034775" at bounding box center [572, 296] width 99 height 10
click at [579, 298] on div "Máy và thiết bị Sumac 0911034775" at bounding box center [572, 296] width 99 height 10
drag, startPoint x: 548, startPoint y: 292, endPoint x: 564, endPoint y: 303, distance: 20.2
click at [563, 303] on td "Máy và thiết bị Sumac 0911034775" at bounding box center [573, 296] width 102 height 26
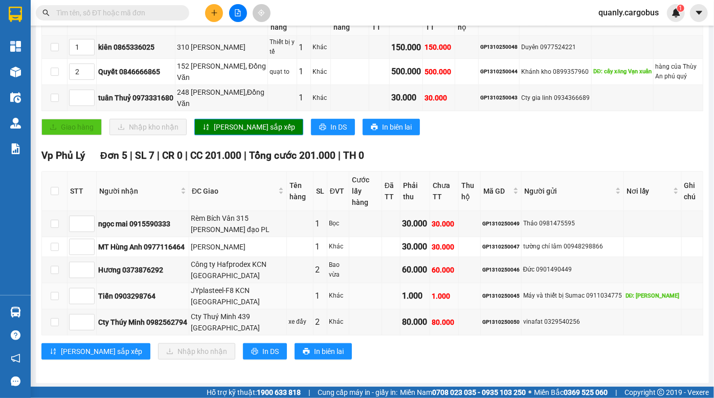
drag, startPoint x: 565, startPoint y: 304, endPoint x: 542, endPoint y: 295, distance: 24.8
click at [564, 304] on td "Máy và thiết bị Sumac 0911034775" at bounding box center [573, 296] width 102 height 26
drag, startPoint x: 542, startPoint y: 295, endPoint x: 555, endPoint y: 303, distance: 15.6
click at [553, 302] on td "Máy và thiết bị Sumac 0911034775" at bounding box center [573, 296] width 102 height 26
click at [555, 303] on td "Máy và thiết bị Sumac 0911034775" at bounding box center [573, 296] width 102 height 26
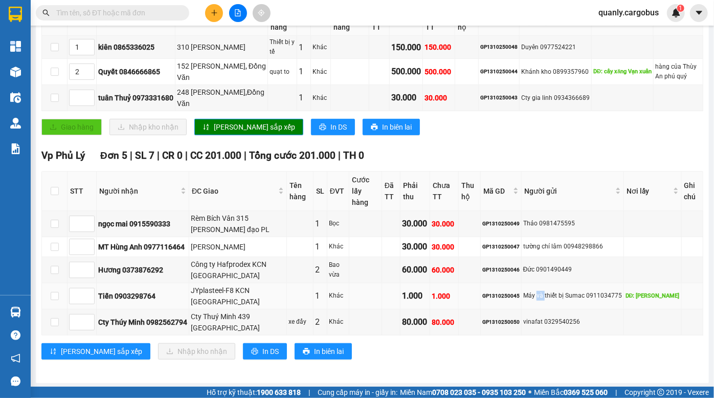
drag, startPoint x: 541, startPoint y: 290, endPoint x: 551, endPoint y: 303, distance: 16.1
click at [550, 302] on td "Máy và thiết bị Sumac 0911034775" at bounding box center [573, 296] width 102 height 26
click at [537, 291] on div "Máy và thiết bị Sumac 0911034775" at bounding box center [572, 296] width 99 height 10
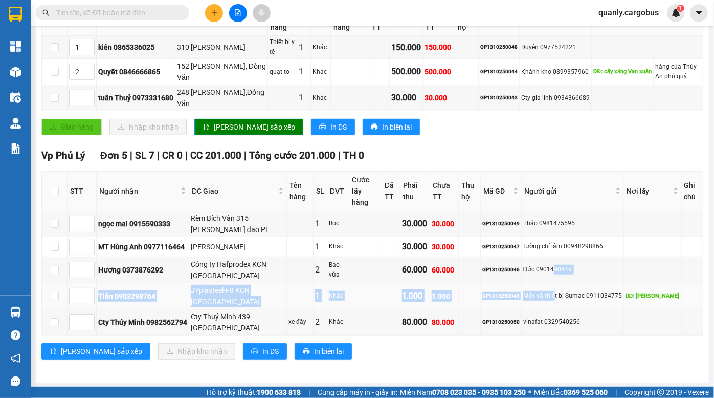
drag, startPoint x: 558, startPoint y: 271, endPoint x: 559, endPoint y: 295, distance: 23.6
click at [559, 295] on tbody "ngọc mai 0915590333 Rèm Bích Vân 315 trần hưng đạo PL 1 Bọc 30.000 30.000 GP131…" at bounding box center [373, 273] width 662 height 124
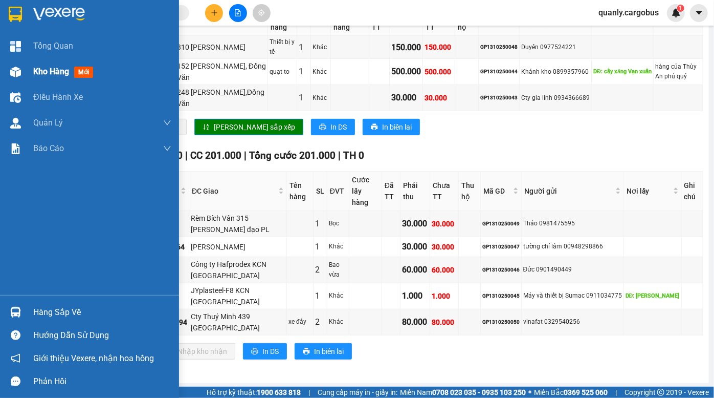
click at [21, 70] on div at bounding box center [16, 72] width 18 height 18
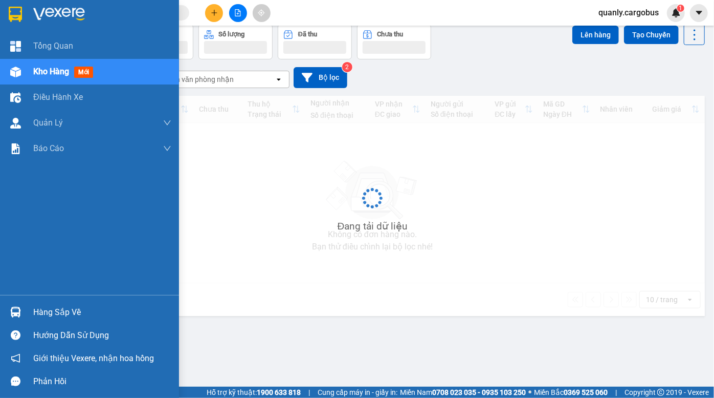
scroll to position [47, 0]
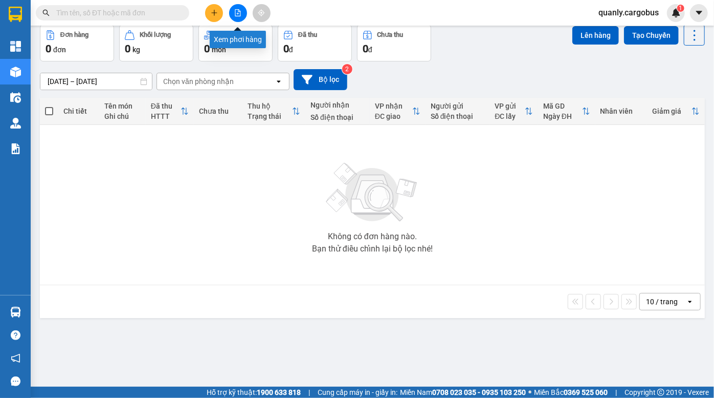
click at [238, 11] on icon "file-add" at bounding box center [238, 12] width 6 height 7
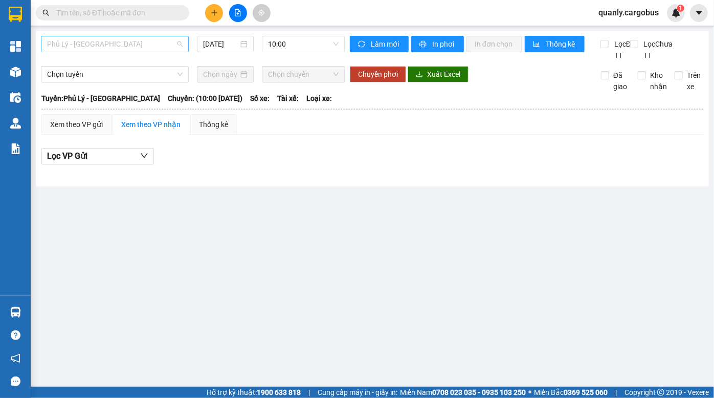
click at [129, 41] on span "Phủ Lý - Hà Nội" at bounding box center [115, 43] width 136 height 15
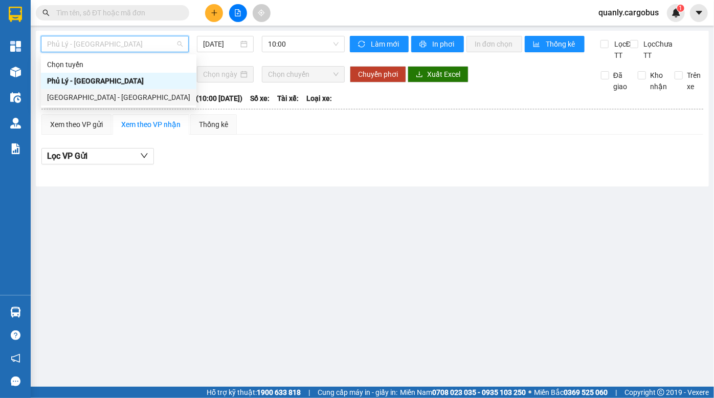
click at [99, 96] on div "Hà Nội - Phủ Lý" at bounding box center [118, 97] width 143 height 11
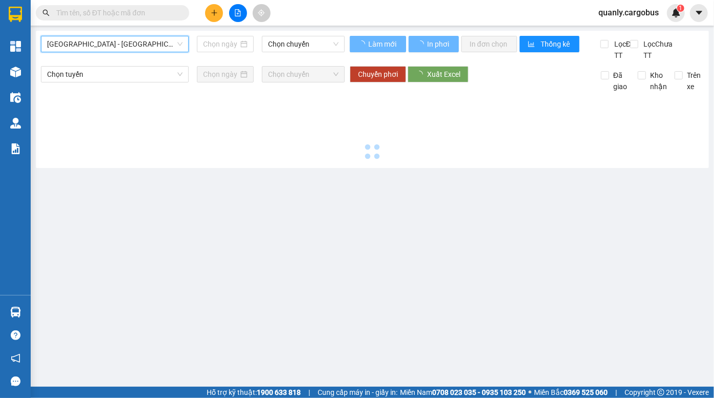
type input "13/10/2025"
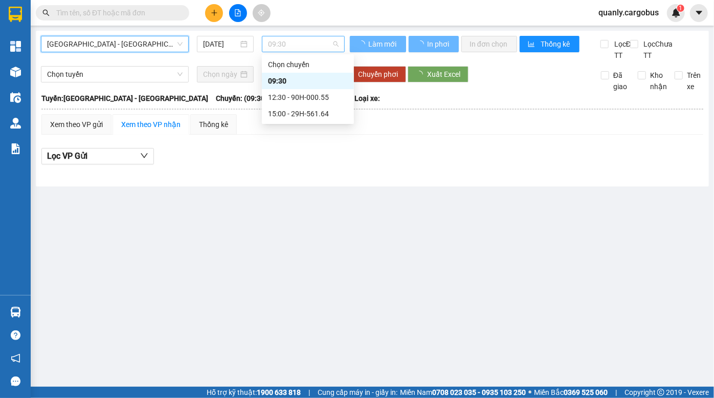
click at [291, 39] on span "09:30" at bounding box center [303, 43] width 71 height 15
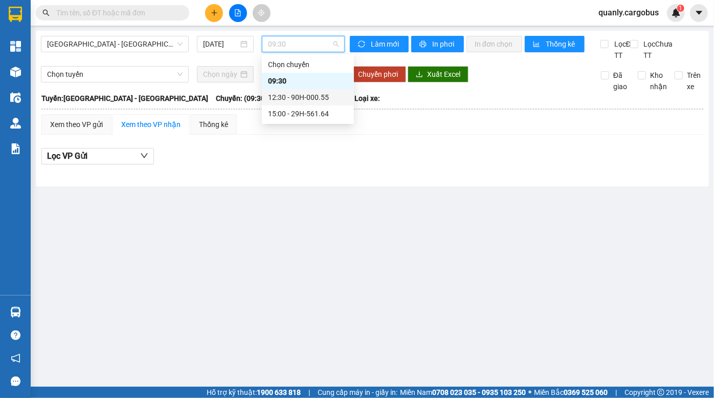
click at [301, 96] on div "12:30 - 90H-000.55" at bounding box center [308, 97] width 80 height 11
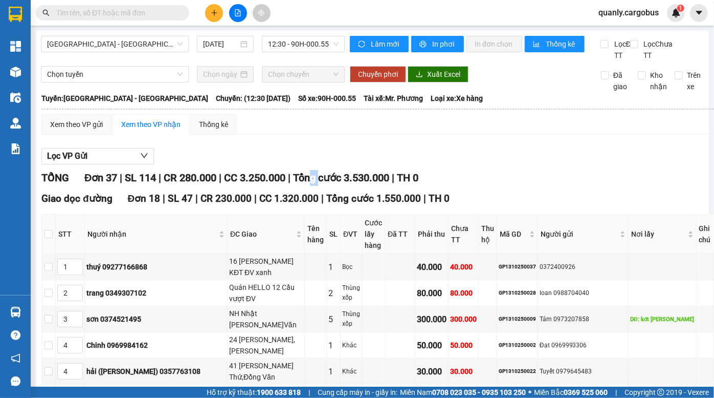
drag, startPoint x: 318, startPoint y: 184, endPoint x: 333, endPoint y: 199, distance: 20.6
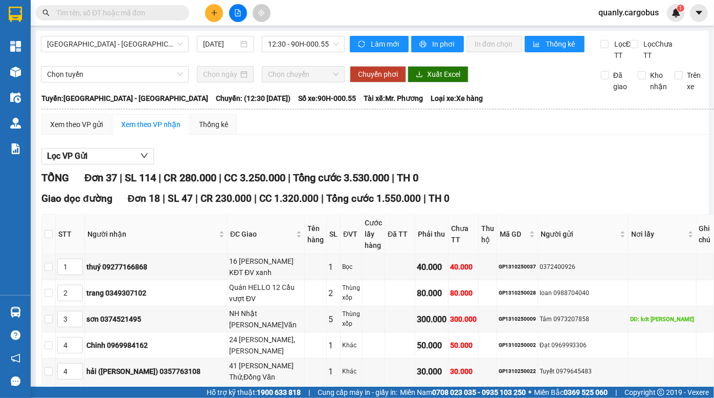
click at [341, 184] on span "Tổng cước 3.530.000" at bounding box center [341, 177] width 96 height 12
drag, startPoint x: 332, startPoint y: 189, endPoint x: 339, endPoint y: 197, distance: 9.8
click at [338, 186] on div "TỔNG Đơn 37 | SL 114 | CR 280.000 | CC 3.250.000 | Tổng cước 3.530.000 | TH 0" at bounding box center [377, 178] width 673 height 16
click at [339, 186] on div "TỔNG Đơn 37 | SL 114 | CR 280.000 | CC 3.250.000 | Tổng cước 3.530.000 | TH 0" at bounding box center [377, 178] width 673 height 16
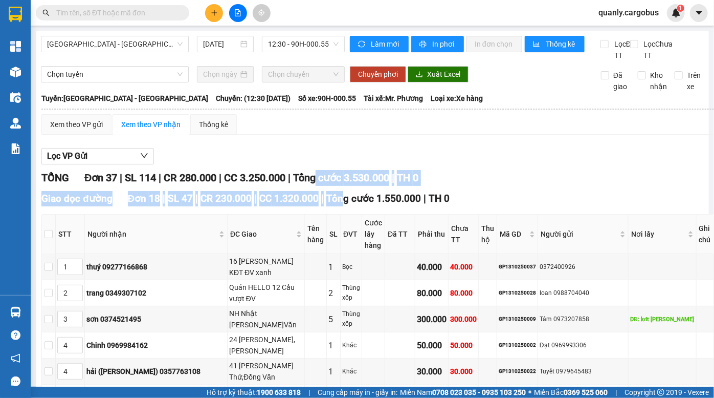
drag, startPoint x: 327, startPoint y: 188, endPoint x: 344, endPoint y: 198, distance: 19.2
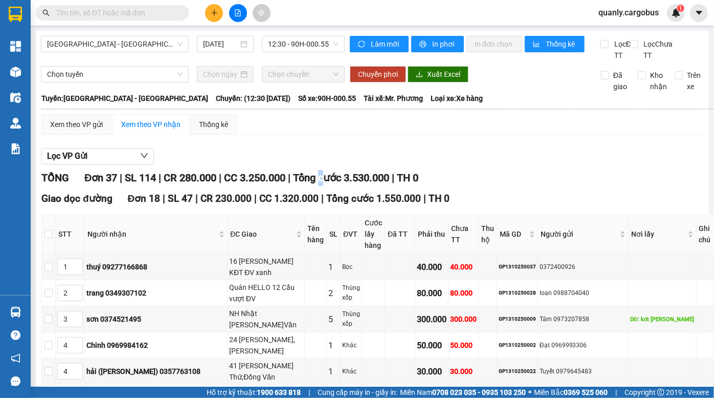
drag, startPoint x: 331, startPoint y: 184, endPoint x: 337, endPoint y: 194, distance: 11.9
click at [337, 184] on span "Tổng cước 3.530.000" at bounding box center [341, 177] width 96 height 12
drag, startPoint x: 330, startPoint y: 188, endPoint x: 338, endPoint y: 199, distance: 13.1
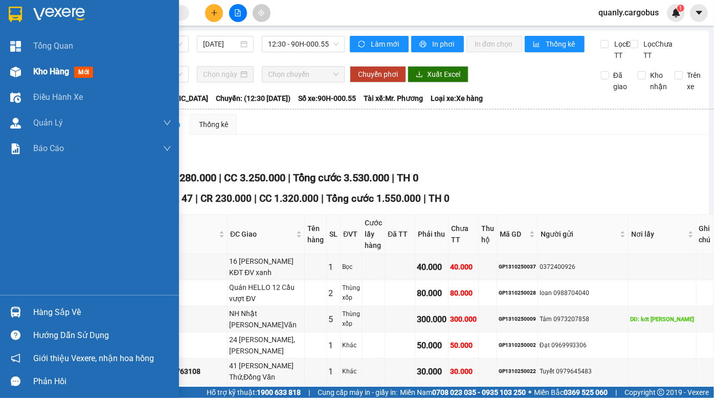
click at [34, 73] on span "Kho hàng" at bounding box center [51, 72] width 36 height 10
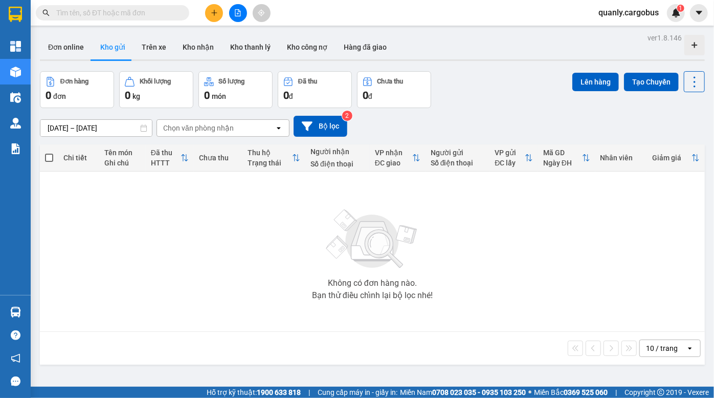
click at [508, 83] on div "Đơn hàng 0 đơn Khối lượng 0 kg Số lượng 0 món Đã thu 0 đ Chưa thu 0 đ Lên hàng …" at bounding box center [372, 89] width 665 height 37
click at [235, 11] on icon "file-add" at bounding box center [238, 12] width 6 height 7
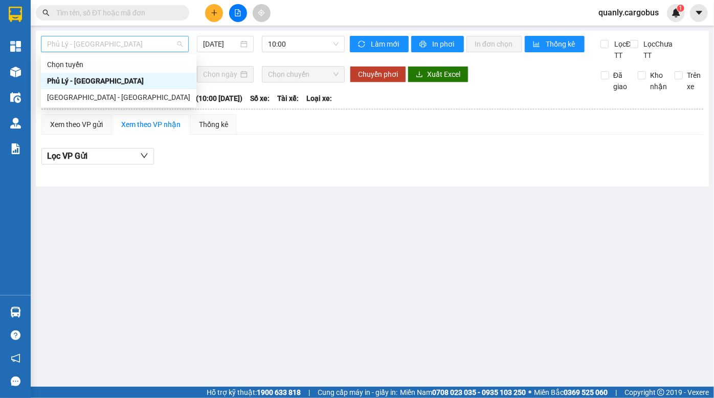
click at [126, 37] on span "Phủ Lý - Hà Nội" at bounding box center [115, 43] width 136 height 15
click at [111, 92] on div "Hà Nội - Phủ Lý" at bounding box center [118, 97] width 143 height 11
type input "13/10/2025"
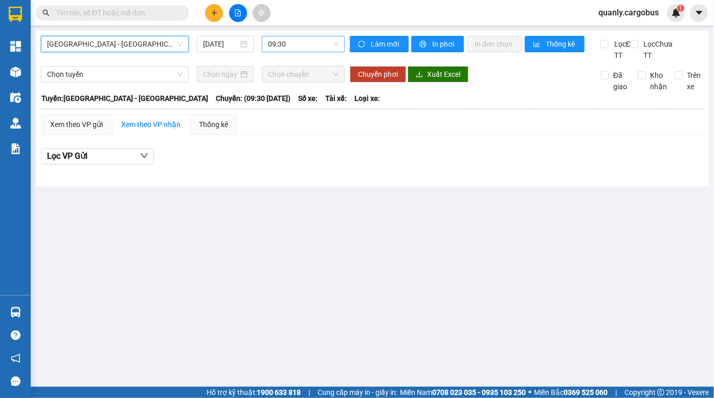
click at [302, 39] on span "09:30" at bounding box center [303, 43] width 71 height 15
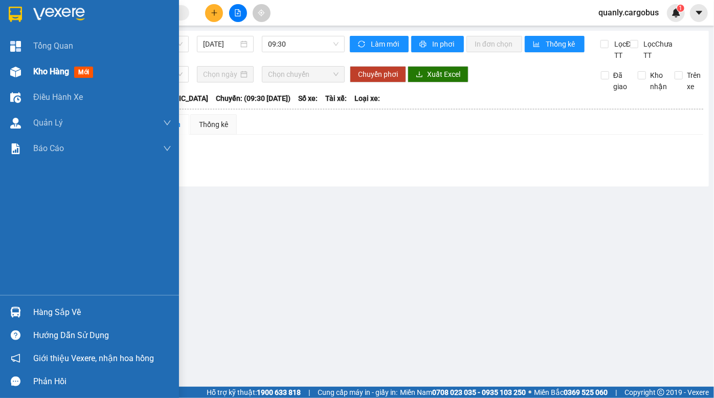
click at [26, 70] on div "Kho hàng mới" at bounding box center [89, 72] width 179 height 26
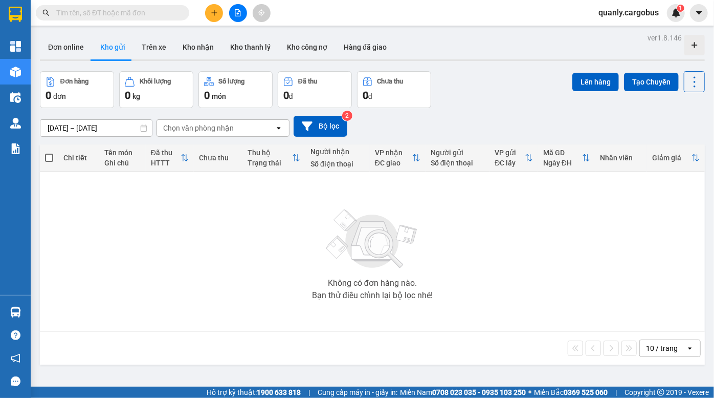
click at [516, 102] on div "Đơn hàng 0 đơn Khối lượng 0 kg Số lượng 0 món Đã thu 0 đ Chưa thu 0 đ Lên hàng …" at bounding box center [372, 89] width 665 height 37
drag, startPoint x: 496, startPoint y: 76, endPoint x: 252, endPoint y: 12, distance: 252.3
click at [483, 68] on div "ver 1.8.146 Đơn online Kho gửi Trên xe Kho nhận Kho thanh lý Kho công nợ Hàng đ…" at bounding box center [372, 230] width 673 height 398
drag, startPoint x: 486, startPoint y: 76, endPoint x: 175, endPoint y: 5, distance: 319.3
click at [485, 75] on div "Đơn hàng 0 đơn Khối lượng 0 kg Số lượng 0 món Đã thu 0 đ Chưa thu 0 đ Lên hàng …" at bounding box center [372, 89] width 665 height 37
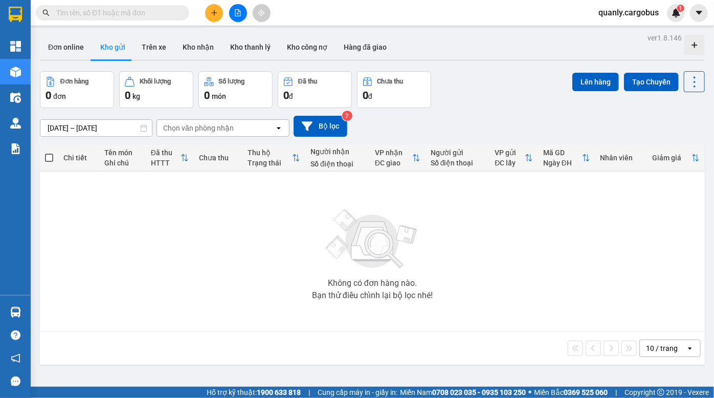
click at [236, 13] on icon "file-add" at bounding box center [237, 12] width 7 height 7
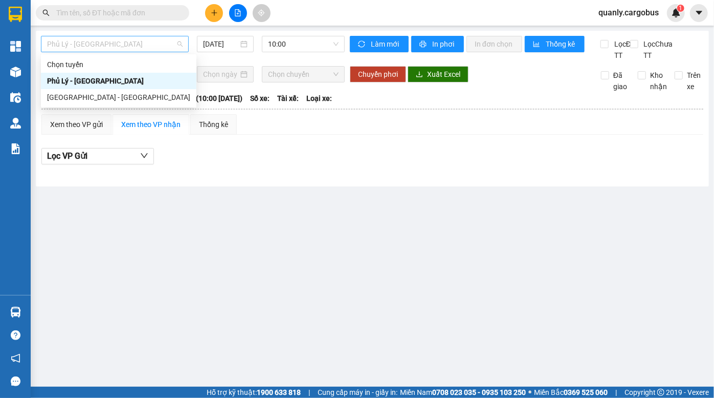
click at [134, 44] on span "Phủ Lý - [GEOGRAPHIC_DATA]" at bounding box center [115, 43] width 136 height 15
click at [92, 94] on div "[GEOGRAPHIC_DATA] - [GEOGRAPHIC_DATA]" at bounding box center [118, 97] width 143 height 11
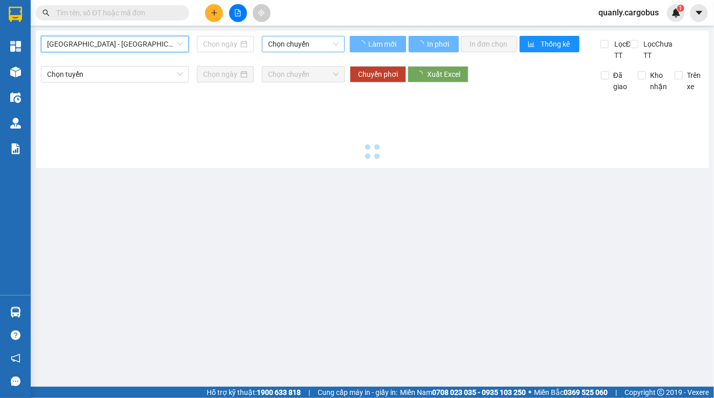
type input "[DATE]"
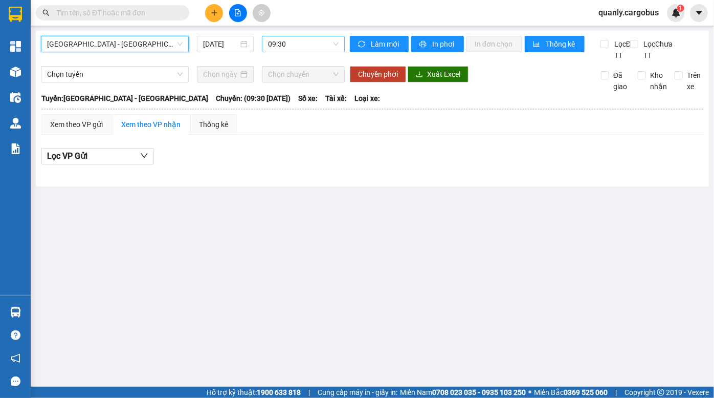
click at [299, 45] on span "09:30" at bounding box center [303, 43] width 71 height 15
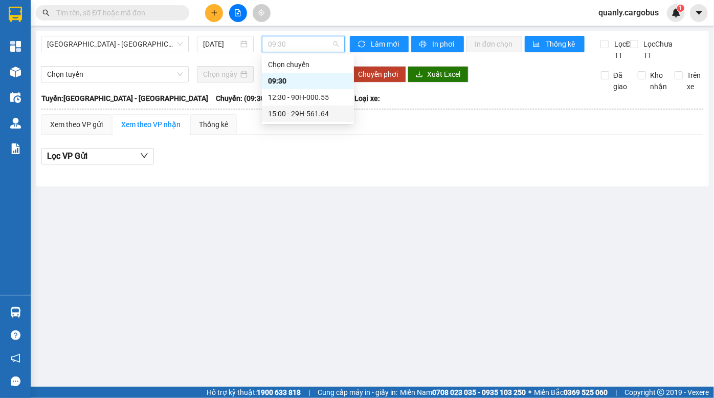
click at [306, 112] on div "15:00 - 29H-561.64" at bounding box center [308, 113] width 80 height 11
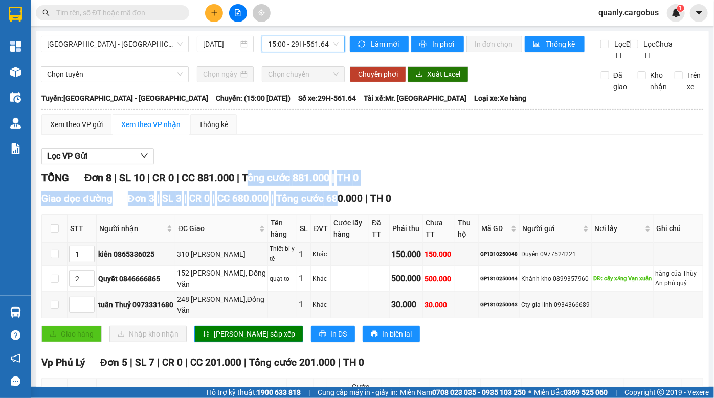
drag, startPoint x: 253, startPoint y: 192, endPoint x: 363, endPoint y: 208, distance: 110.7
click at [363, 208] on div "TỔNG Đơn 8 | SL 10 | CR 0 | CC 881.000 | Tổng cước 881.000 | TH 0 Giao dọc đườn…" at bounding box center [372, 374] width 662 height 409
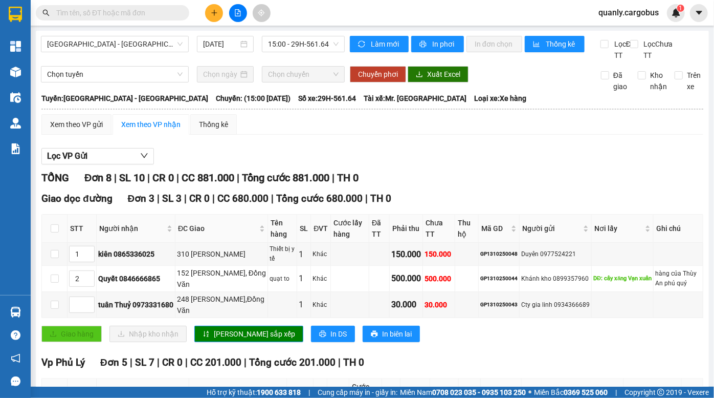
click at [363, 206] on div "Giao dọc đường Đơn 3 | SL 3 | CR 0 | CC 680.000 | Tổng cước 680.000 | TH 0" at bounding box center [372, 198] width 662 height 15
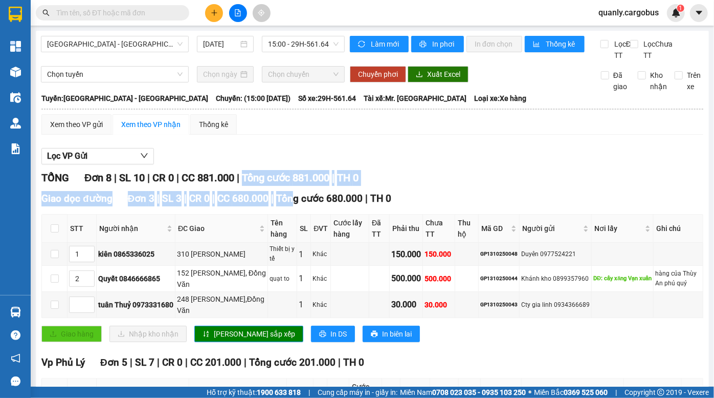
drag, startPoint x: 249, startPoint y: 188, endPoint x: 312, endPoint y: 217, distance: 70.1
click at [302, 217] on div "TỔNG Đơn 8 | SL 10 | CR 0 | CC 881.000 | Tổng cước 881.000 | TH 0 Giao dọc đườn…" at bounding box center [372, 374] width 662 height 409
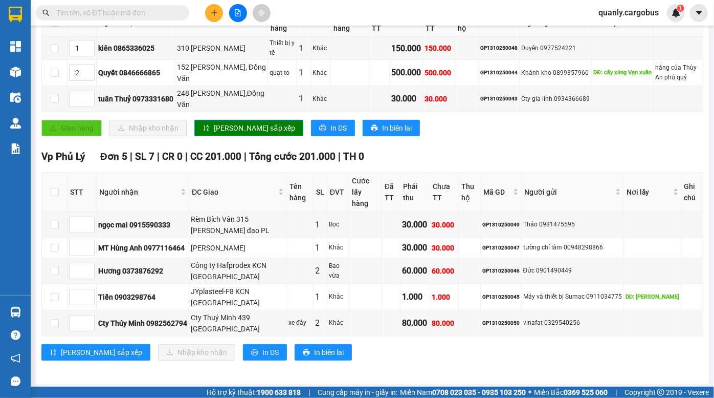
scroll to position [207, 0]
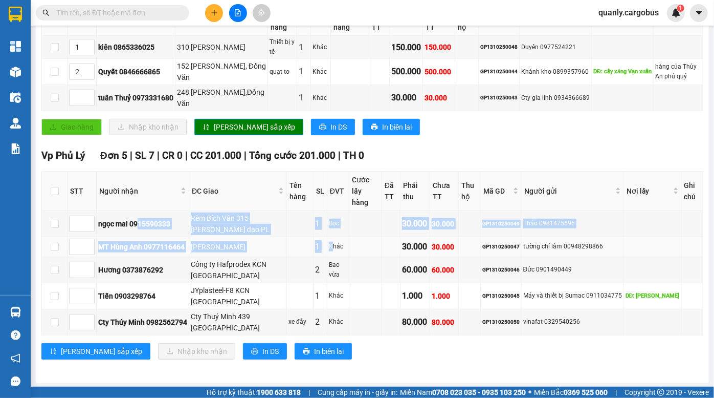
drag, startPoint x: 138, startPoint y: 222, endPoint x: 322, endPoint y: 238, distance: 184.9
click at [322, 238] on tbody "ngọc mai 0915590333 Rèm Bích Vân 315 trần hưng đạo PL 1 Bọc 30.000 30.000 GP131…" at bounding box center [373, 273] width 662 height 124
click at [200, 255] on td "ngô gia tự PL" at bounding box center [238, 247] width 98 height 20
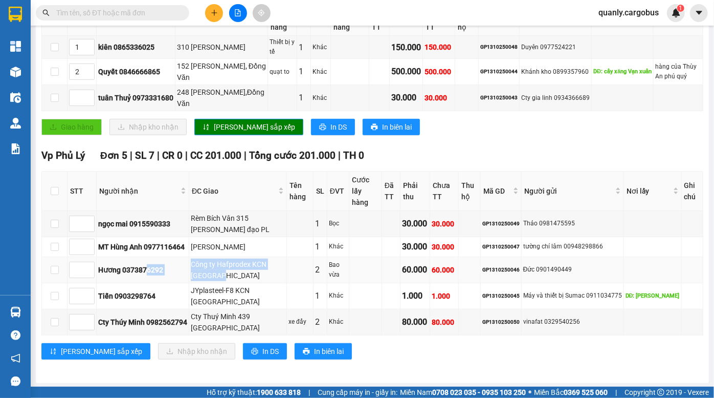
drag, startPoint x: 149, startPoint y: 270, endPoint x: 236, endPoint y: 273, distance: 87.0
click at [236, 273] on tr "Hương 0373876292 Công ty Hafprodex KCN Châu Sơn 2 Bao vừa 60.000 60.000 GP13102…" at bounding box center [373, 270] width 662 height 26
drag, startPoint x: 212, startPoint y: 287, endPoint x: 242, endPoint y: 296, distance: 31.1
click at [242, 296] on div "JYplasteel-F8 KCN Châu Sơn" at bounding box center [238, 296] width 94 height 23
drag, startPoint x: 225, startPoint y: 315, endPoint x: 263, endPoint y: 319, distance: 38.5
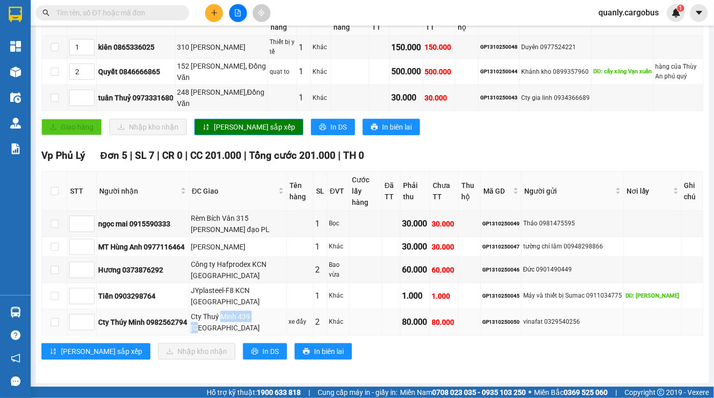
click at [263, 319] on div "Cty Thuý Minh 439 Châu sơn PL" at bounding box center [238, 322] width 94 height 23
click at [315, 316] on div "2" at bounding box center [320, 321] width 10 height 13
drag, startPoint x: 229, startPoint y: 310, endPoint x: 269, endPoint y: 322, distance: 42.3
click at [268, 322] on div "Cty Thuý Minh 439 Châu sơn PL" at bounding box center [238, 322] width 94 height 23
click at [214, 316] on div "Cty Thuý Minh 439 Châu sơn PL" at bounding box center [238, 322] width 94 height 23
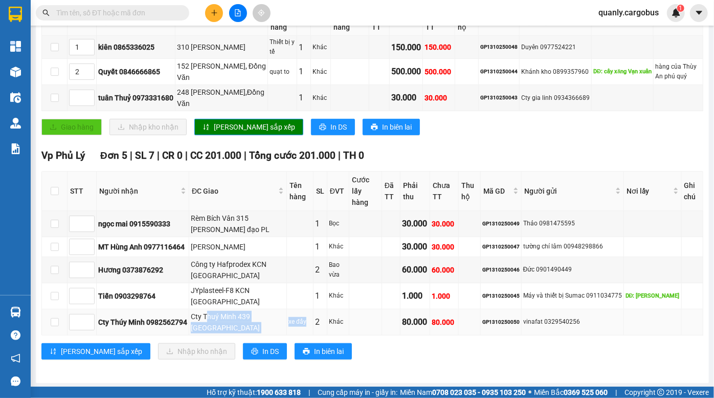
drag, startPoint x: 211, startPoint y: 314, endPoint x: 343, endPoint y: 309, distance: 132.1
click at [306, 317] on tr "Cty Thúy Minh 0982562794 Cty Thuý Minh 439 Châu sơn PL xe đẩy 2 Khác 80.000 80…" at bounding box center [373, 322] width 662 height 26
click at [442, 305] on td "1.000" at bounding box center [444, 296] width 29 height 26
drag, startPoint x: 430, startPoint y: 318, endPoint x: 455, endPoint y: 318, distance: 25.6
click at [455, 318] on tr "Cty Thúy Minh 0982562794 Cty Thuý Minh 439 Châu sơn PL xe đẩy 2 Khác 80.000 80…" at bounding box center [373, 322] width 662 height 26
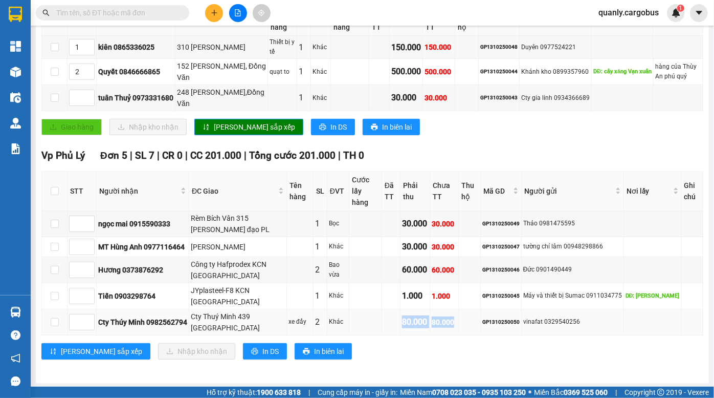
click at [455, 318] on div "80.000" at bounding box center [444, 321] width 25 height 11
drag, startPoint x: 389, startPoint y: 290, endPoint x: 511, endPoint y: 303, distance: 123.0
click at [507, 303] on tr "Tiến 0903298764 JYplasteel-F8 KCN Châu Sơn 1 Khác 1.000 1.000 GP1310250045 Máy …" at bounding box center [373, 296] width 662 height 26
click at [512, 302] on td "GP1310250045" at bounding box center [501, 296] width 41 height 26
drag, startPoint x: 549, startPoint y: 294, endPoint x: 565, endPoint y: 300, distance: 17.0
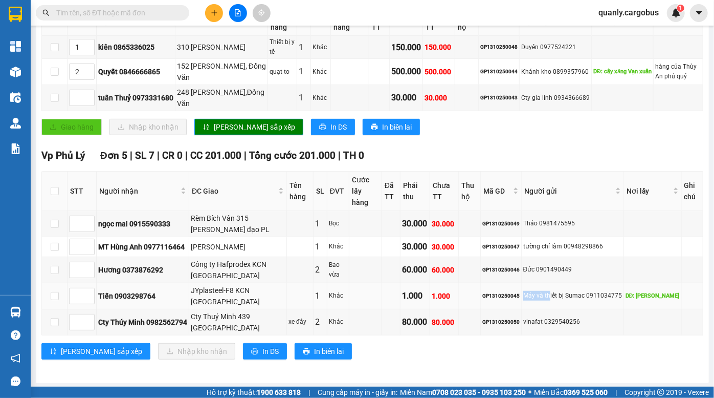
click at [564, 300] on td "Máy và thiết bị Sumac 0911034775" at bounding box center [573, 296] width 102 height 26
click at [377, 212] on td at bounding box center [366, 224] width 33 height 26
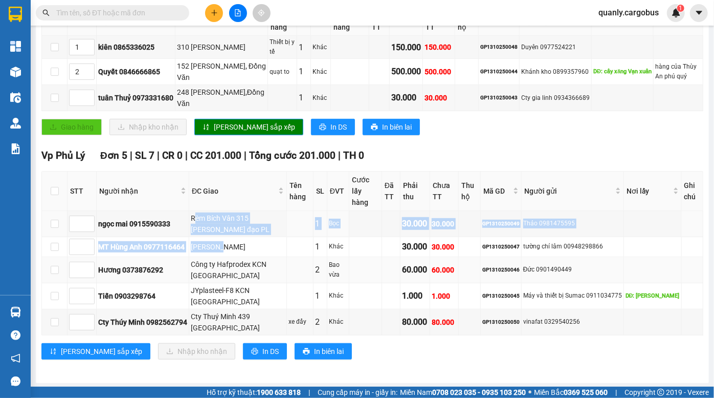
drag, startPoint x: 200, startPoint y: 222, endPoint x: 229, endPoint y: 266, distance: 53.1
click at [229, 266] on tbody "ngọc mai 0915590333 Rèm Bích Vân 315 trần hưng đạo PL 1 Bọc 30.000 30.000 GP131…" at bounding box center [373, 273] width 662 height 124
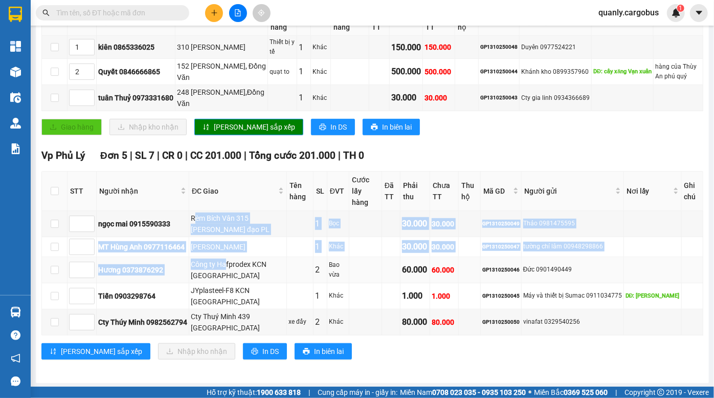
click at [229, 266] on div "Công ty Hafprodex KCN Châu Sơn" at bounding box center [238, 269] width 94 height 23
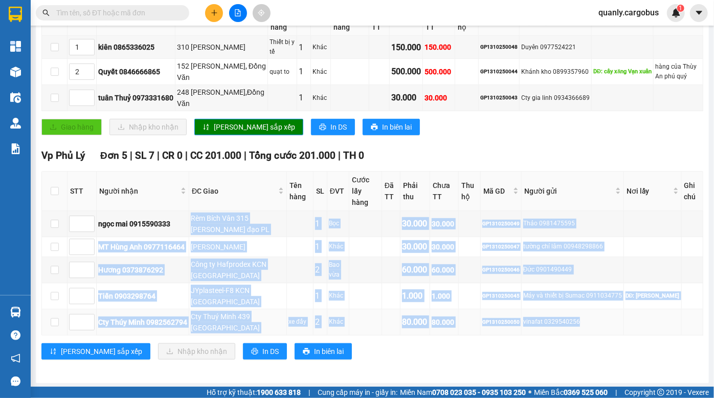
drag, startPoint x: 193, startPoint y: 216, endPoint x: 592, endPoint y: 329, distance: 414.1
click at [592, 329] on tbody "ngọc mai 0915590333 Rèm Bích Vân 315 trần hưng đạo PL 1 Bọc 30.000 30.000 GP131…" at bounding box center [373, 273] width 662 height 124
click at [554, 311] on td "vinafat 0329540256" at bounding box center [573, 322] width 102 height 26
click at [359, 234] on td at bounding box center [366, 224] width 33 height 26
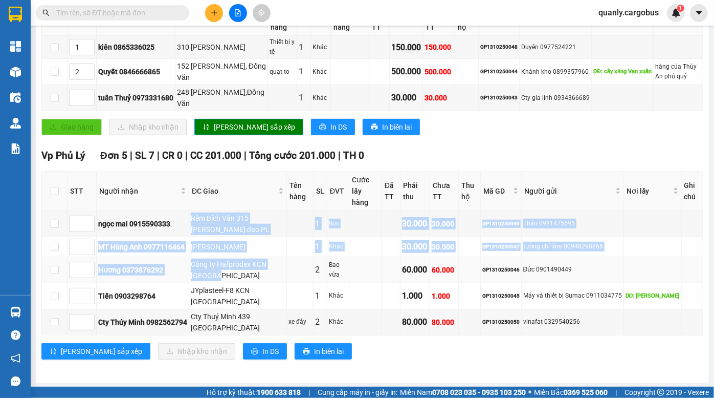
drag, startPoint x: 194, startPoint y: 219, endPoint x: 230, endPoint y: 273, distance: 64.7
click at [223, 271] on tbody "ngọc mai 0915590333 Rèm Bích Vân 315 trần hưng đạo PL 1 Bọc 30.000 30.000 GP131…" at bounding box center [373, 273] width 662 height 124
click at [293, 237] on td at bounding box center [300, 247] width 27 height 20
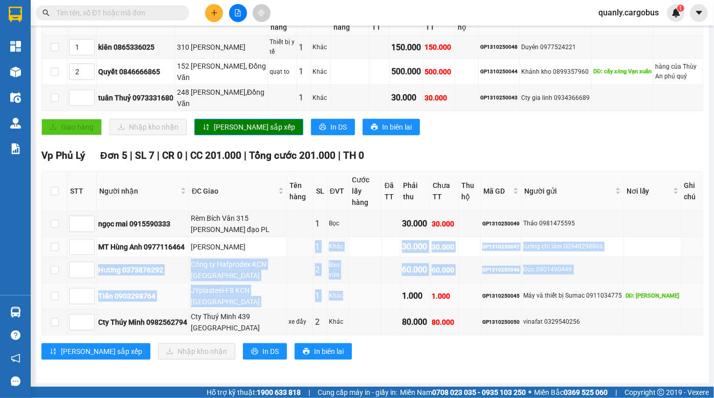
drag, startPoint x: 302, startPoint y: 251, endPoint x: 359, endPoint y: 291, distance: 69.7
click at [350, 288] on tbody "ngọc mai 0915590333 Rèm Bích Vân 315 trần hưng đạo PL 1 Bọc 30.000 30.000 GP131…" at bounding box center [373, 273] width 662 height 124
click at [365, 293] on td at bounding box center [366, 296] width 33 height 26
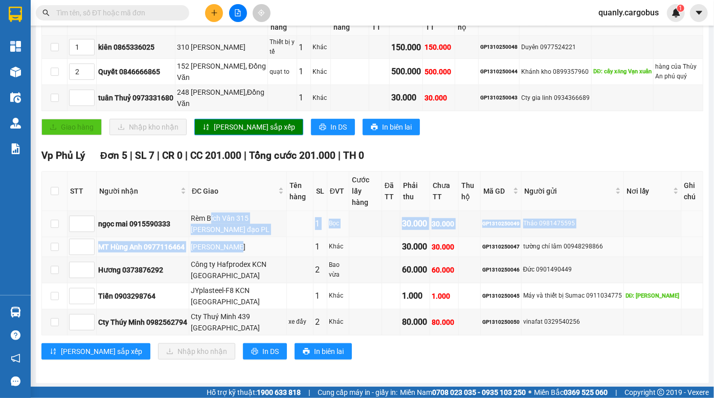
drag, startPoint x: 213, startPoint y: 217, endPoint x: 232, endPoint y: 250, distance: 37.8
click at [232, 250] on tbody "ngọc mai 0915590333 Rèm Bích Vân 315 trần hưng đạo PL 1 Bọc 30.000 30.000 GP131…" at bounding box center [373, 273] width 662 height 124
click at [232, 250] on div "[PERSON_NAME]" at bounding box center [238, 246] width 94 height 11
drag, startPoint x: 205, startPoint y: 222, endPoint x: 224, endPoint y: 274, distance: 55.7
click at [224, 273] on tbody "ngọc mai 0915590333 Rèm Bích Vân 315 trần hưng đạo PL 1 Bọc 30.000 30.000 GP131…" at bounding box center [373, 273] width 662 height 124
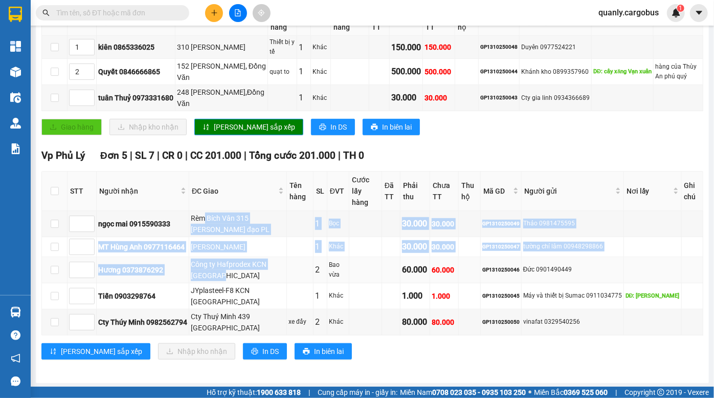
click at [224, 274] on div "Công ty Hafprodex KCN [GEOGRAPHIC_DATA]" at bounding box center [238, 269] width 94 height 23
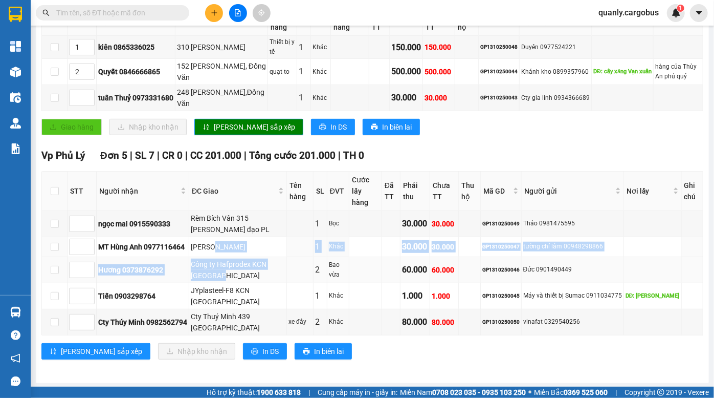
drag, startPoint x: 214, startPoint y: 253, endPoint x: 226, endPoint y: 281, distance: 30.7
click at [226, 280] on tbody "ngọc mai 0915590333 Rèm Bích Vân 315 trần hưng đạo PL 1 Bọc 30.000 30.000 GP131…" at bounding box center [373, 273] width 662 height 124
click at [226, 281] on td "Công ty Hafprodex KCN [GEOGRAPHIC_DATA]" at bounding box center [238, 270] width 98 height 26
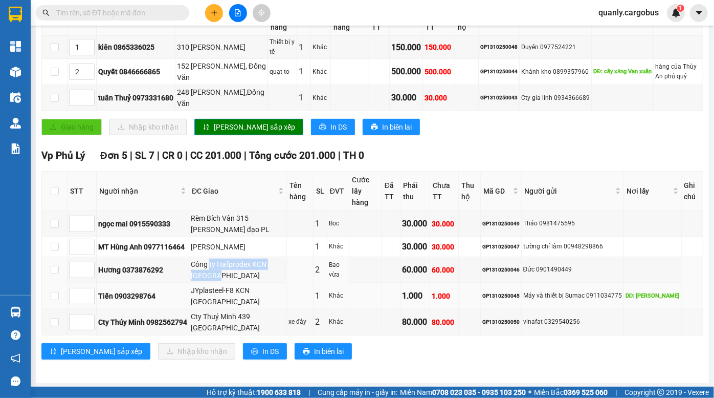
drag, startPoint x: 212, startPoint y: 260, endPoint x: 221, endPoint y: 282, distance: 23.9
click at [221, 282] on tbody "ngọc mai 0915590333 Rèm Bích Vân 315 trần hưng đạo PL 1 Bọc 30.000 30.000 GP131…" at bounding box center [373, 273] width 662 height 124
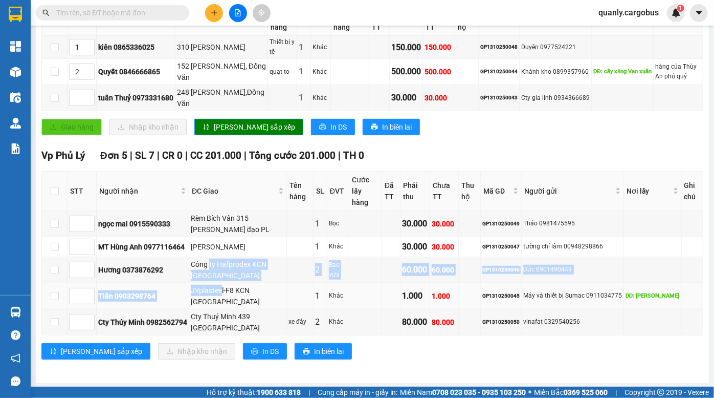
click at [221, 283] on td "JYplasteel-F8 KCN Châu Sơn" at bounding box center [238, 296] width 98 height 26
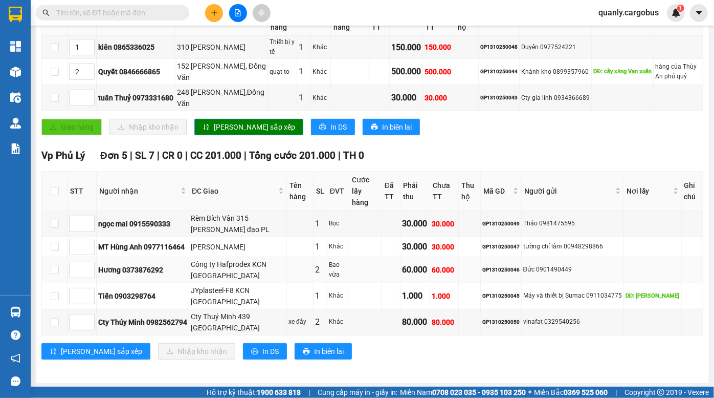
click at [258, 278] on div "Công ty Hafprodex KCN Châu Sơn" at bounding box center [238, 269] width 94 height 23
drag, startPoint x: 242, startPoint y: 271, endPoint x: 254, endPoint y: 278, distance: 14.2
click at [250, 276] on div "Công ty Hafprodex KCN Châu Sơn" at bounding box center [238, 269] width 94 height 23
click at [254, 278] on div "Công ty Hafprodex KCN Châu Sơn" at bounding box center [238, 269] width 94 height 23
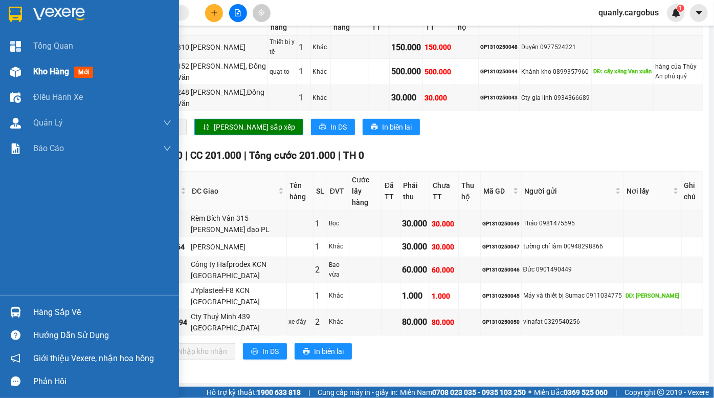
click at [17, 70] on img at bounding box center [15, 72] width 11 height 11
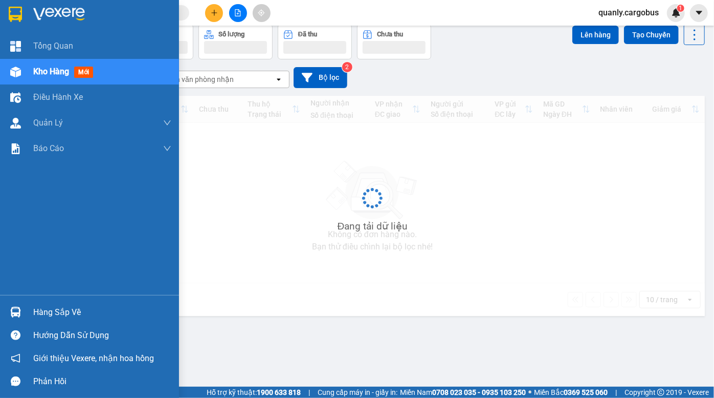
scroll to position [47, 0]
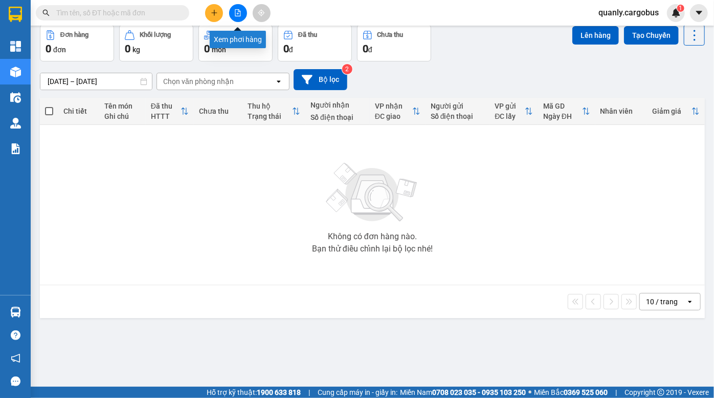
click at [236, 15] on icon "file-add" at bounding box center [237, 12] width 7 height 7
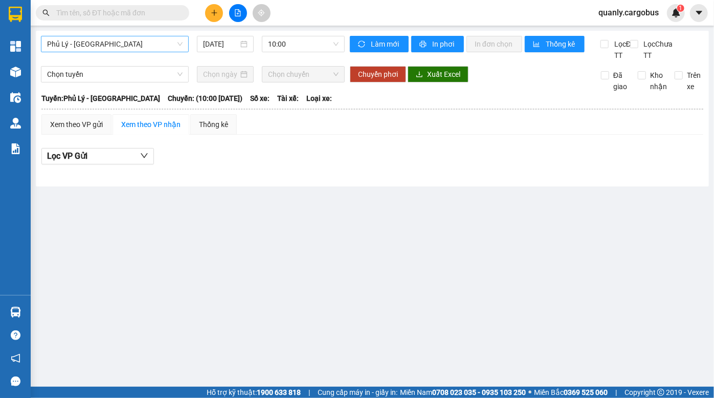
drag, startPoint x: 117, startPoint y: 42, endPoint x: 114, endPoint y: 49, distance: 7.6
click at [117, 41] on span "Phủ Lý - Hà Nội" at bounding box center [115, 43] width 136 height 15
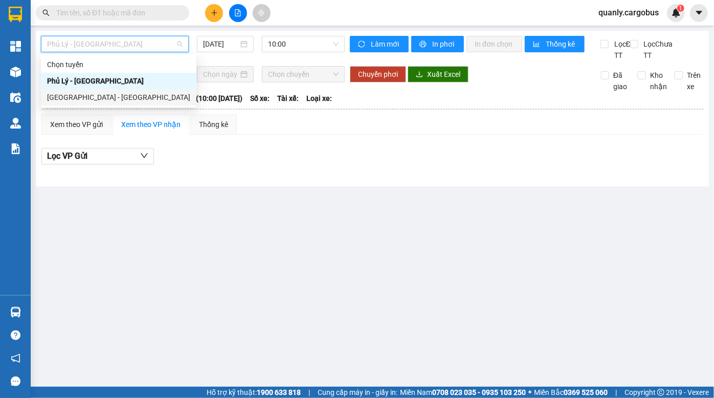
click at [73, 99] on div "Hà Nội - Phủ Lý" at bounding box center [118, 97] width 143 height 11
type input "13/10/2025"
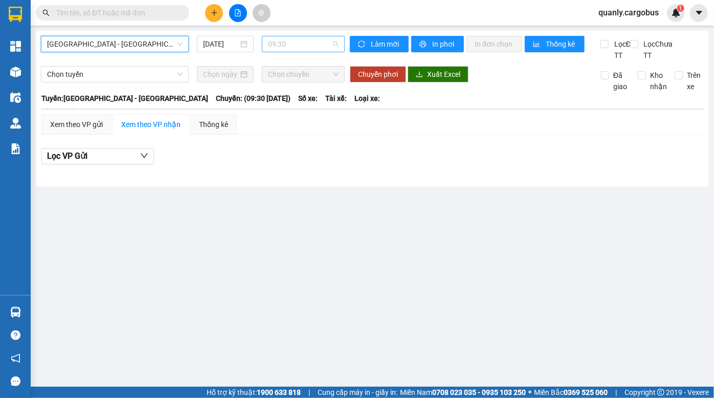
click at [301, 43] on span "09:30" at bounding box center [303, 43] width 71 height 15
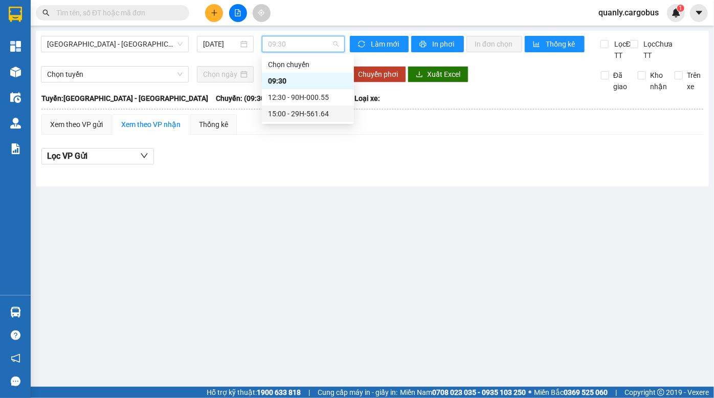
click at [295, 110] on div "15:00 - 29H-561.64" at bounding box center [308, 113] width 80 height 11
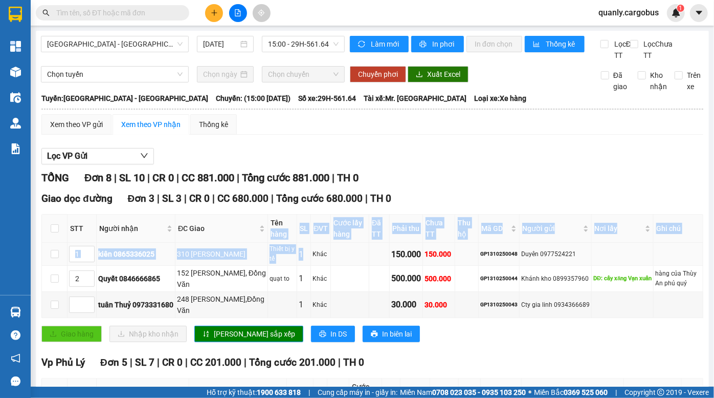
drag, startPoint x: 275, startPoint y: 234, endPoint x: 305, endPoint y: 260, distance: 39.9
click at [305, 260] on table "STT Người nhận ĐC Giao Tên hàng SL ĐVT Cước lấy hàng Đã TT Phải thu Chưa TT Thu…" at bounding box center [373, 266] width 662 height 104
click at [313, 259] on div "Khác" at bounding box center [321, 254] width 16 height 10
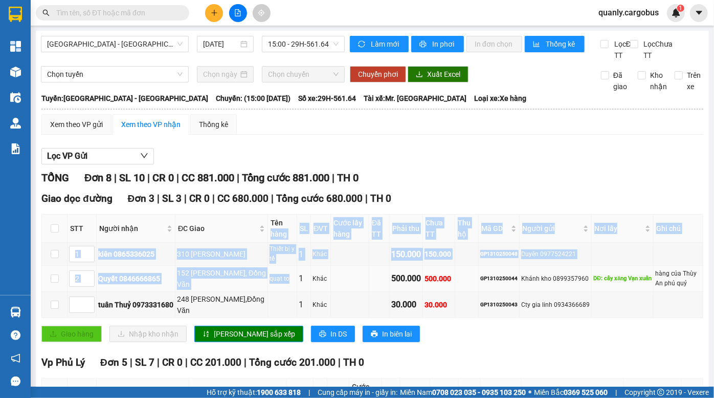
drag, startPoint x: 261, startPoint y: 249, endPoint x: 288, endPoint y: 287, distance: 46.0
click at [288, 287] on table "STT Người nhận ĐC Giao Tên hàng SL ĐVT Cước lấy hàng Đã TT Phải thu Chưa TT Thu…" at bounding box center [373, 266] width 662 height 104
click at [297, 287] on td "1" at bounding box center [304, 279] width 14 height 26
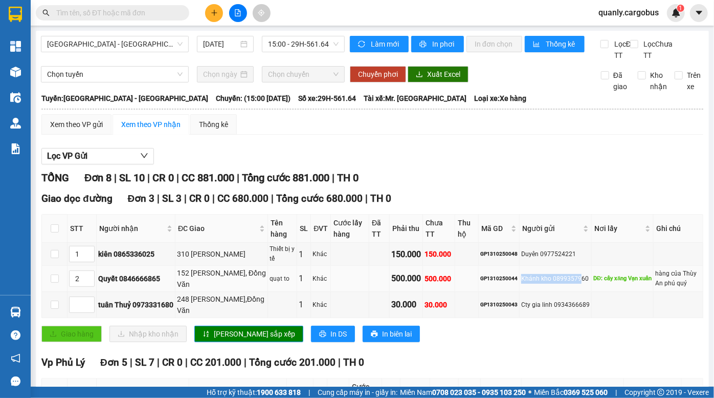
drag, startPoint x: 514, startPoint y: 283, endPoint x: 604, endPoint y: 300, distance: 91.6
click at [588, 302] on tbody "1 kiên 0865336025 310 phạm ngọc nhị Thiết bị y tế 1 Khác 150.000 150.000 GP1310…" at bounding box center [373, 280] width 662 height 75
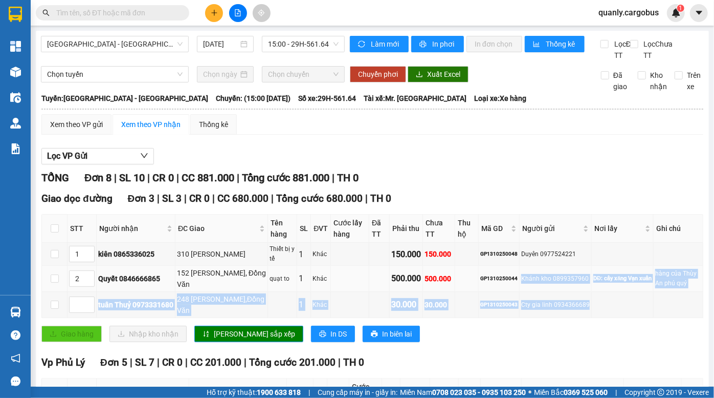
drag, startPoint x: 604, startPoint y: 299, endPoint x: 576, endPoint y: 293, distance: 28.8
click at [603, 292] on td "DĐ: cây xăng Vạn xuân" at bounding box center [623, 279] width 62 height 26
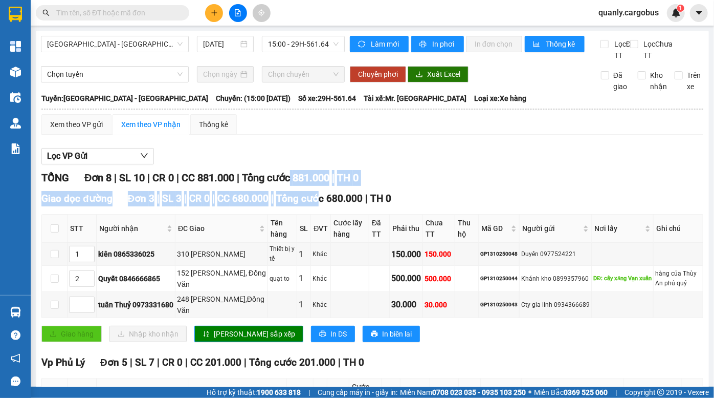
drag, startPoint x: 300, startPoint y: 191, endPoint x: 323, endPoint y: 215, distance: 32.6
click at [322, 214] on div "TỔNG Đơn 8 | SL 10 | CR 0 | CC 881.000 | Tổng cước 881.000 | TH 0 Giao dọc đườn…" at bounding box center [372, 374] width 662 height 409
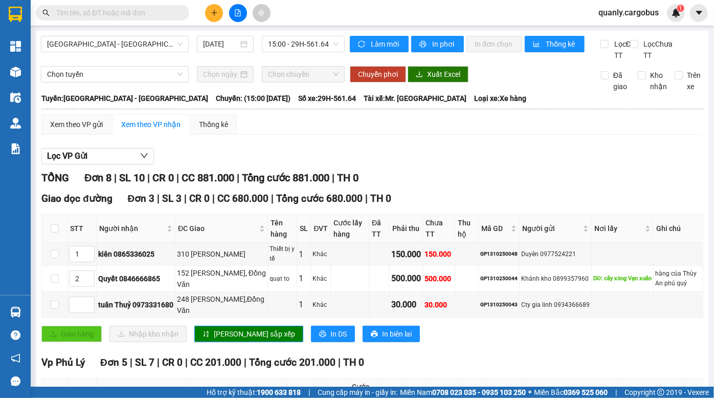
click at [323, 204] on span "Tổng cước 680.000" at bounding box center [319, 198] width 86 height 12
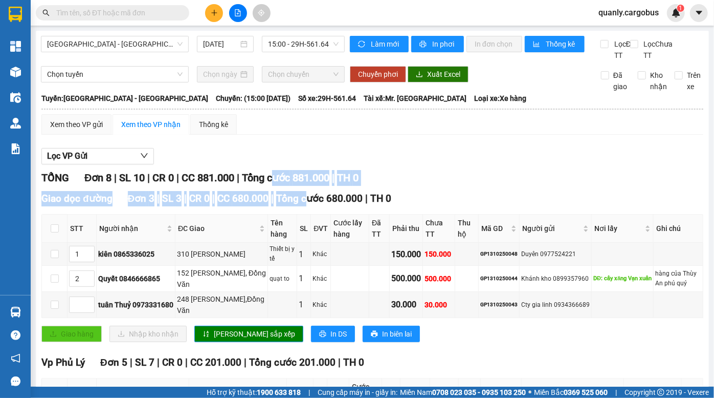
drag, startPoint x: 281, startPoint y: 191, endPoint x: 312, endPoint y: 220, distance: 42.7
click at [312, 220] on div "TỔNG Đơn 8 | SL 10 | CR 0 | CC 881.000 | Tổng cước 881.000 | TH 0 Giao dọc đườn…" at bounding box center [372, 374] width 662 height 409
click at [312, 220] on div "Giao dọc đường Đơn 3 | SL 3 | CR 0 | CC 680.000 | Tổng cước 680.000 | TH 0 STT …" at bounding box center [372, 270] width 662 height 159
drag, startPoint x: 262, startPoint y: 188, endPoint x: 289, endPoint y: 216, distance: 38.7
click at [288, 216] on div "TỔNG Đơn 8 | SL 10 | CR 0 | CC 881.000 | Tổng cước 881.000 | TH 0 Giao dọc đườn…" at bounding box center [372, 374] width 662 height 409
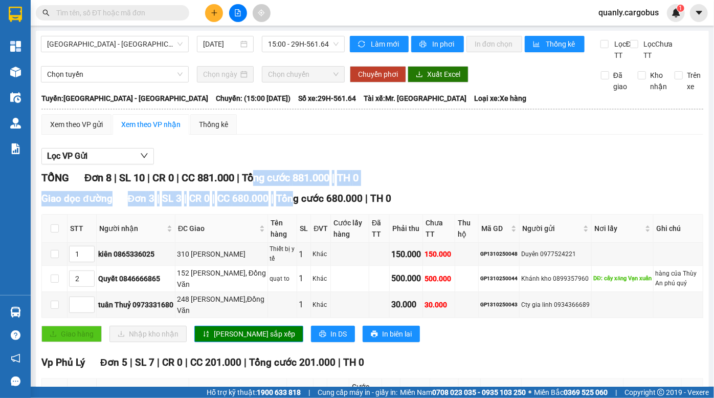
click at [289, 206] on div "Giao dọc đường Đơn 3 | SL 3 | CR 0 | CC 680.000 | Tổng cước 680.000 | TH 0" at bounding box center [372, 198] width 662 height 15
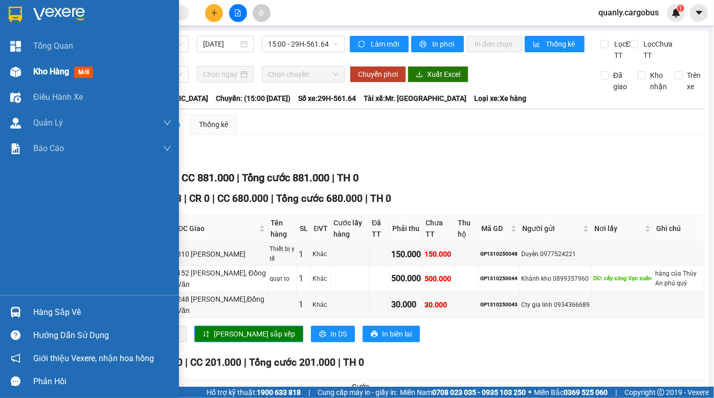
click at [40, 70] on span "Kho hàng" at bounding box center [51, 72] width 36 height 10
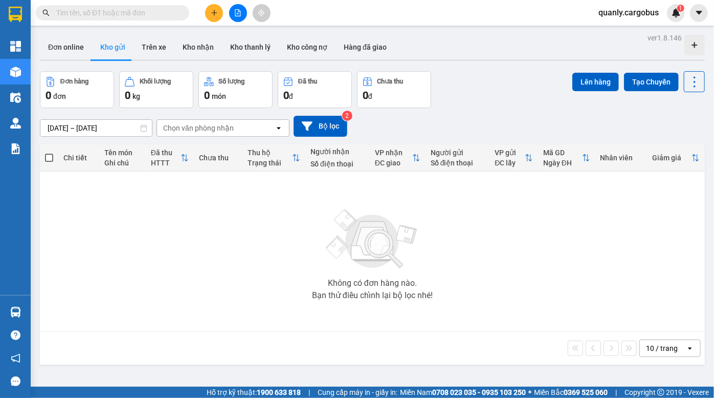
click at [495, 72] on div "Đơn hàng 0 đơn Khối lượng 0 kg Số lượng 0 món Đã thu 0 đ Chưa thu 0 đ Lên hàng …" at bounding box center [372, 89] width 665 height 37
drag, startPoint x: 236, startPoint y: 13, endPoint x: 198, endPoint y: 16, distance: 38.5
click at [236, 13] on icon "file-add" at bounding box center [237, 12] width 7 height 7
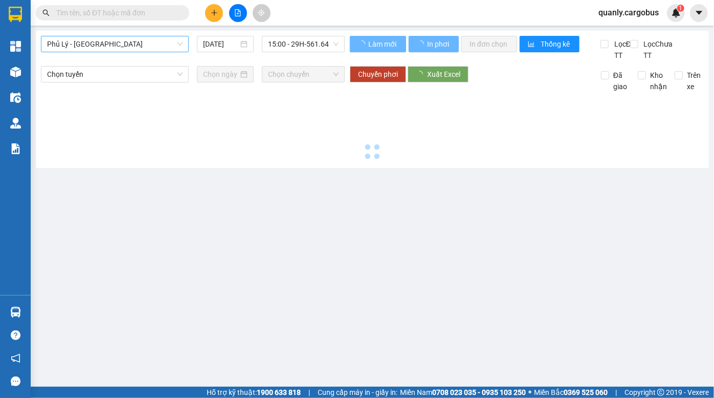
click at [108, 43] on span "Phủ Lý - Hà Nội" at bounding box center [115, 43] width 136 height 15
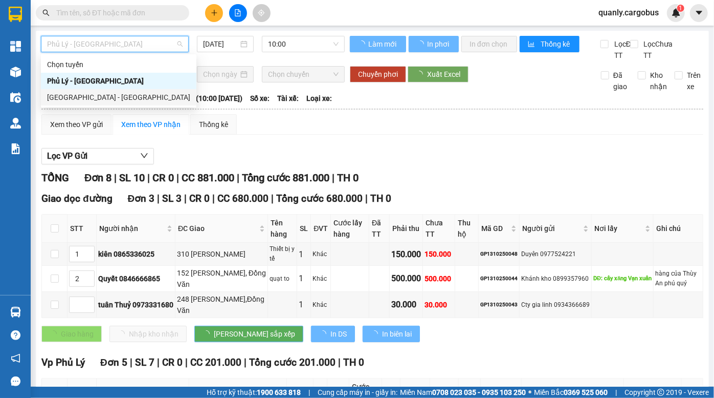
click at [92, 97] on div "Hà Nội - Phủ Lý" at bounding box center [118, 97] width 143 height 11
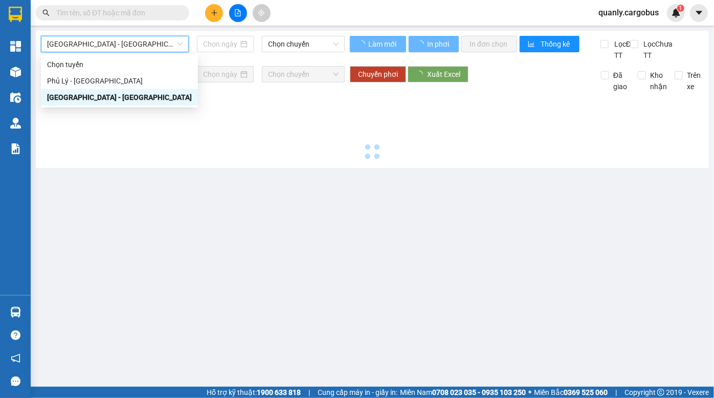
type input "13/10/2025"
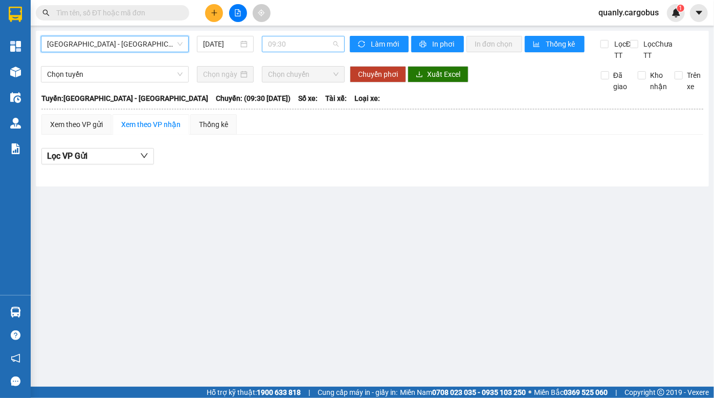
drag, startPoint x: 292, startPoint y: 45, endPoint x: 289, endPoint y: 55, distance: 10.8
click at [292, 46] on span "09:30" at bounding box center [303, 43] width 71 height 15
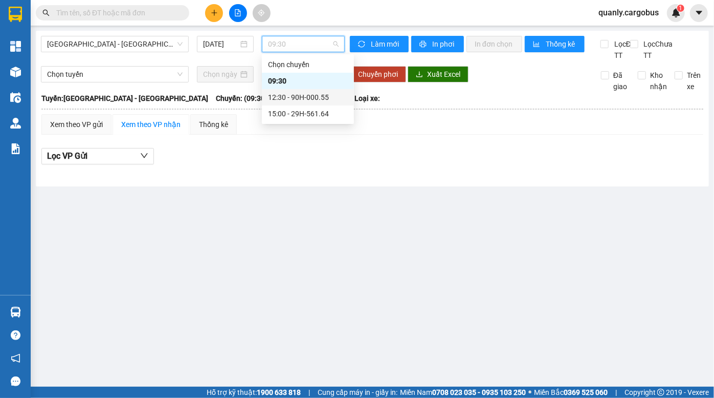
click at [287, 102] on div "12:30 - 90H-000.55" at bounding box center [308, 97] width 80 height 11
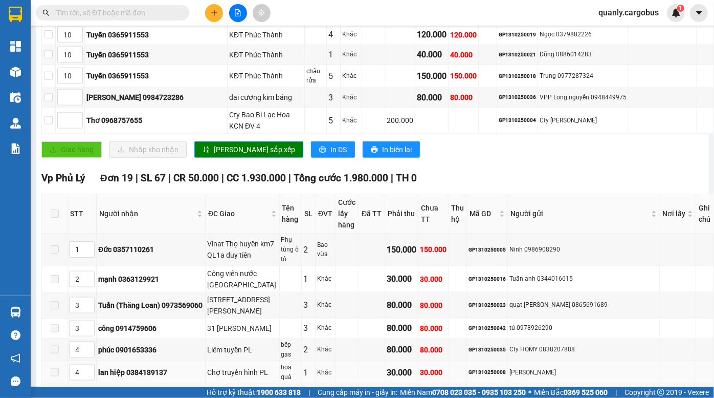
scroll to position [651, 0]
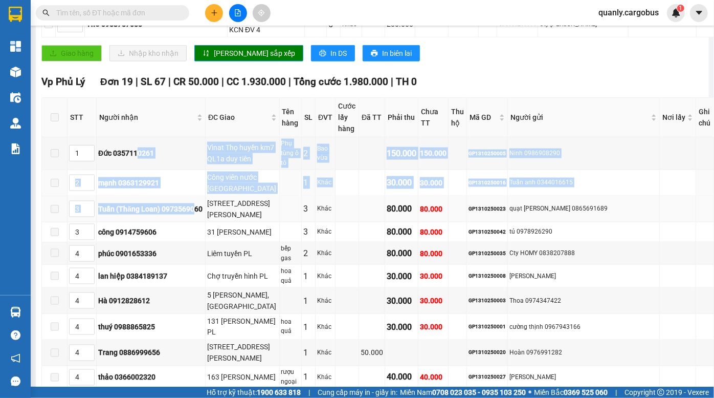
drag, startPoint x: 137, startPoint y: 125, endPoint x: 195, endPoint y: 161, distance: 68.5
click at [195, 161] on tbody "1 Đức 0357110261 Vìnat Thọ huyền km7 QL1a duy tiên Phụ tùng ô tô 2 Bao vừa 150.…" at bounding box center [378, 375] width 672 height 476
click at [175, 170] on td "mạnh 0363129921" at bounding box center [151, 183] width 109 height 26
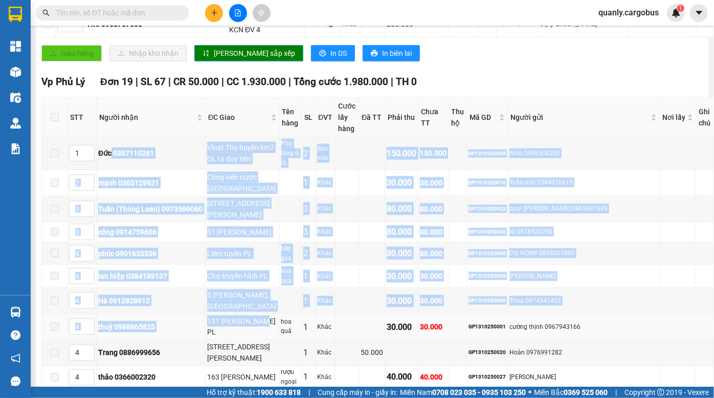
drag, startPoint x: 112, startPoint y: 127, endPoint x: 263, endPoint y: 267, distance: 205.0
click at [263, 267] on tbody "1 Đức 0357110261 Vìnat Thọ huyền km7 QL1a duy tiên Phụ tùng ô tô 2 Bao vừa 150.…" at bounding box center [378, 375] width 672 height 476
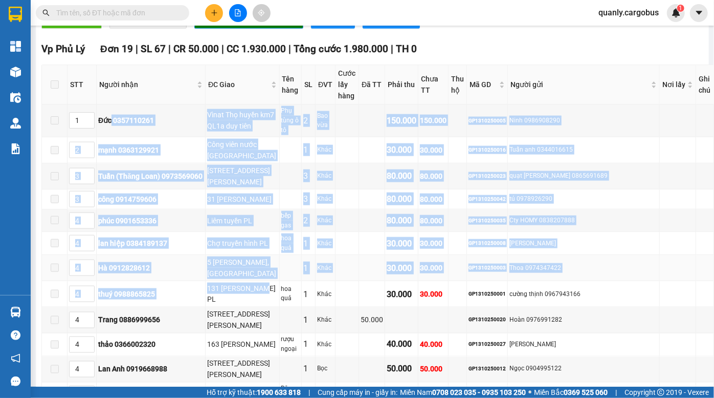
scroll to position [697, 0]
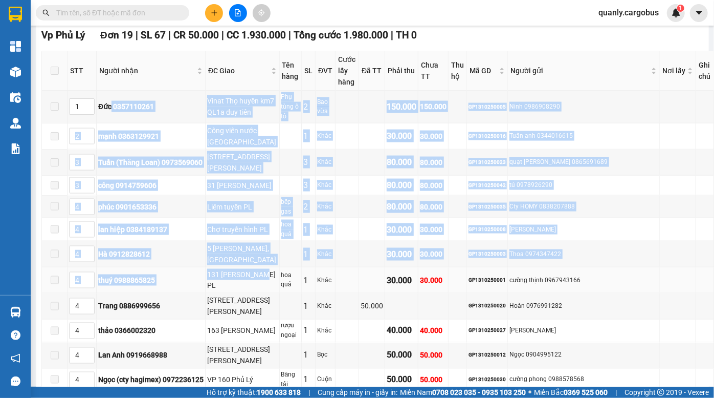
click at [242, 269] on div "131 Trần hưng Đạo PL" at bounding box center [242, 280] width 71 height 23
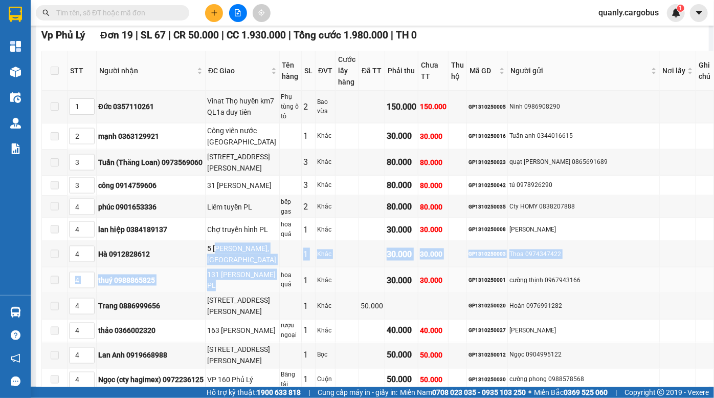
drag, startPoint x: 221, startPoint y: 207, endPoint x: 241, endPoint y: 239, distance: 37.9
click at [241, 239] on tbody "1 Đức 0357110261 Vìnat Thọ huyền km7 QL1a duy tiên Phụ tùng ô tô 2 Bao vừa 150.…" at bounding box center [378, 329] width 672 height 476
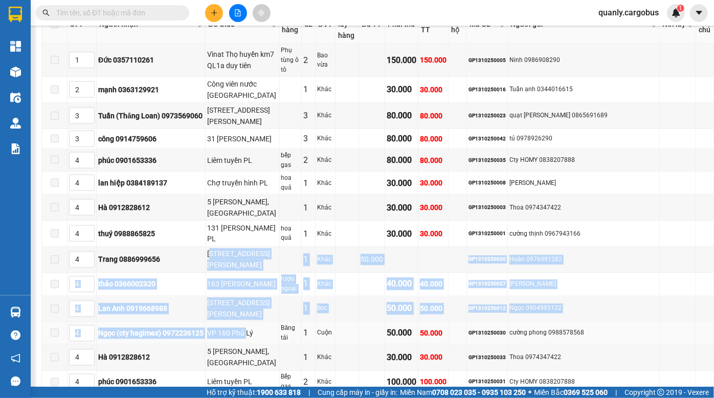
drag, startPoint x: 214, startPoint y: 199, endPoint x: 249, endPoint y: 277, distance: 86.4
click at [249, 277] on tbody "1 Đức 0357110261 Vìnat Thọ huyền km7 QL1a duy tiên Phụ tùng ô tô 2 Bao vừa 150.…" at bounding box center [378, 282] width 672 height 476
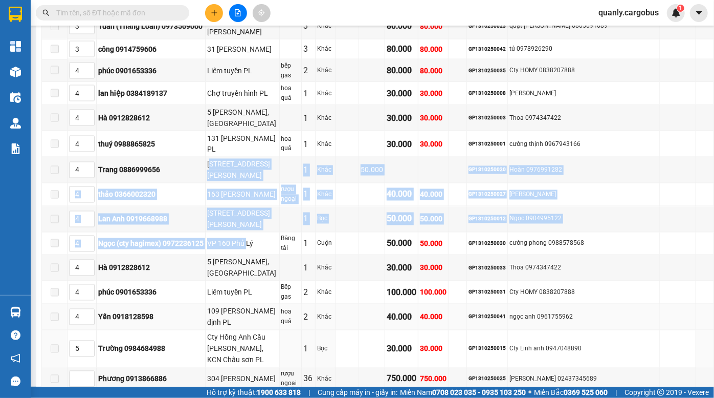
scroll to position [837, 0]
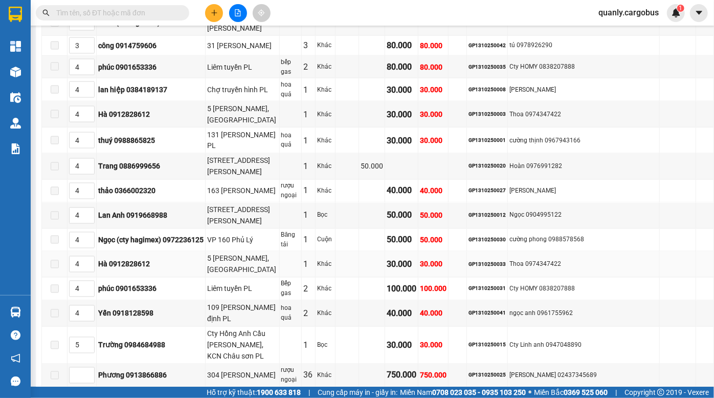
click at [229, 253] on div "5 Trần Phú, Phủ Lý" at bounding box center [242, 264] width 71 height 23
drag, startPoint x: 228, startPoint y: 210, endPoint x: 234, endPoint y: 217, distance: 9.4
click at [234, 251] on td "5 Trần Phú, Phủ Lý" at bounding box center [243, 264] width 74 height 26
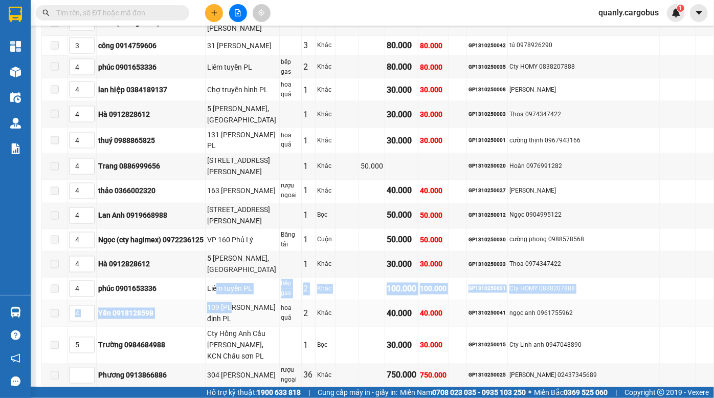
drag, startPoint x: 221, startPoint y: 228, endPoint x: 237, endPoint y: 243, distance: 22.1
click at [237, 243] on tbody "1 Đức 0357110261 Vìnat Thọ huyền km7 QL1a duy tiên Phụ tùng ô tô 2 Bao vừa 150.…" at bounding box center [378, 189] width 672 height 476
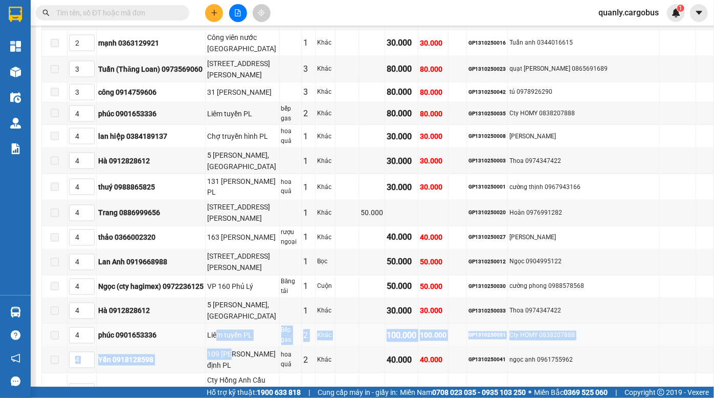
click at [263, 330] on div "Liêm tuyền PL" at bounding box center [242, 335] width 71 height 11
drag, startPoint x: 236, startPoint y: 277, endPoint x: 532, endPoint y: 276, distance: 296.3
click at [532, 324] on tr "4 phúc 0901653336 Liêm tuyền PL Bếp gas 2 Khác 100.000 100.000 GP1310250031 Cty…" at bounding box center [378, 335] width 672 height 23
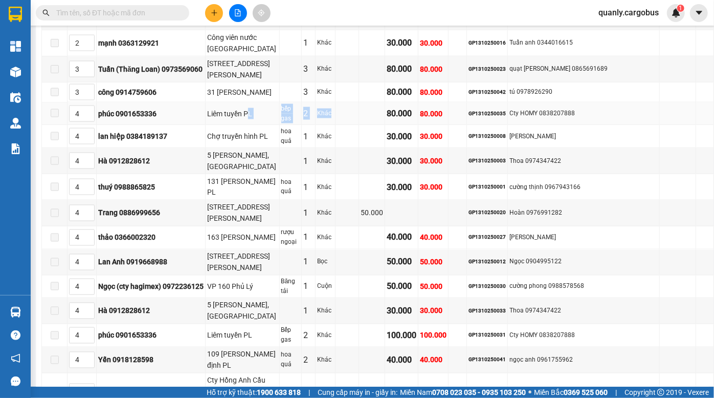
drag, startPoint x: 253, startPoint y: 79, endPoint x: 369, endPoint y: 82, distance: 116.2
click at [369, 102] on tr "4 phúc 0901653336 Liêm tuyền PL bếp gas 2 Khác 80.000 80.000 GP1310250035 Cty H…" at bounding box center [378, 113] width 672 height 23
drag, startPoint x: 521, startPoint y: 271, endPoint x: 534, endPoint y: 275, distance: 13.3
click at [534, 324] on tr "4 phúc 0901653336 Liêm tuyền PL Bếp gas 2 Khác 100.000 100.000 GP1310250031 Cty…" at bounding box center [378, 335] width 672 height 23
click at [408, 329] on div "100.000" at bounding box center [402, 335] width 30 height 13
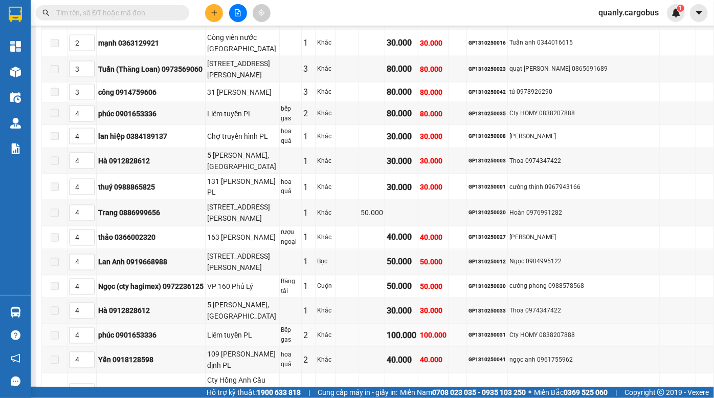
drag, startPoint x: 361, startPoint y: 276, endPoint x: 390, endPoint y: 277, distance: 29.2
click at [390, 324] on tr "4 phúc 0901653336 Liêm tuyền PL Bếp gas 2 Khác 100.000 100.000 GP1310250031 Cty…" at bounding box center [378, 335] width 672 height 23
click at [441, 330] on div "100.000" at bounding box center [433, 335] width 27 height 11
drag, startPoint x: 114, startPoint y: 271, endPoint x: 441, endPoint y: 264, distance: 327.6
click at [441, 264] on tbody "1 Đức 0357110261 Vìnat Thọ huyền km7 QL1a duy tiên Phụ tùng ô tô 2 Bao vừa 150.…" at bounding box center [378, 235] width 672 height 476
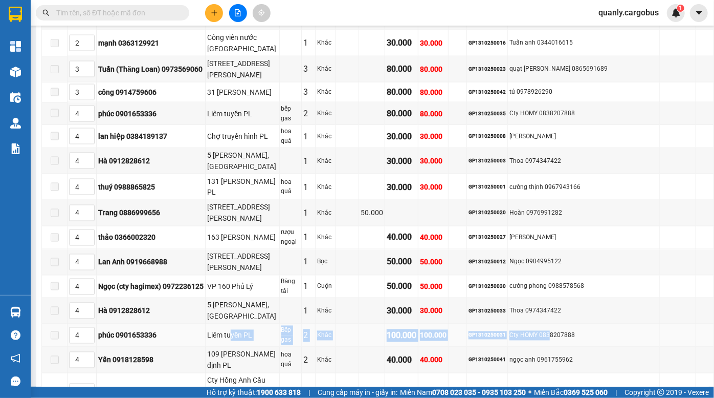
drag, startPoint x: 235, startPoint y: 273, endPoint x: 569, endPoint y: 276, distance: 334.2
click at [569, 324] on tr "4 phúc 0901653336 Liêm tuyền PL Bếp gas 2 Khác 100.000 100.000 GP1310250031 Cty…" at bounding box center [378, 335] width 672 height 23
click at [559, 331] on div "Cty HOMY 0838207888" at bounding box center [584, 336] width 148 height 10
drag, startPoint x: 104, startPoint y: 278, endPoint x: 594, endPoint y: 270, distance: 489.8
click at [594, 324] on tr "4 phúc 0901653336 Liêm tuyền PL Bếp gas 2 Khác 100.000 100.000 GP1310250031 Cty…" at bounding box center [378, 335] width 672 height 23
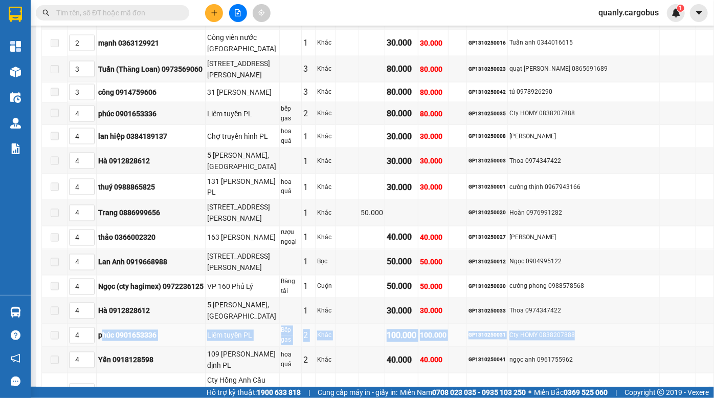
click at [556, 331] on div "Cty HOMY 0838207888" at bounding box center [584, 336] width 148 height 10
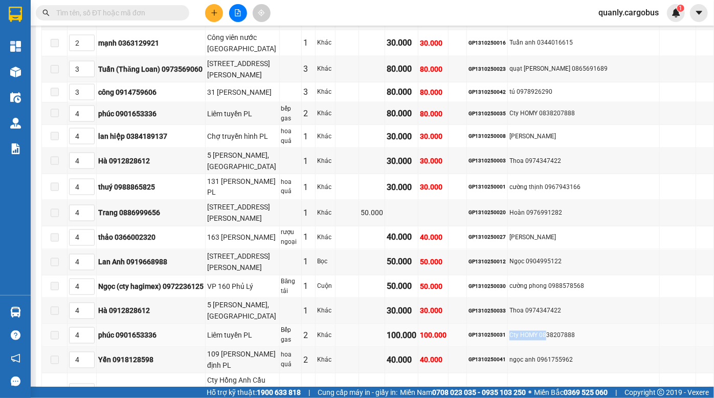
drag, startPoint x: 530, startPoint y: 277, endPoint x: 564, endPoint y: 278, distance: 34.3
click at [564, 331] on div "Cty HOMY 0838207888" at bounding box center [584, 336] width 148 height 10
click at [416, 107] on div "80.000" at bounding box center [402, 113] width 30 height 13
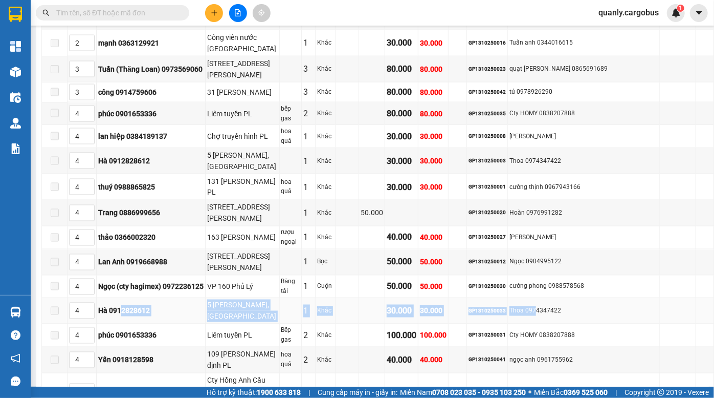
drag, startPoint x: 121, startPoint y: 252, endPoint x: 554, endPoint y: 256, distance: 432.9
click at [554, 298] on tr "4 Hà 0912828612 5 Trần Phú, Phủ Lý 1 Khác 30.000 30.000 GP1310250033 Thoa 09743…" at bounding box center [378, 311] width 672 height 26
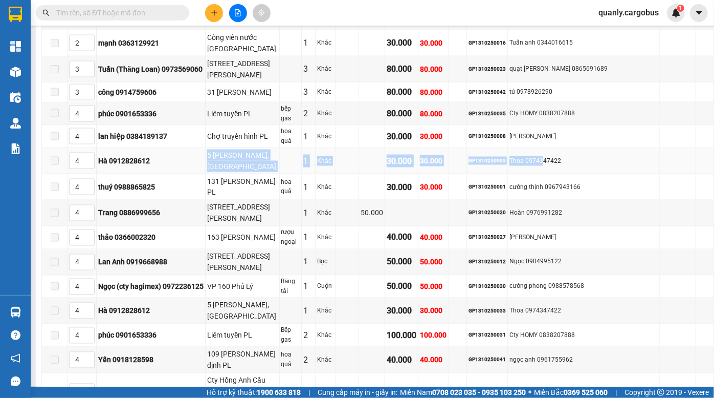
drag, startPoint x: 271, startPoint y: 123, endPoint x: 560, endPoint y: 120, distance: 289.7
click at [560, 148] on tr "4 Hà 0912828612 5 Trần Phú, Phủ Lý 1 Khác 30.000 30.000 GP1310250003 Thoa 09743…" at bounding box center [378, 161] width 672 height 26
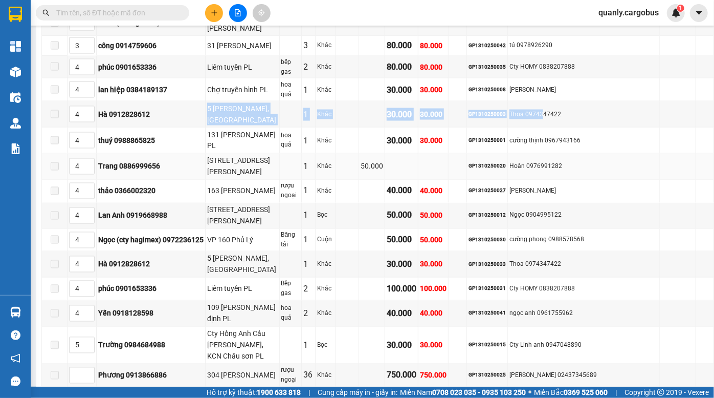
scroll to position [744, 0]
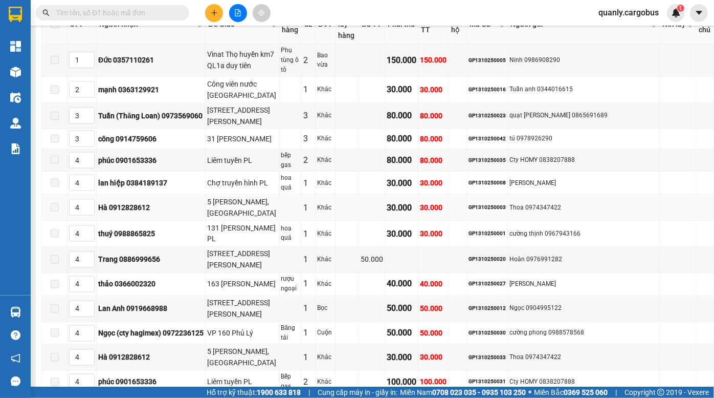
click at [55, 203] on span at bounding box center [55, 207] width 8 height 8
drag, startPoint x: 427, startPoint y: 163, endPoint x: 496, endPoint y: 164, distance: 68.6
click at [491, 194] on tr "4 Hà 0912828612 5 Trần Phú, Phủ Lý 1 Khác 30.000 30.000 GP1310250003 Thoa 09743…" at bounding box center [378, 207] width 672 height 26
click at [503, 203] on div "GP1310250003" at bounding box center [487, 207] width 37 height 8
drag, startPoint x: 569, startPoint y: 161, endPoint x: 358, endPoint y: 158, distance: 210.8
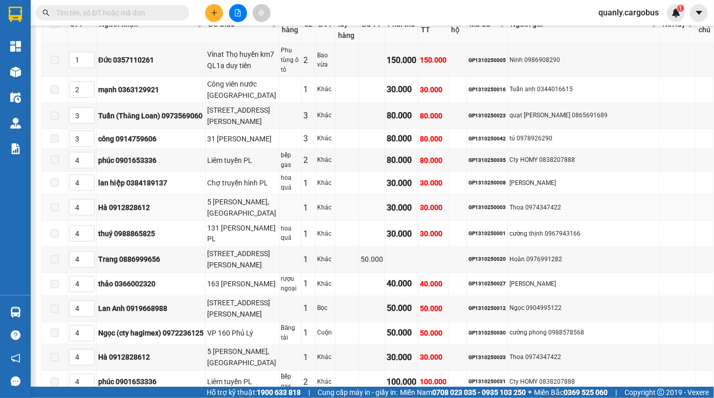
click at [568, 203] on div "Thoa 0974347422" at bounding box center [584, 208] width 148 height 10
drag, startPoint x: 215, startPoint y: 162, endPoint x: 316, endPoint y: 167, distance: 100.9
click at [316, 194] on tr "4 Hà 0912828612 5 Trần Phú, Phủ Lý 1 Khác 30.000 30.000 GP1310250003 Thoa 09743…" at bounding box center [378, 207] width 672 height 26
click at [314, 201] on div "1" at bounding box center [308, 207] width 10 height 13
drag, startPoint x: 425, startPoint y: 163, endPoint x: 491, endPoint y: 166, distance: 66.1
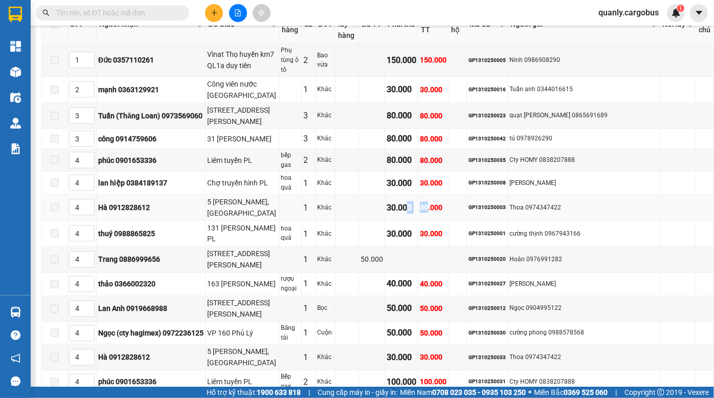
click at [489, 194] on tr "4 Hà 0912828612 5 Trần Phú, Phủ Lý 1 Khác 30.000 30.000 GP1310250003 Thoa 09743…" at bounding box center [378, 207] width 672 height 26
click at [491, 203] on div "GP1310250003" at bounding box center [487, 207] width 37 height 8
drag, startPoint x: 335, startPoint y: 156, endPoint x: 430, endPoint y: 164, distance: 95.5
click at [428, 194] on tr "4 Hà 0912828612 5 Trần Phú, Phủ Lý 1 Khác 30.000 30.000 GP1310250003 Thoa 09743…" at bounding box center [378, 207] width 672 height 26
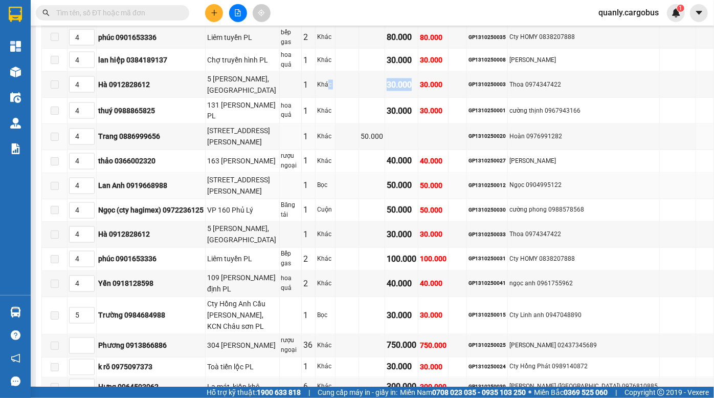
scroll to position [869, 0]
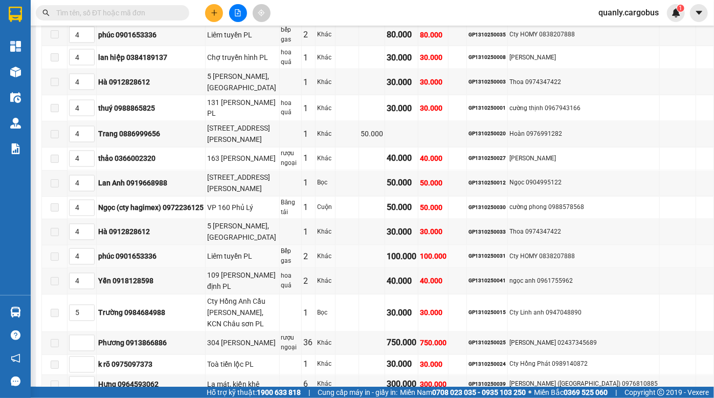
click at [102, 251] on div "phúc 0901653336" at bounding box center [150, 256] width 105 height 11
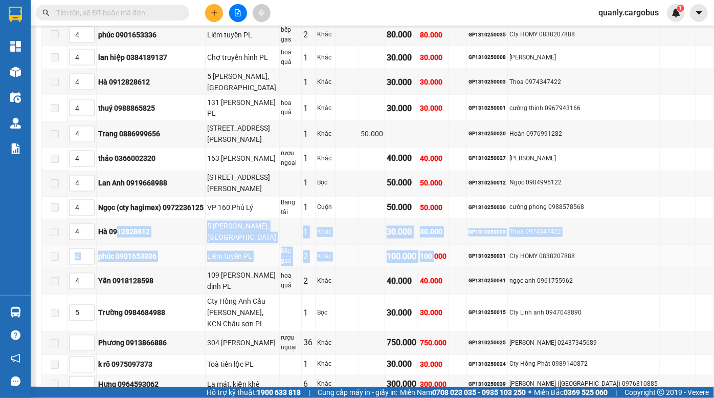
drag, startPoint x: 117, startPoint y: 180, endPoint x: 452, endPoint y: 195, distance: 335.0
click at [452, 195] on tbody "1 Đức 0357110261 Vìnat Thọ huyền km7 QL1a duy tiên Phụ tùng ô tô 2 Bao vừa 150.…" at bounding box center [378, 157] width 672 height 476
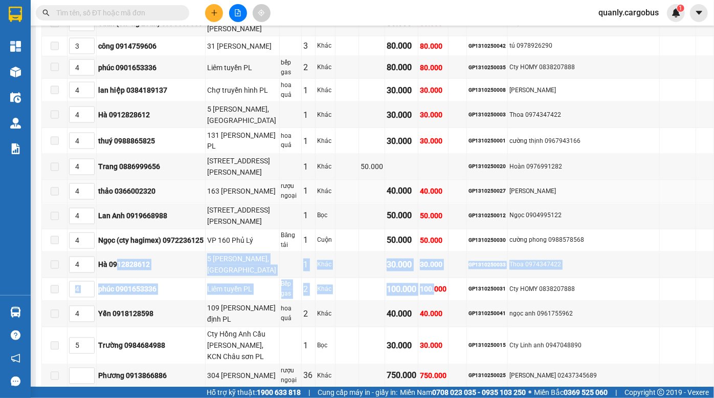
scroll to position [823, 0]
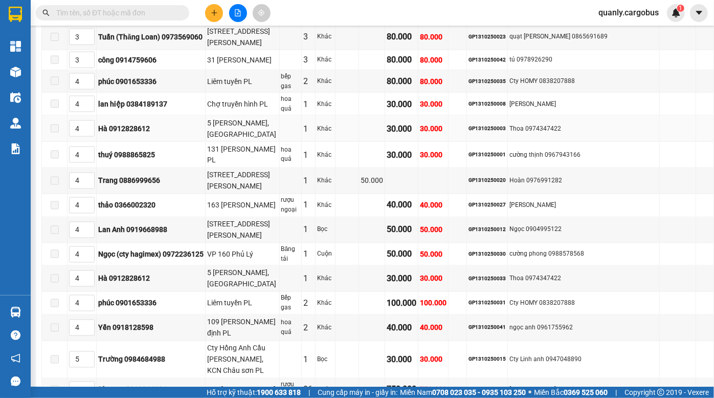
click at [506, 124] on div "GP1310250003" at bounding box center [487, 128] width 37 height 8
copy div "GP1310250003"
click at [118, 15] on input "text" at bounding box center [116, 12] width 121 height 11
paste input "GP1310250003"
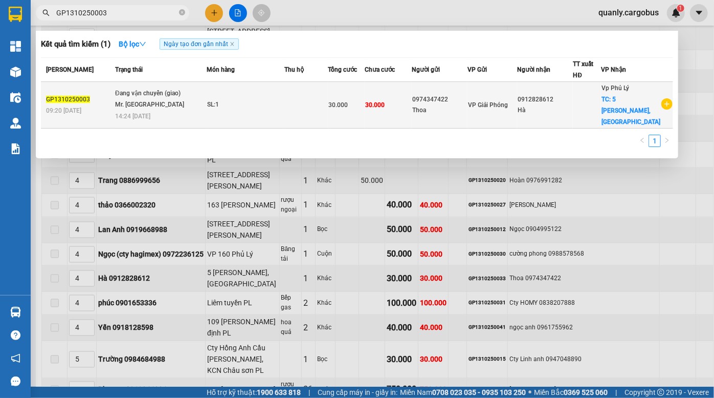
type input "GP1310250003"
click at [411, 98] on td "30.000" at bounding box center [388, 105] width 47 height 47
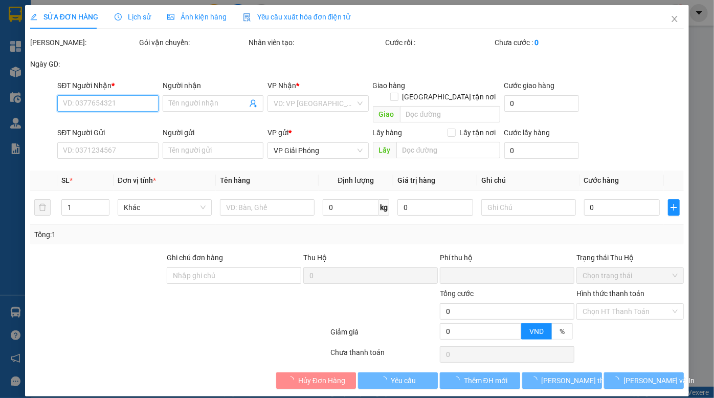
type input "0912828612"
type input "Hà"
checkbox input "true"
type input "5 Trần Phú, Phủ Lý"
type input "0974347422"
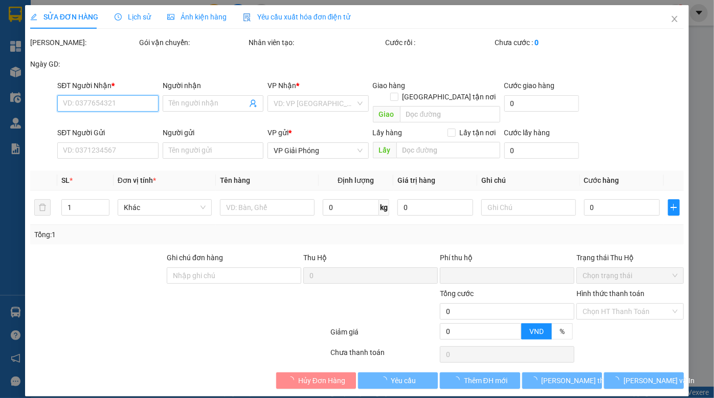
type input "Thoa"
type input "0"
type input "30.000"
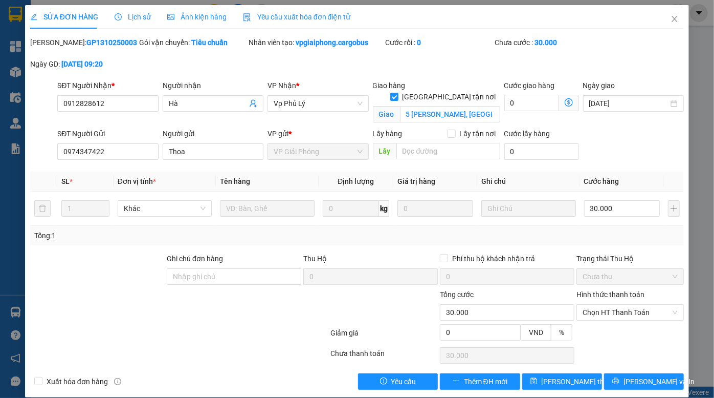
click at [206, 15] on span "Ảnh kiện hàng" at bounding box center [196, 17] width 59 height 8
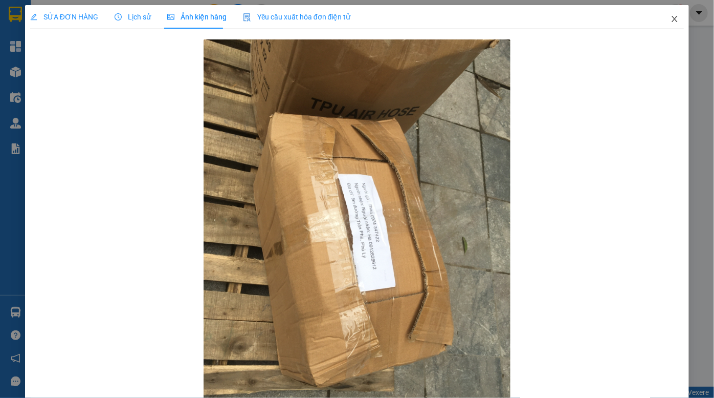
click at [672, 19] on icon "close" at bounding box center [675, 19] width 6 height 6
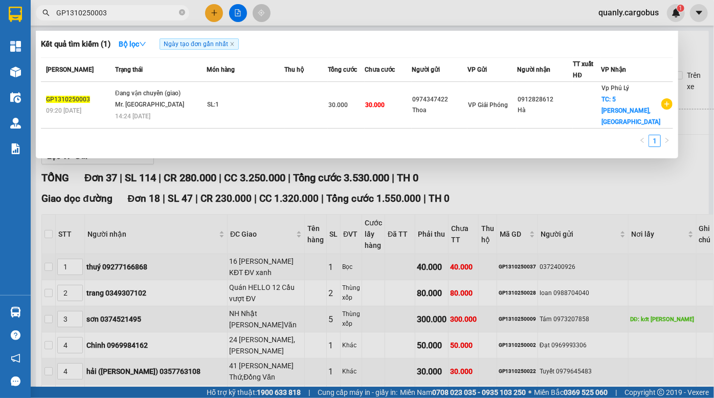
click at [97, 12] on input "GP1310250003" at bounding box center [116, 12] width 121 height 11
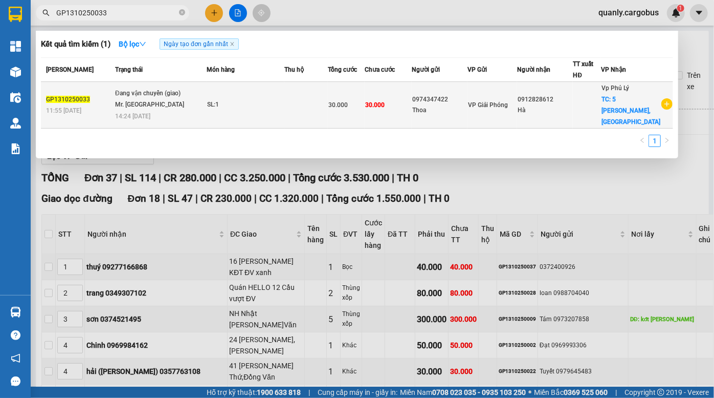
type input "GP1310250033"
click at [467, 105] on div "Thoa" at bounding box center [439, 110] width 55 height 11
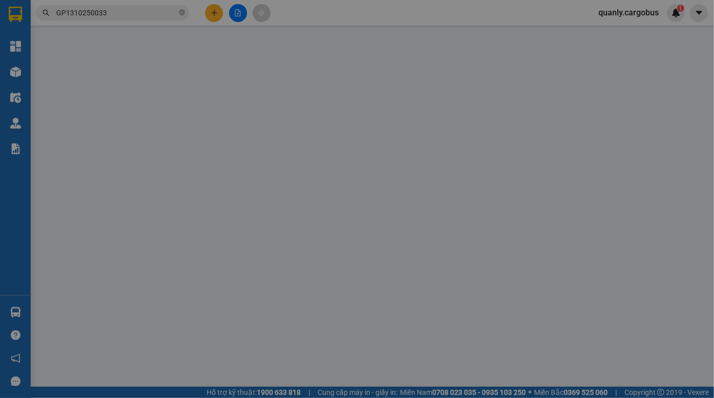
type input "0912828612"
type input "Hà"
checkbox input "true"
type input "5 Trần Phú, Phủ Lý"
type input "0974347422"
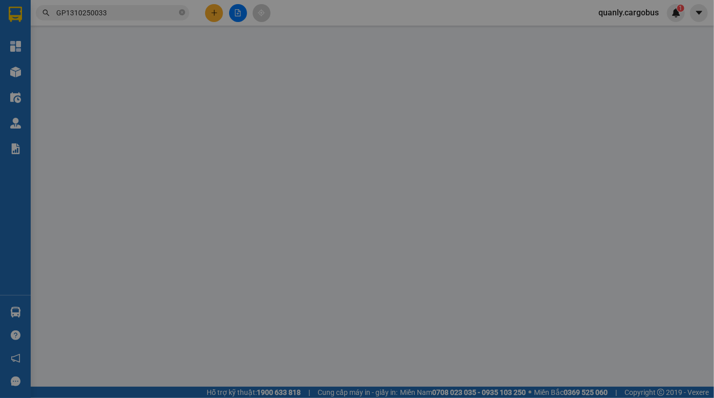
type input "Thoa"
type input "0"
type input "30.000"
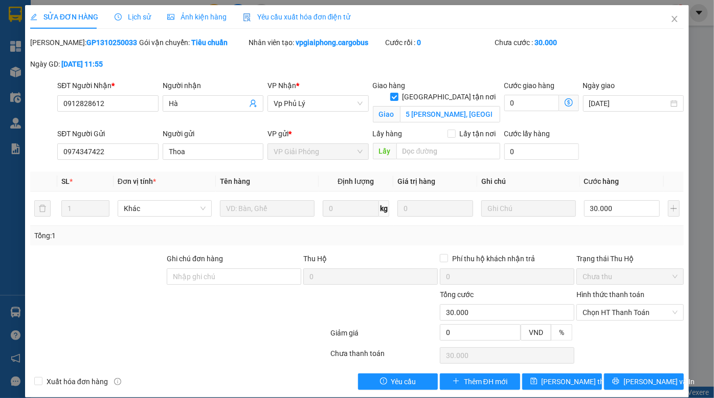
click at [195, 13] on span "Ảnh kiện hàng" at bounding box center [196, 17] width 59 height 8
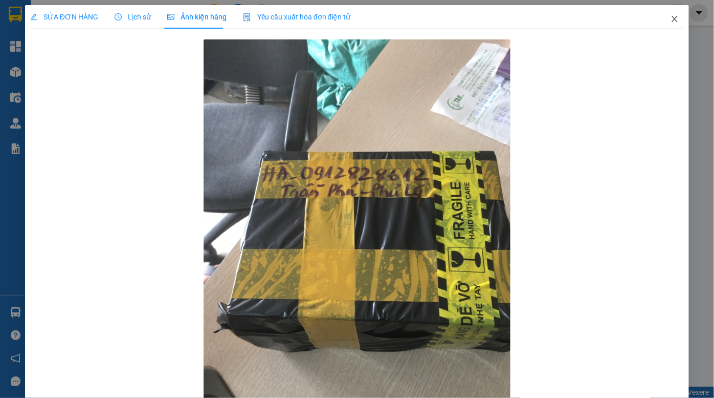
click at [672, 20] on icon "close" at bounding box center [675, 19] width 6 height 6
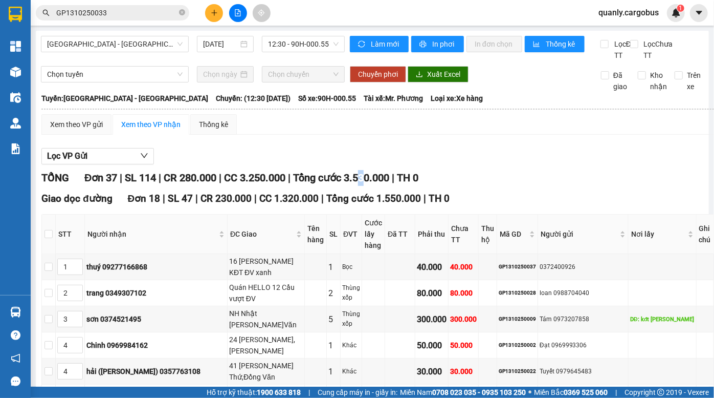
drag, startPoint x: 370, startPoint y: 189, endPoint x: 387, endPoint y: 202, distance: 20.9
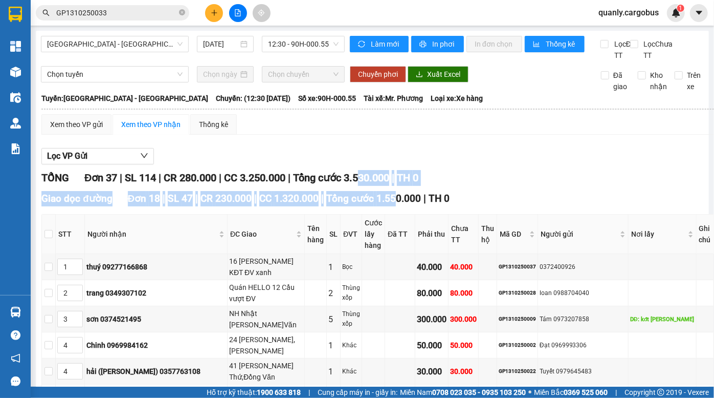
click at [387, 202] on div "Giao dọc đường Đơn 18 | SL 47 | CR 230.000 | CC 1.320.000 | Tổng cước 1.550.000…" at bounding box center [377, 198] width 673 height 15
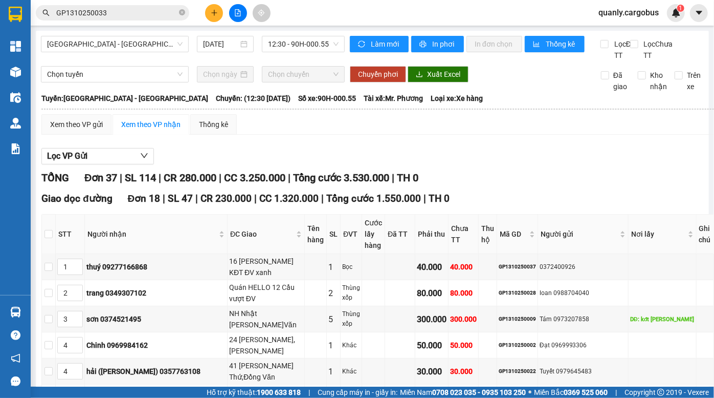
drag, startPoint x: 341, startPoint y: 182, endPoint x: 353, endPoint y: 192, distance: 15.6
click at [352, 184] on span "Tổng cước 3.530.000" at bounding box center [341, 177] width 96 height 12
click at [353, 184] on span "Tổng cước 3.530.000" at bounding box center [341, 177] width 96 height 12
drag, startPoint x: 339, startPoint y: 188, endPoint x: 359, endPoint y: 197, distance: 22.0
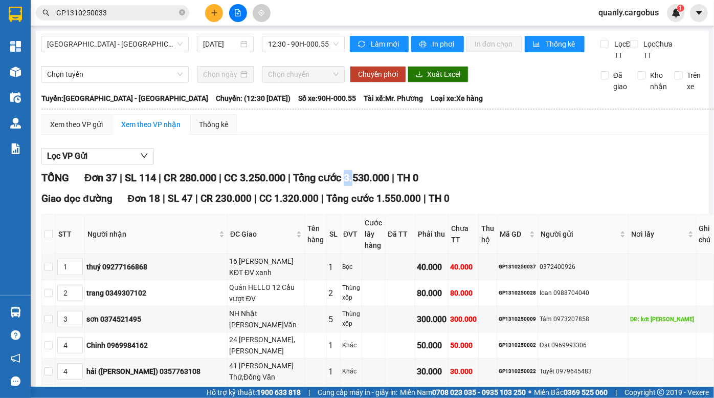
drag, startPoint x: 357, startPoint y: 184, endPoint x: 367, endPoint y: 198, distance: 16.5
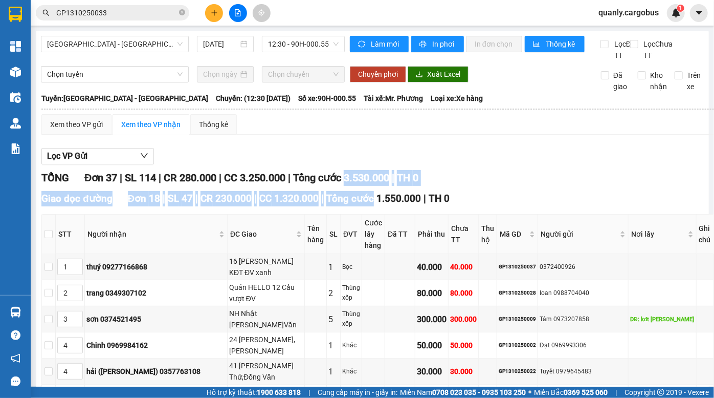
drag, startPoint x: 353, startPoint y: 184, endPoint x: 367, endPoint y: 204, distance: 24.2
click at [367, 204] on span "Tổng cước 1.550.000" at bounding box center [373, 198] width 95 height 12
drag, startPoint x: 352, startPoint y: 181, endPoint x: 364, endPoint y: 209, distance: 30.7
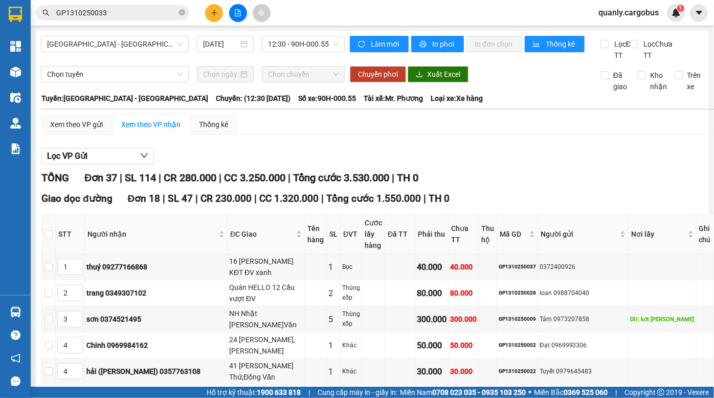
click at [381, 225] on th "Cước lấy hàng" at bounding box center [373, 233] width 23 height 39
drag, startPoint x: 357, startPoint y: 191, endPoint x: 361, endPoint y: 201, distance: 10.5
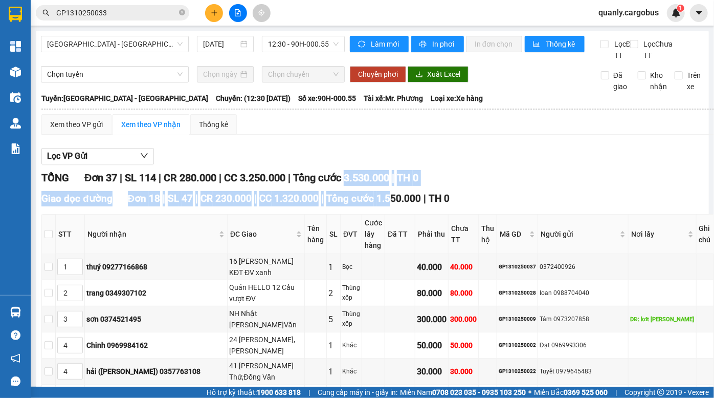
drag, startPoint x: 358, startPoint y: 192, endPoint x: 385, endPoint y: 215, distance: 35.2
click at [385, 204] on span "Tổng cước 1.550.000" at bounding box center [373, 198] width 95 height 12
drag, startPoint x: 356, startPoint y: 183, endPoint x: 365, endPoint y: 210, distance: 28.0
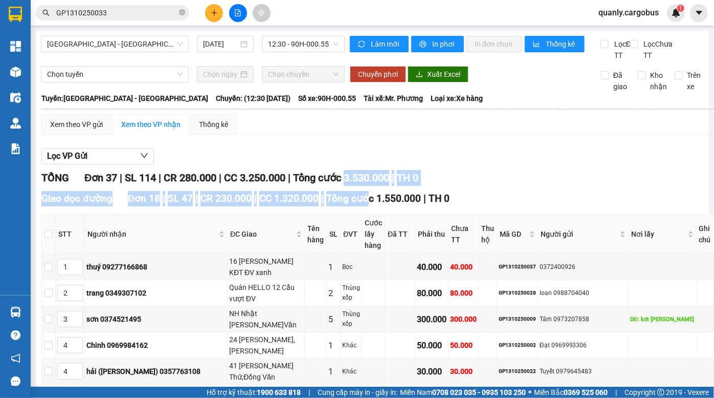
click at [365, 204] on span "Tổng cước 1.550.000" at bounding box center [373, 198] width 95 height 12
drag, startPoint x: 352, startPoint y: 187, endPoint x: 374, endPoint y: 214, distance: 34.9
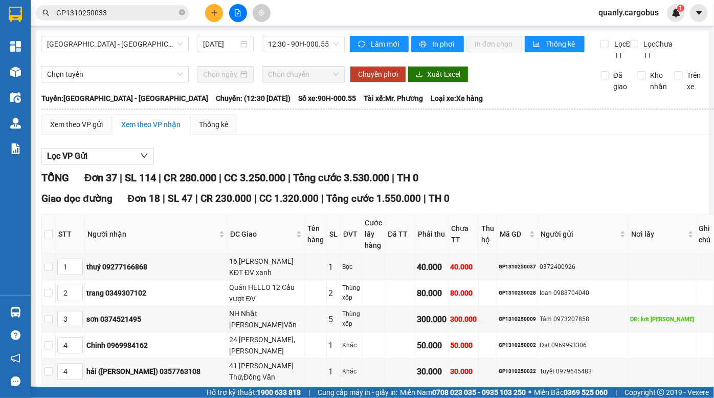
click at [374, 204] on span "Tổng cước 1.550.000" at bounding box center [373, 198] width 95 height 12
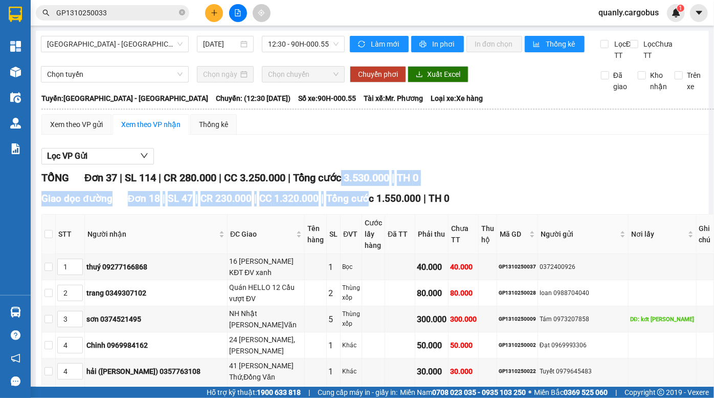
drag, startPoint x: 353, startPoint y: 189, endPoint x: 365, endPoint y: 203, distance: 18.1
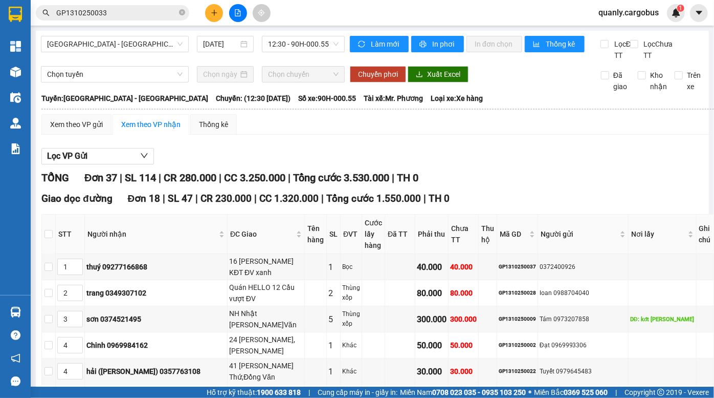
drag, startPoint x: 367, startPoint y: 202, endPoint x: 358, endPoint y: 193, distance: 12.7
click at [367, 202] on div "Giao dọc đường Đơn 18 | SL 47 | CR 230.000 | CC 1.320.000 | Tổng cước 1.550.000…" at bounding box center [377, 198] width 673 height 15
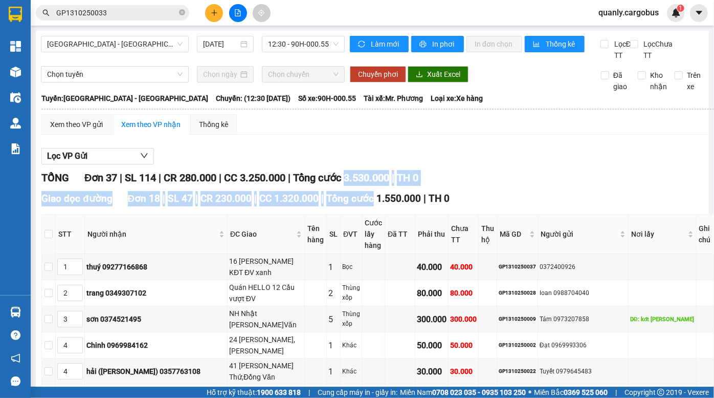
drag, startPoint x: 358, startPoint y: 193, endPoint x: 366, endPoint y: 210, distance: 18.1
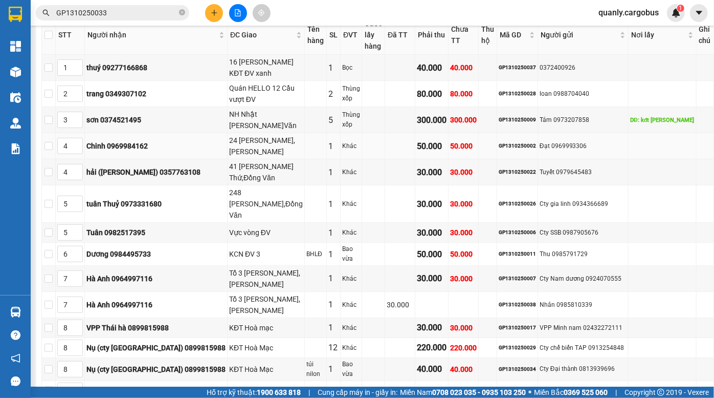
scroll to position [186, 0]
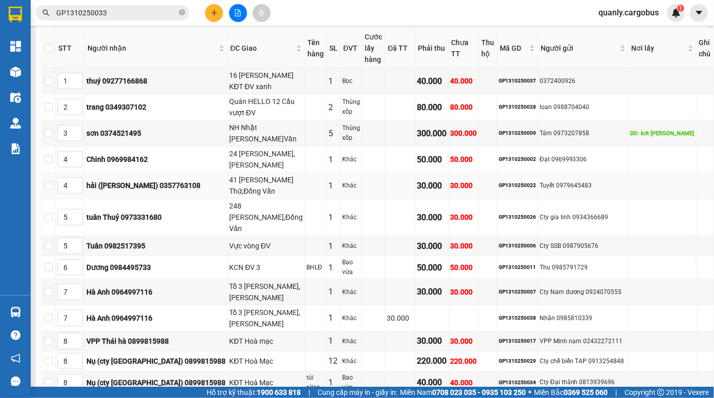
click at [151, 172] on td "hải (cty ngọc Hà) 0357763108" at bounding box center [156, 185] width 143 height 26
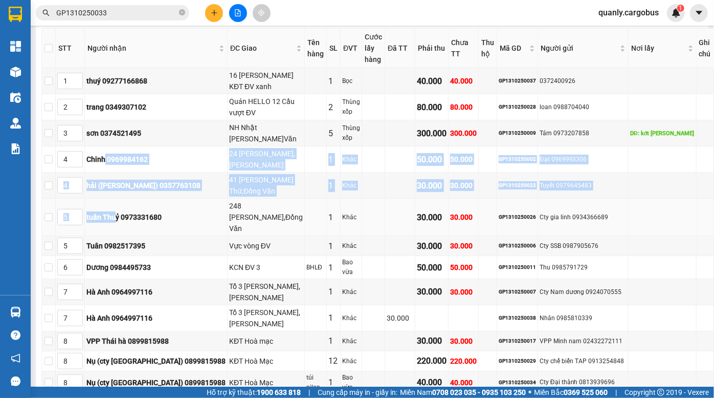
drag, startPoint x: 124, startPoint y: 188, endPoint x: 129, endPoint y: 212, distance: 25.1
click at [129, 212] on tbody "1 thuý 09277166868 16 trần quý cáp KĐT ĐV xanh 1 Bọc 40.000 40.000 GP1310250037…" at bounding box center [378, 285] width 672 height 434
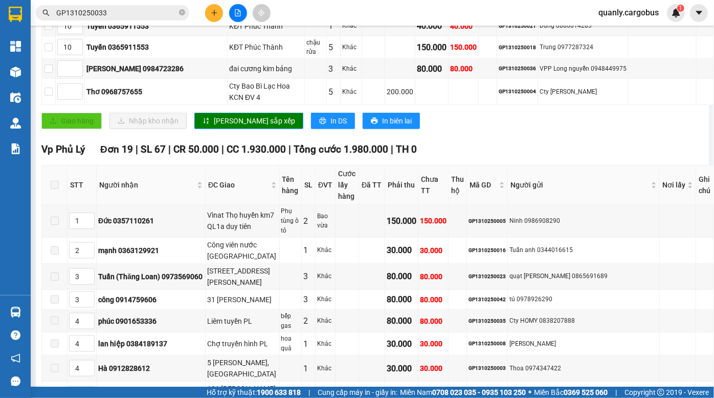
scroll to position [604, 0]
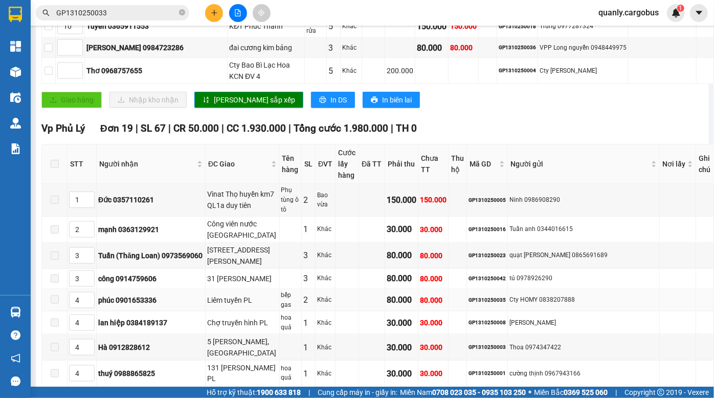
click at [506, 296] on div "GP1310250035" at bounding box center [487, 300] width 37 height 8
copy div "GP1310250035"
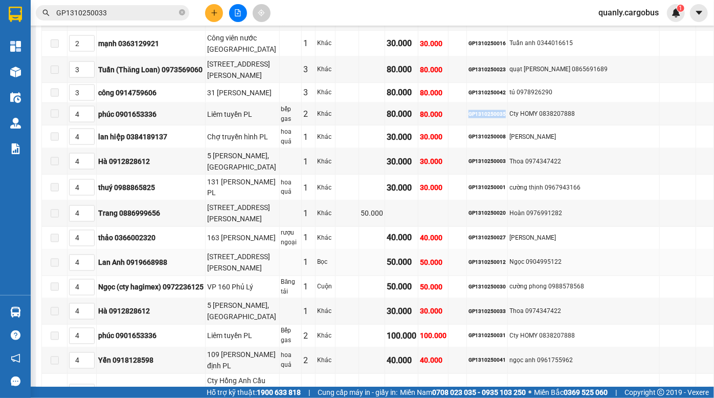
scroll to position [791, 0]
click at [100, 6] on span "GP1310250033" at bounding box center [113, 12] width 154 height 15
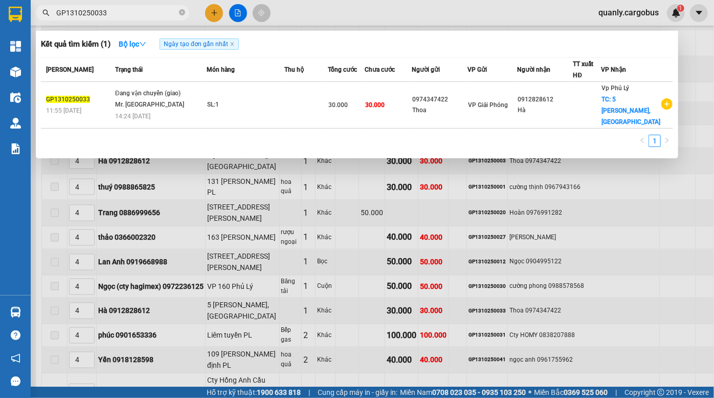
click at [100, 6] on span "GP1310250033" at bounding box center [113, 12] width 154 height 15
click at [96, 10] on input "GP1310250033" at bounding box center [116, 12] width 121 height 11
paste input "5"
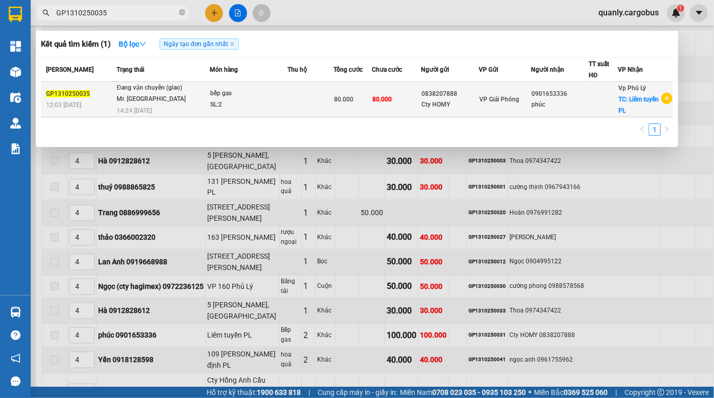
click at [391, 97] on td "80.000" at bounding box center [396, 99] width 49 height 35
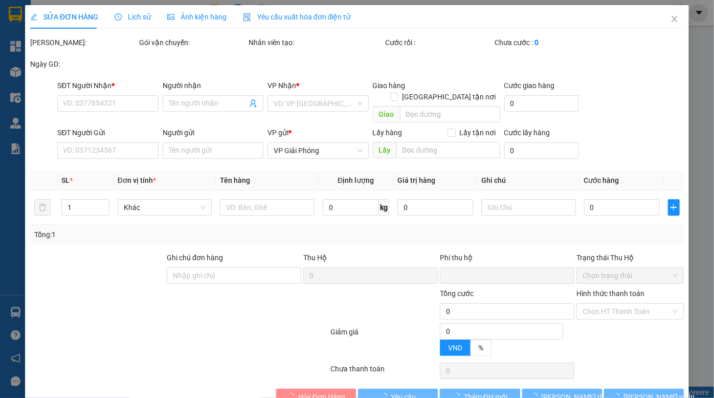
click at [206, 15] on span "Ảnh kiện hàng" at bounding box center [196, 17] width 59 height 8
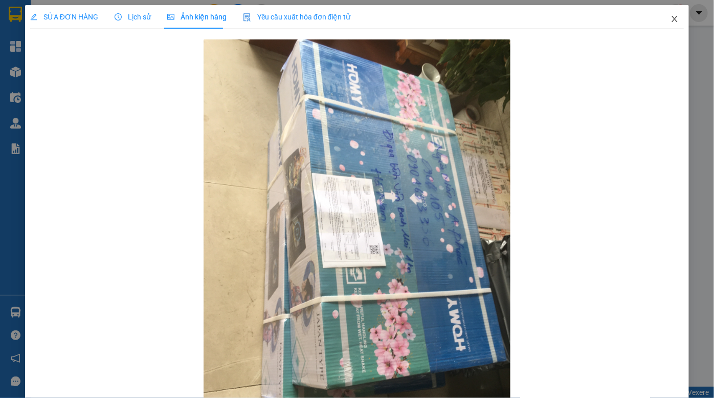
drag, startPoint x: 666, startPoint y: 20, endPoint x: 317, endPoint y: 19, distance: 348.5
click at [671, 20] on icon "close" at bounding box center [675, 19] width 8 height 8
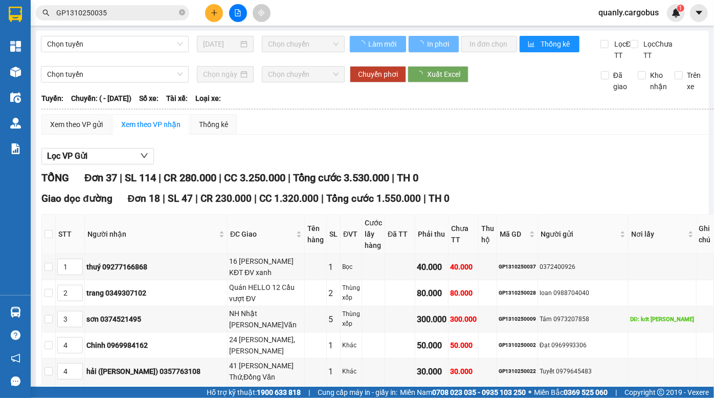
click at [128, 9] on input "GP1310250035" at bounding box center [116, 12] width 121 height 11
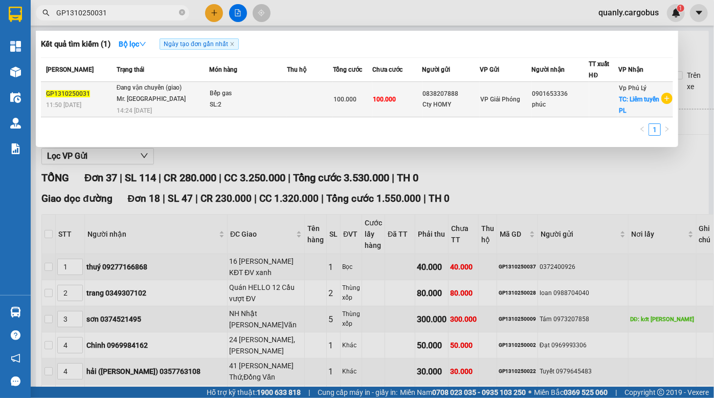
type input "GP1310250031"
click at [406, 91] on td "100.000" at bounding box center [398, 99] width 50 height 35
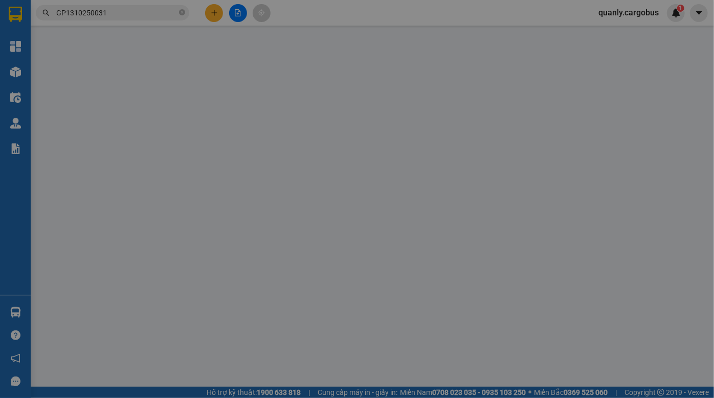
type input "0901653336"
type input "phúc"
checkbox input "true"
type input "Liêm tuyền PL"
type input "0838207888"
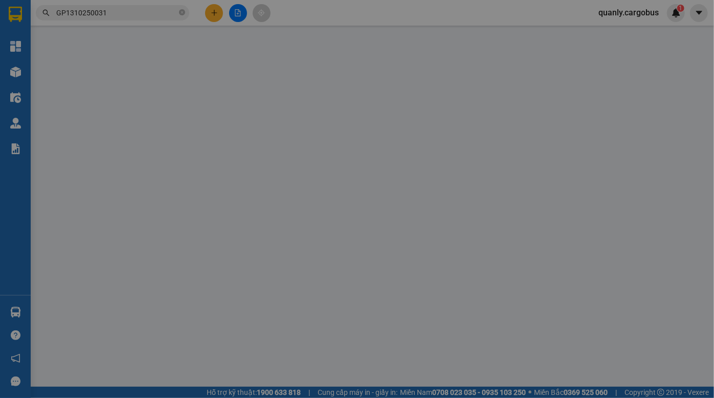
type input "Cty HOMY"
type input "0"
type input "100.000"
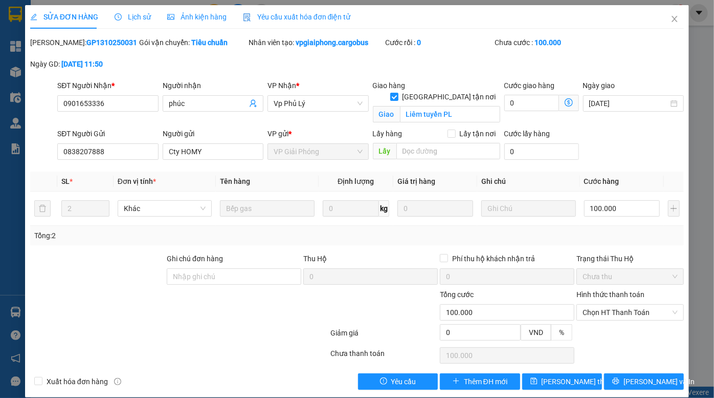
click at [203, 18] on span "Ảnh kiện hàng" at bounding box center [196, 17] width 59 height 8
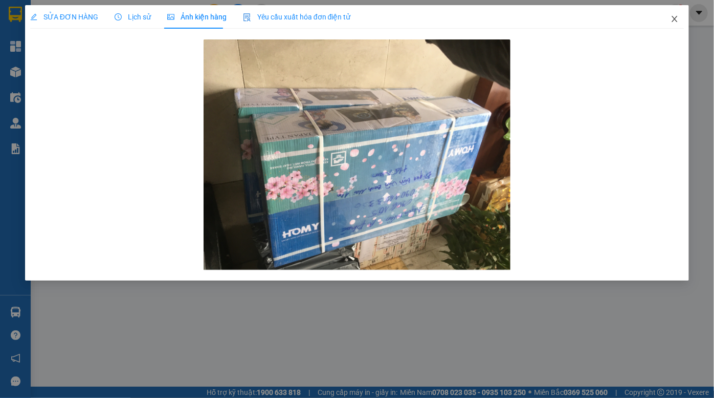
click at [672, 20] on icon "close" at bounding box center [675, 19] width 8 height 8
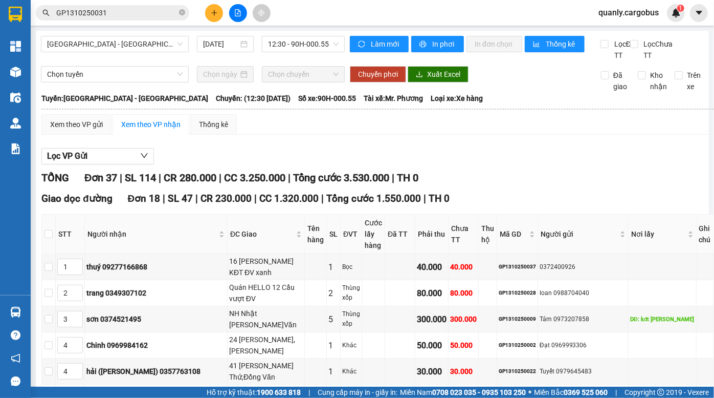
click at [326, 204] on span "Tổng cước 1.550.000" at bounding box center [373, 198] width 95 height 12
click at [491, 163] on div "Lọc VP Gửi" at bounding box center [377, 156] width 673 height 17
click at [345, 206] on div "Giao dọc đường Đơn 18 | SL 47 | CR 230.000 | CC 1.320.000 | Tổng cước 1.550.000…" at bounding box center [377, 198] width 673 height 15
click at [345, 204] on span "Tổng cước 1.550.000" at bounding box center [373, 198] width 95 height 12
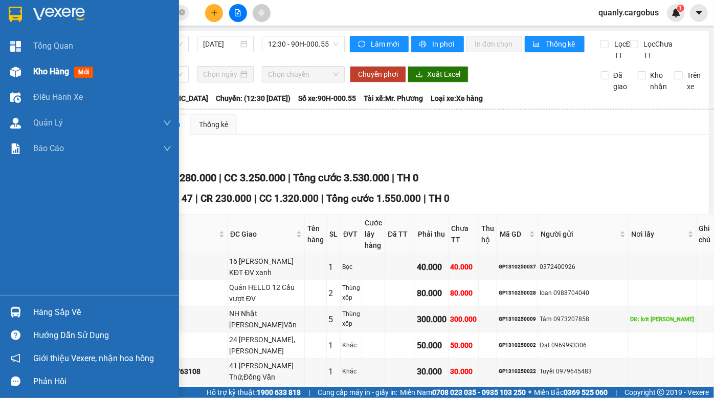
click at [24, 72] on div at bounding box center [16, 72] width 18 height 18
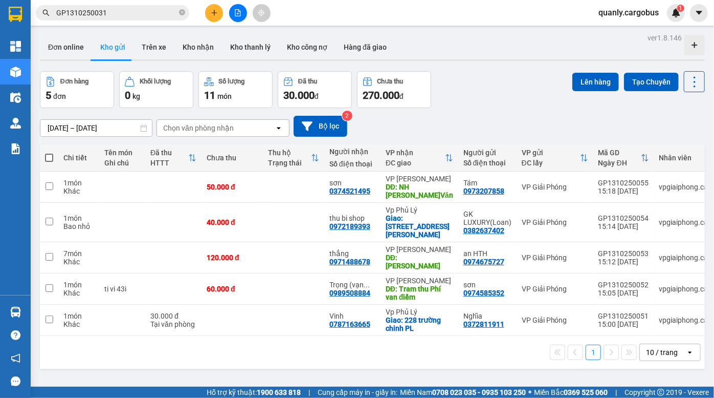
click at [495, 101] on div "Đơn hàng 5 đơn Khối lượng 0 kg Số lượng 11 món Đã thu 30.000 đ Chưa thu 270.000…" at bounding box center [372, 89] width 665 height 37
drag, startPoint x: 337, startPoint y: 343, endPoint x: 82, endPoint y: 114, distance: 342.7
click at [336, 343] on div "1 10 / trang open" at bounding box center [372, 351] width 657 height 17
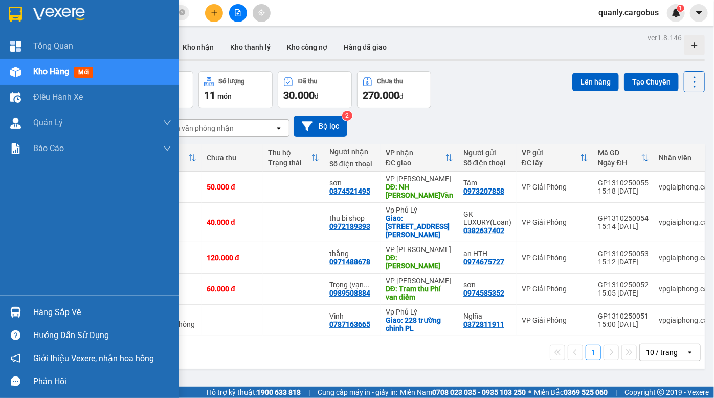
click at [17, 72] on img at bounding box center [15, 72] width 11 height 11
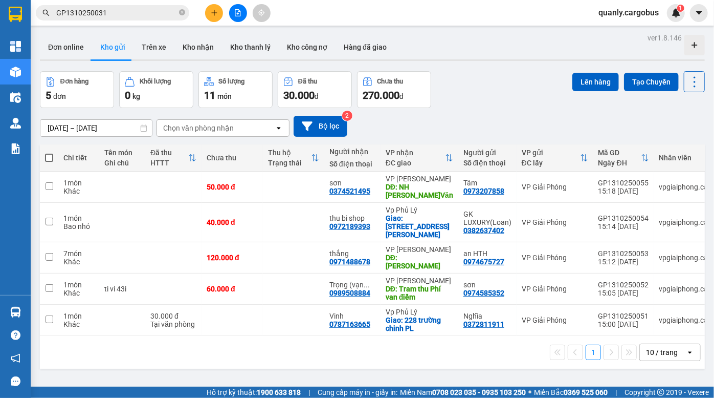
click at [494, 76] on div "Đơn hàng 5 đơn Khối lượng 0 kg Số lượng 11 món Đã thu 30.000 đ Chưa thu 270.000…" at bounding box center [372, 89] width 665 height 37
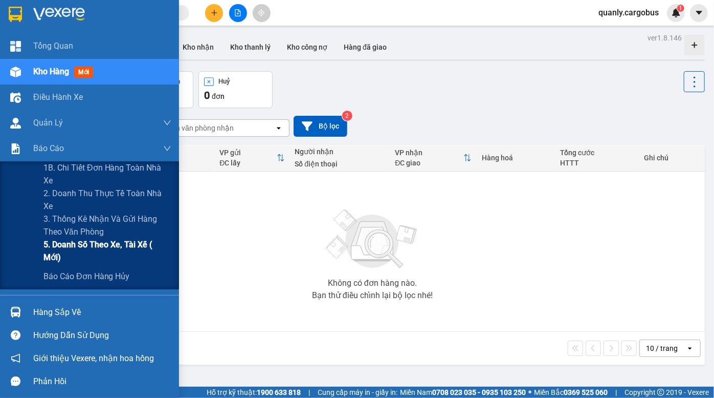
click at [118, 251] on span "5. Doanh số theo xe, tài xế ( mới)" at bounding box center [107, 251] width 128 height 26
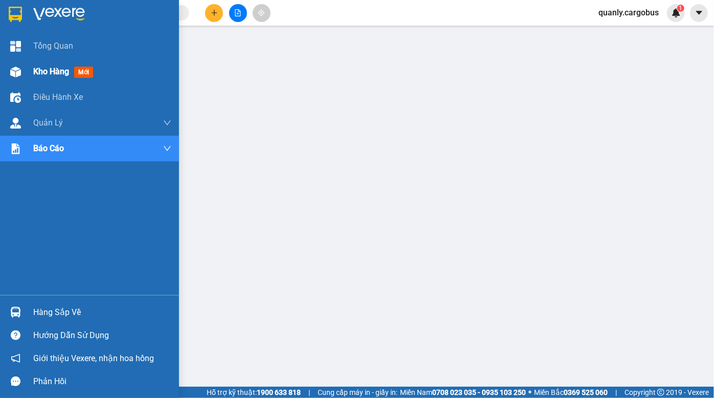
click at [25, 69] on div "Kho hàng mới" at bounding box center [89, 72] width 179 height 26
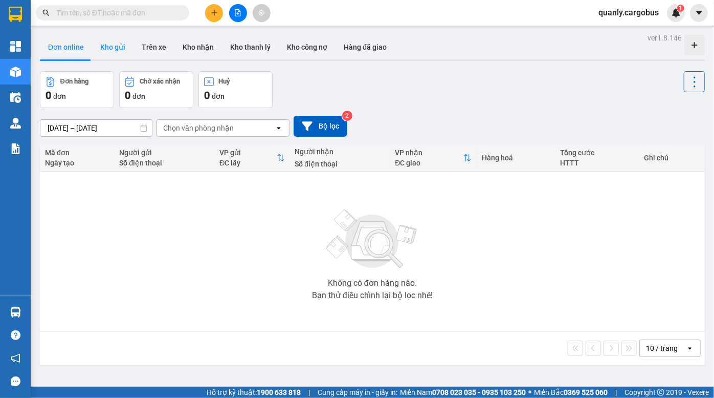
click at [111, 51] on button "Kho gửi" at bounding box center [112, 47] width 41 height 25
type input "[DATE] – [DATE]"
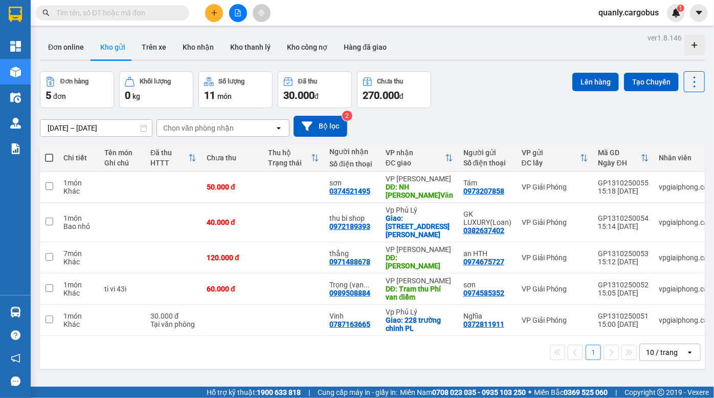
click at [547, 84] on div "Đơn hàng 5 đơn Khối lượng 0 kg Số lượng 11 món Đã thu 30.000 đ Chưa thu 270.000…" at bounding box center [372, 89] width 665 height 37
click at [477, 61] on div "Đơn online Kho gửi Trên xe Kho nhận Kho thanh lý Kho công nợ Hàng đã giao" at bounding box center [372, 48] width 665 height 27
click at [493, 105] on div "Đơn hàng 5 đơn Khối lượng 0 kg Số lượng 11 món Đã thu 30.000 đ Chưa thu 270.000…" at bounding box center [372, 89] width 665 height 37
click at [236, 11] on icon "file-add" at bounding box center [237, 12] width 7 height 7
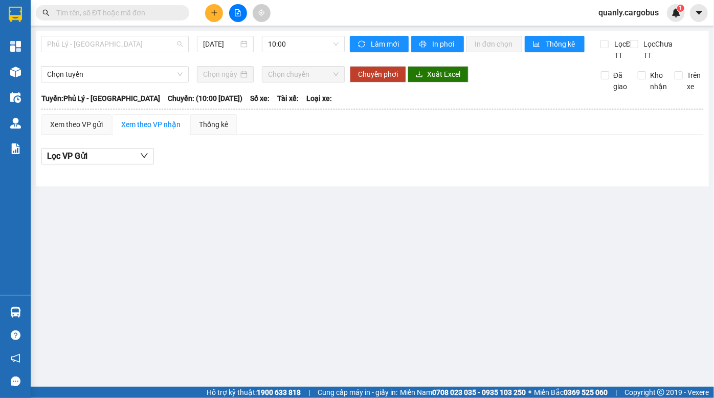
drag, startPoint x: 122, startPoint y: 44, endPoint x: 119, endPoint y: 88, distance: 44.2
click at [122, 44] on span "Phủ Lý - [GEOGRAPHIC_DATA]" at bounding box center [115, 43] width 136 height 15
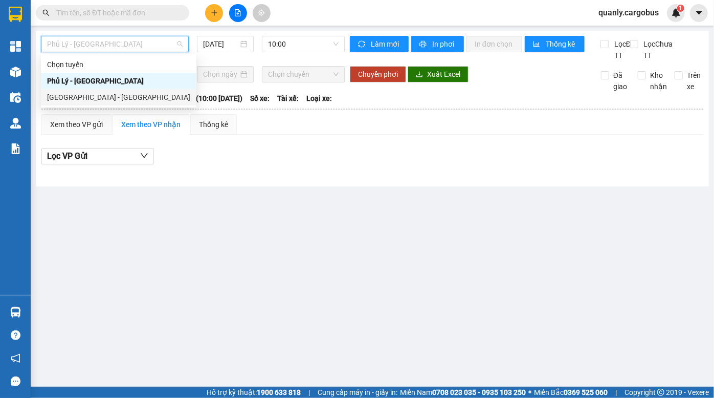
click at [133, 94] on div "[GEOGRAPHIC_DATA] - [GEOGRAPHIC_DATA]" at bounding box center [118, 97] width 143 height 11
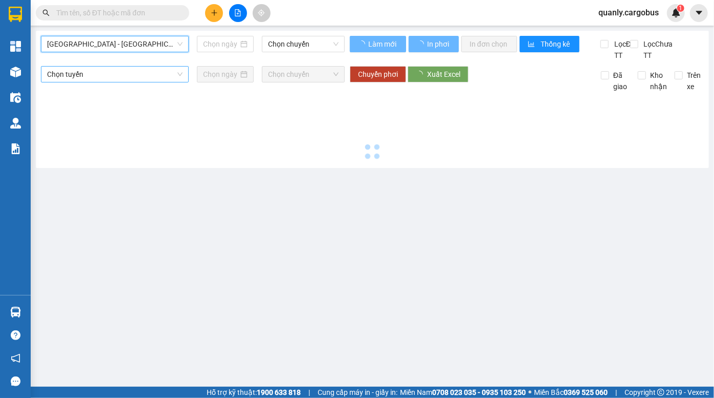
type input "[DATE]"
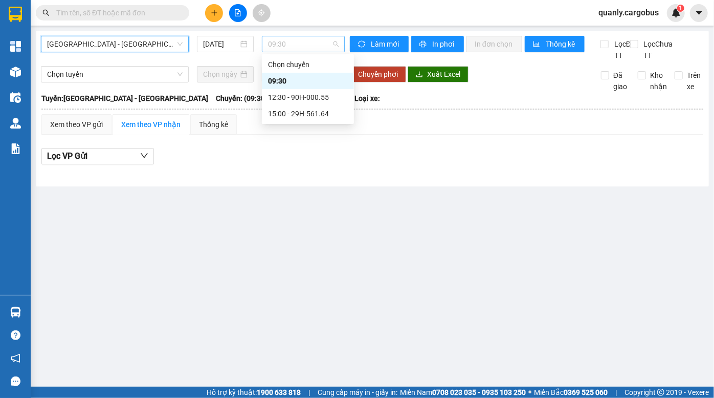
click at [288, 47] on span "09:30" at bounding box center [303, 43] width 71 height 15
click at [310, 116] on div "15:00 - 29H-561.64" at bounding box center [308, 113] width 80 height 11
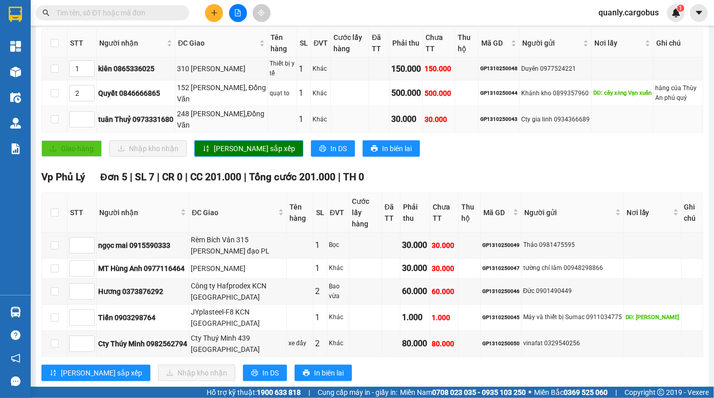
scroll to position [186, 0]
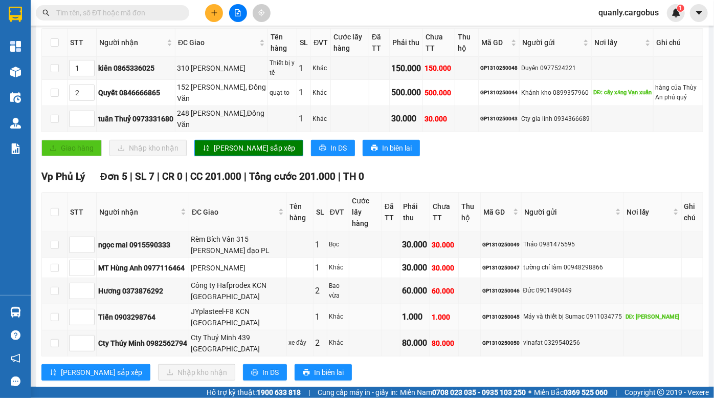
click at [506, 314] on div "GP1310250045" at bounding box center [501, 317] width 37 height 8
copy div "GP1310250045"
click at [135, 12] on input "text" at bounding box center [116, 12] width 121 height 11
paste input "GP1310250045"
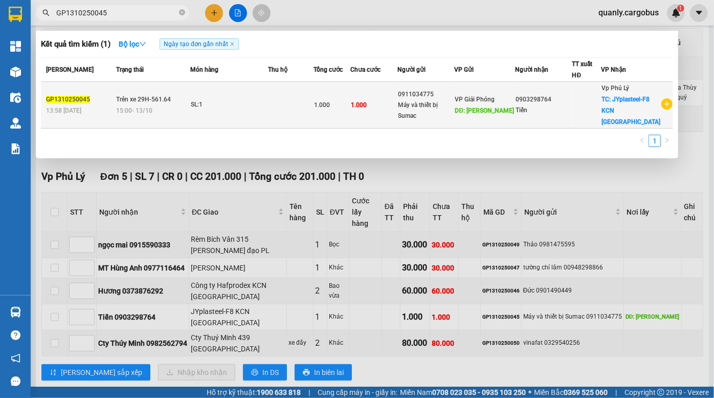
type input "GP1310250045"
click at [448, 100] on div "Máy và thiết bị Sumac" at bounding box center [426, 110] width 56 height 21
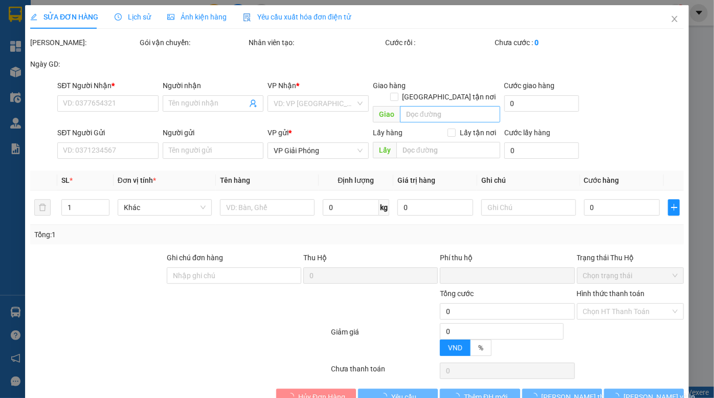
type input "0903298764"
type input "Tiến"
checkbox input "true"
type input "JYplasteel-F8 KCN [GEOGRAPHIC_DATA]"
type input "0911034775"
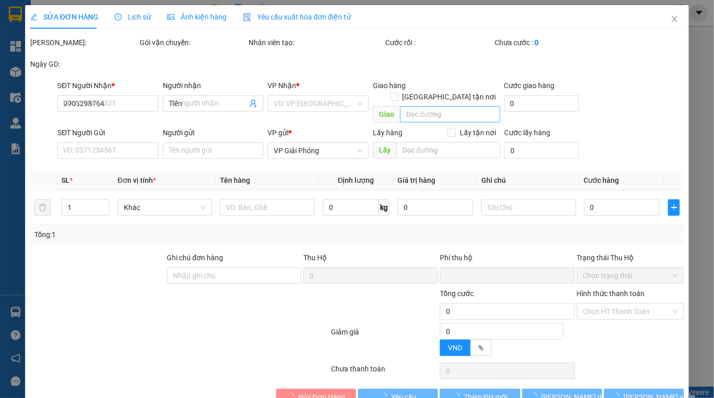
type input "Máy và thiết bị Sumac"
type input "[PERSON_NAME]"
type input "0"
type input "1.000"
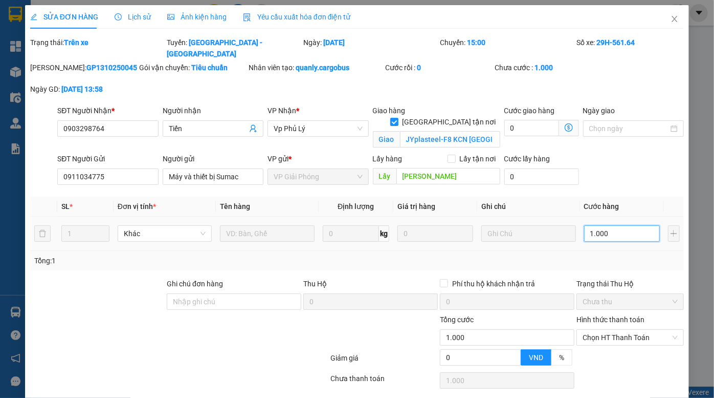
click at [599, 225] on input "1.000" at bounding box center [622, 233] width 76 height 16
type input "2"
type input "20"
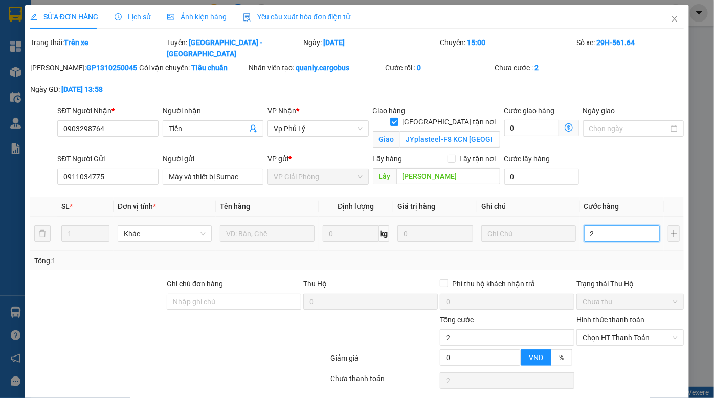
type input "20"
type input "200"
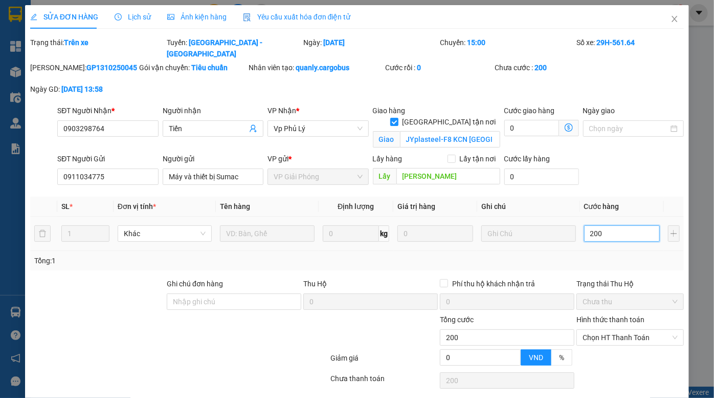
type input "2.000"
type input "20.000"
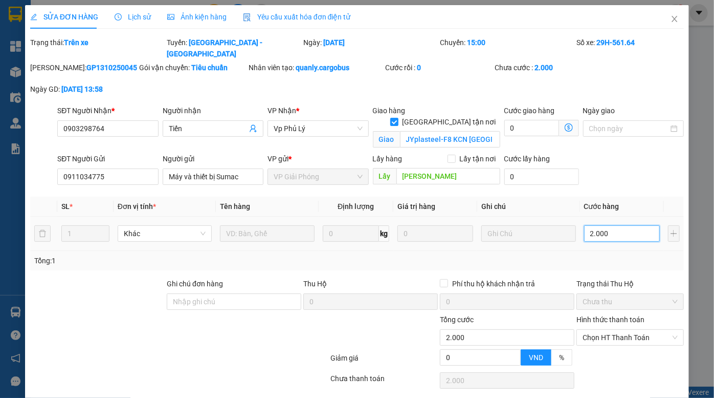
type input "20.000"
type input "200.000"
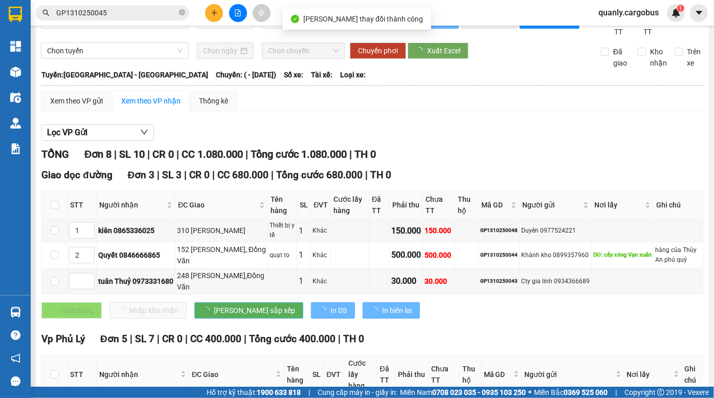
scroll to position [207, 0]
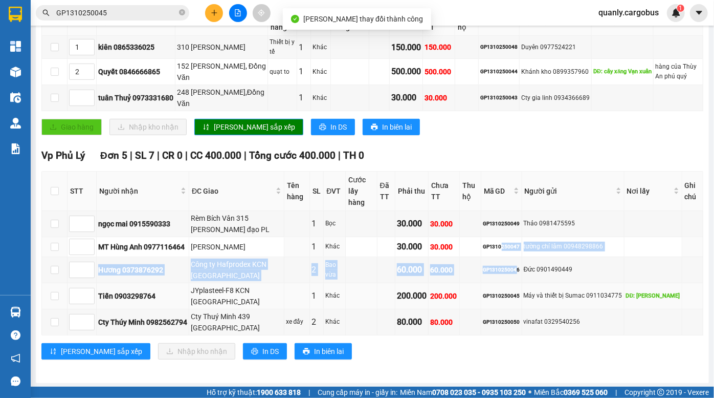
drag, startPoint x: 525, startPoint y: 275, endPoint x: 529, endPoint y: 284, distance: 9.8
click at [529, 284] on tbody "ngọc mai 0915590333 Rèm Bích Vân 315 trần hưng đạo PL 1 Bọc 30.000 30.000 GP131…" at bounding box center [373, 273] width 662 height 124
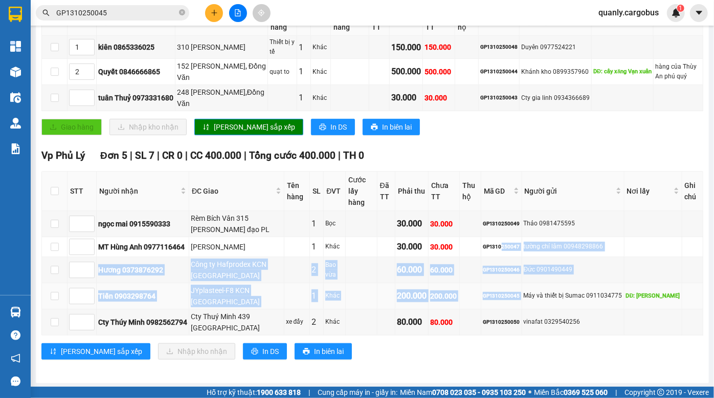
click at [530, 285] on td "Máy và thiết bị Sumac 0911034775" at bounding box center [573, 296] width 102 height 26
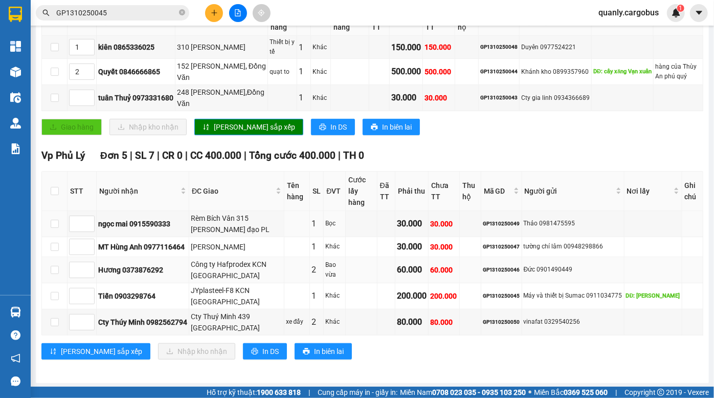
drag, startPoint x: 486, startPoint y: 233, endPoint x: 496, endPoint y: 264, distance: 32.8
click at [496, 263] on tbody "ngọc mai 0915590333 Rèm Bích Vân 315 trần hưng đạo PL 1 Bọc 30.000 30.000 GP131…" at bounding box center [373, 273] width 662 height 124
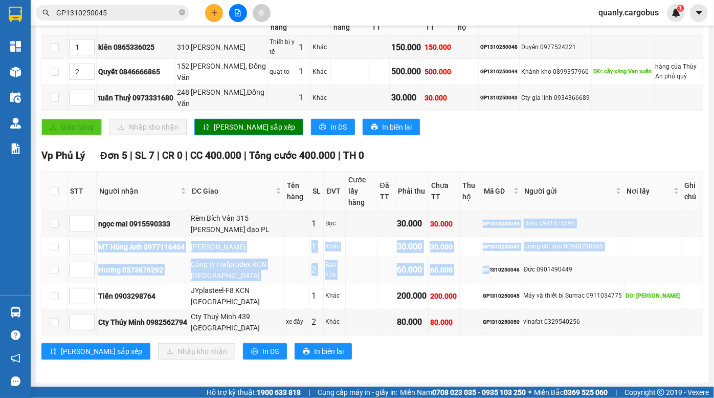
click at [496, 266] on div "GP1310250046" at bounding box center [501, 270] width 37 height 8
drag, startPoint x: 490, startPoint y: 235, endPoint x: 497, endPoint y: 266, distance: 32.0
click at [497, 266] on tbody "ngọc mai 0915590333 Rèm Bích Vân 315 trần hưng đạo PL 1 Bọc 30.000 30.000 GP131…" at bounding box center [373, 273] width 662 height 124
click at [497, 266] on div "GP1310250046" at bounding box center [501, 270] width 37 height 8
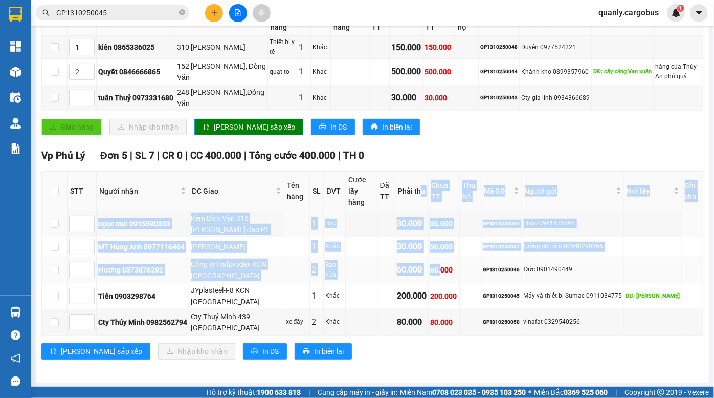
drag, startPoint x: 424, startPoint y: 206, endPoint x: 446, endPoint y: 266, distance: 63.3
click at [446, 266] on table "STT Người nhận ĐC Giao Tên hàng SL ĐVT Cước lấy hàng Đã TT Phải thu Chưa TT Thu…" at bounding box center [373, 253] width 662 height 164
click at [446, 266] on div "60.000" at bounding box center [444, 269] width 28 height 11
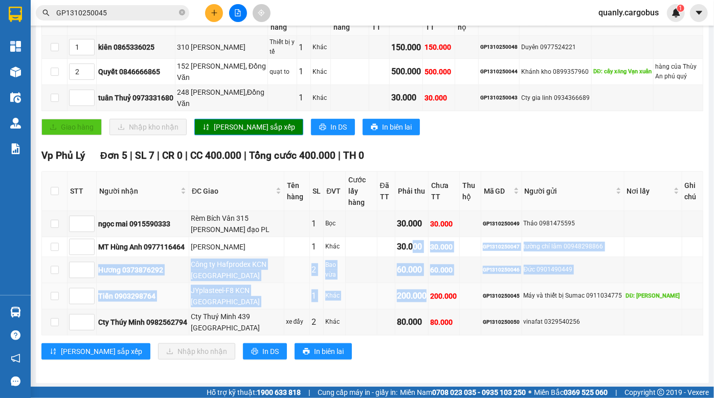
drag, startPoint x: 416, startPoint y: 244, endPoint x: 431, endPoint y: 286, distance: 44.2
click at [431, 286] on tbody "ngọc mai 0915590333 Rèm Bích Vân 315 trần hưng đạo PL 1 Bọc 30.000 30.000 GP131…" at bounding box center [373, 273] width 662 height 124
click at [431, 286] on td "200.000" at bounding box center [444, 296] width 31 height 26
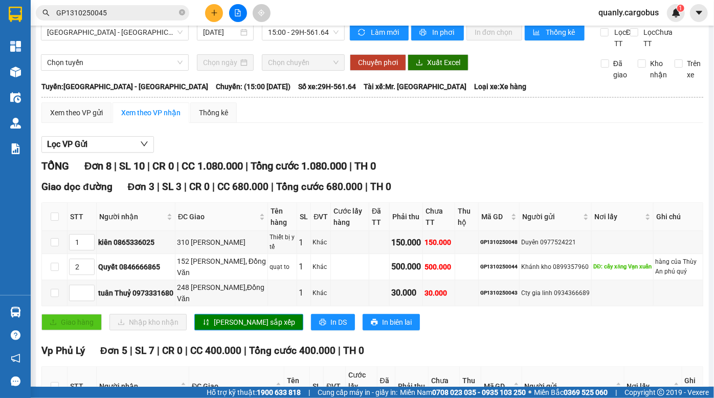
scroll to position [0, 0]
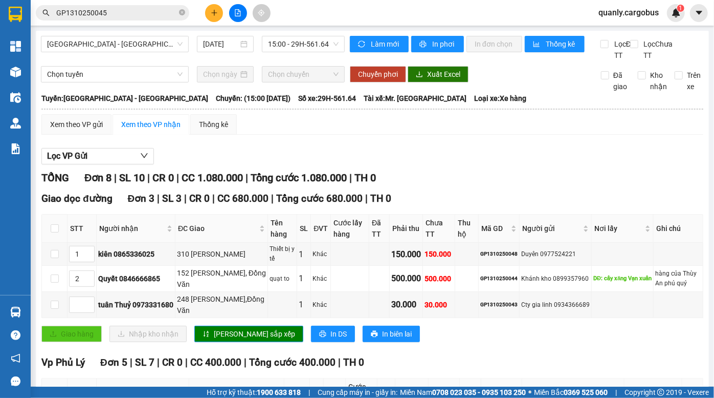
drag, startPoint x: 303, startPoint y: 192, endPoint x: 105, endPoint y: 122, distance: 210.1
click at [302, 184] on span "Tổng cước 1.080.000" at bounding box center [299, 177] width 96 height 12
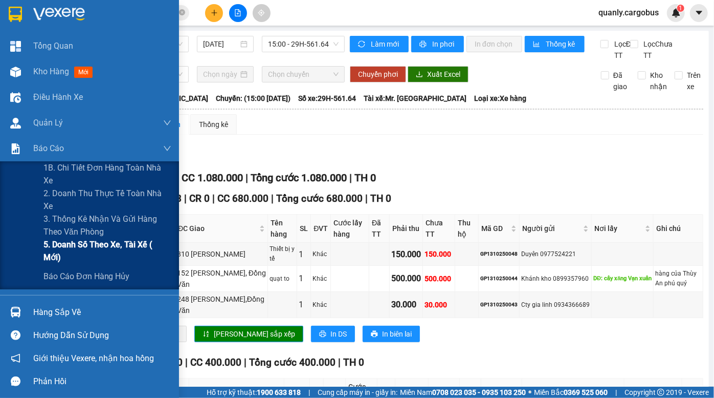
click at [85, 250] on span "5. Doanh số theo xe, tài xế ( mới)" at bounding box center [107, 251] width 128 height 26
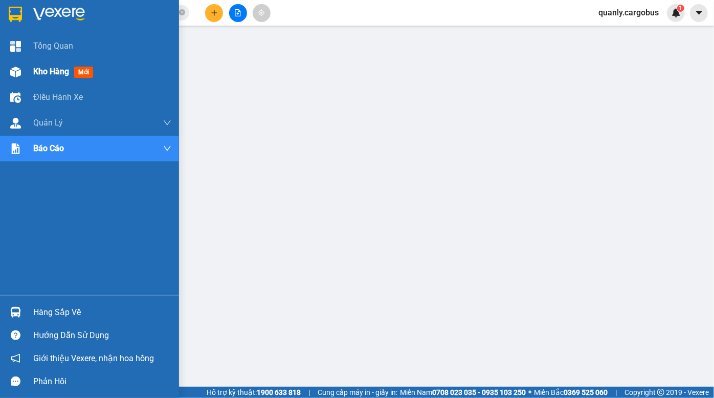
click at [28, 68] on div "Kho hàng mới" at bounding box center [89, 72] width 179 height 26
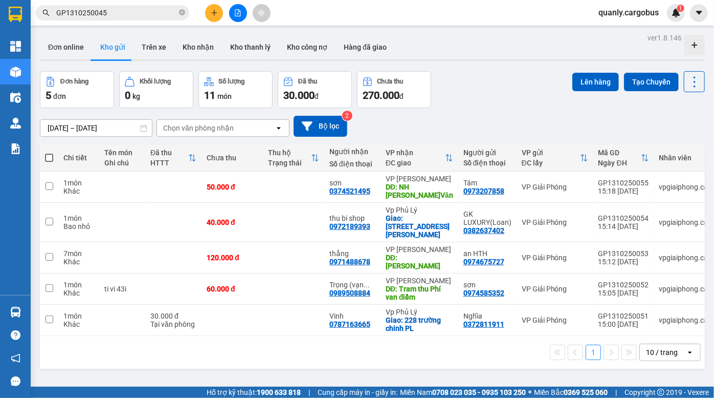
click at [487, 122] on div "11/10/2025 – 13/10/2025 Press the down arrow key to interact with the calendar …" at bounding box center [372, 126] width 665 height 21
click at [539, 71] on div "Đơn hàng 5 đơn Khối lượng 0 kg Số lượng 11 món Đã thu 30.000 đ Chưa thu 270.000…" at bounding box center [372, 89] width 665 height 37
click at [497, 71] on div "Đơn hàng 5 đơn Khối lượng 0 kg Số lượng 11 món Đã thu 30.000 đ Chưa thu 270.000…" at bounding box center [372, 89] width 665 height 37
click at [486, 54] on div "Đơn online Kho gửi Trên xe Kho nhận Kho thanh lý Kho công nợ Hàng đã giao" at bounding box center [372, 48] width 665 height 27
